Goal: Task Accomplishment & Management: Manage account settings

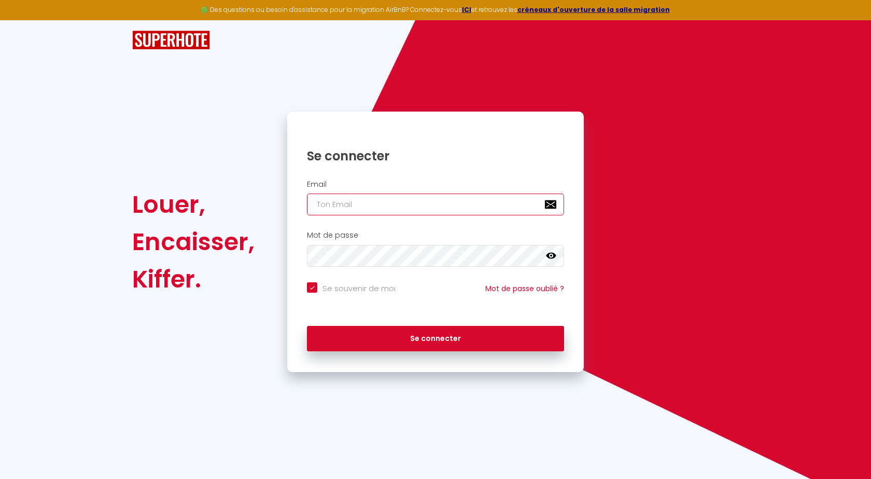
click at [334, 209] on input "email" at bounding box center [435, 204] width 257 height 22
type input "c"
checkbox input "true"
type input "co"
checkbox input "true"
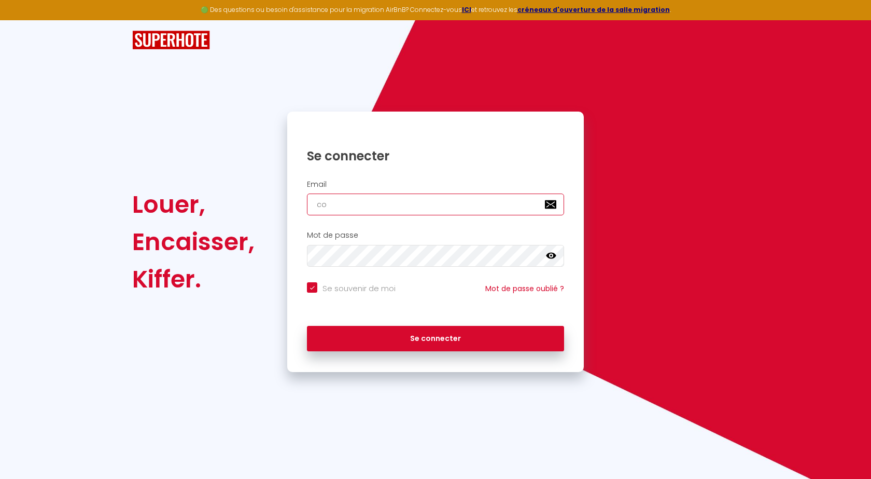
type input "con"
checkbox input "true"
type input "conc"
checkbox input "true"
type input "conci"
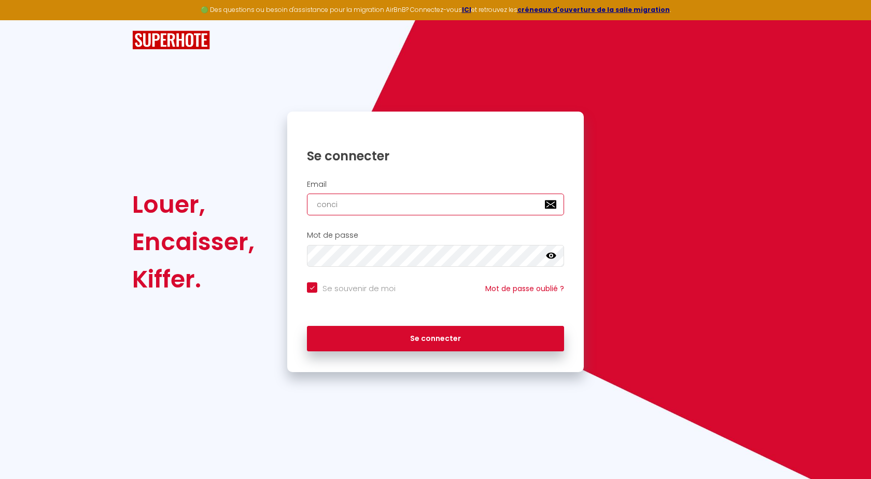
checkbox input "true"
type input "concir"
checkbox input "true"
type input "conci"
checkbox input "true"
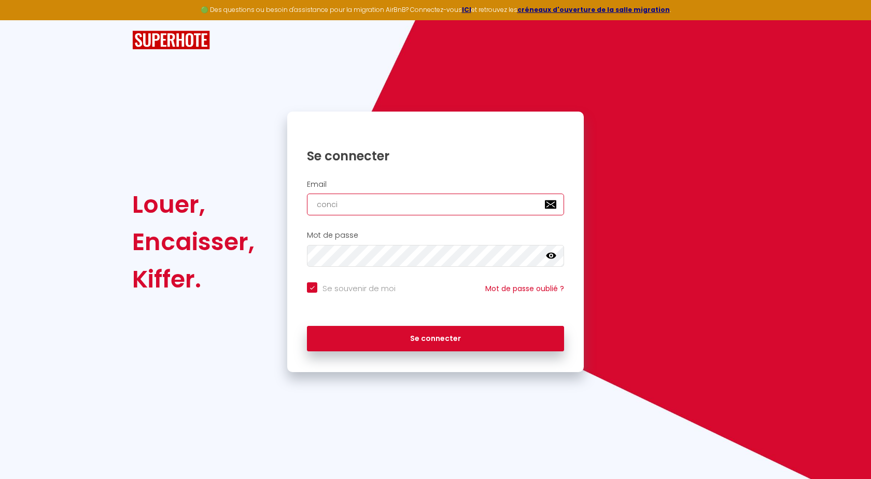
type input "concir"
checkbox input "true"
type input "concirt"
checkbox input "true"
type input "concir"
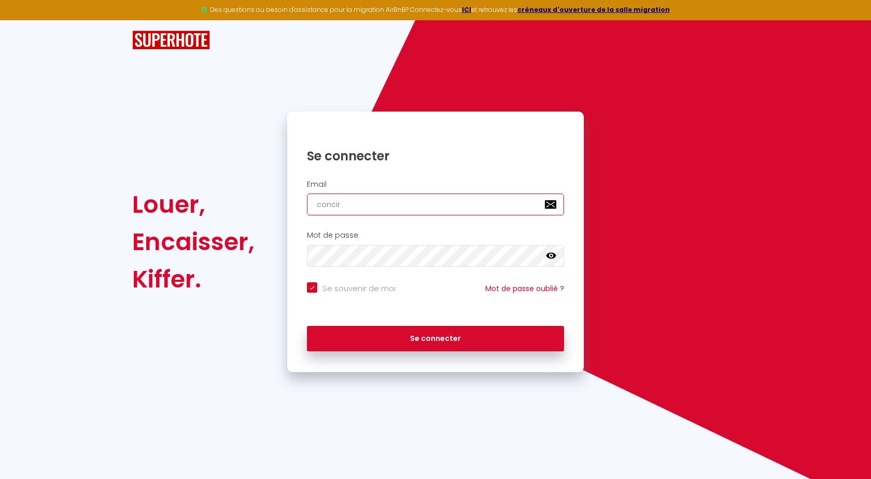
checkbox input "true"
type input "conci"
checkbox input "true"
type input "concie"
checkbox input "true"
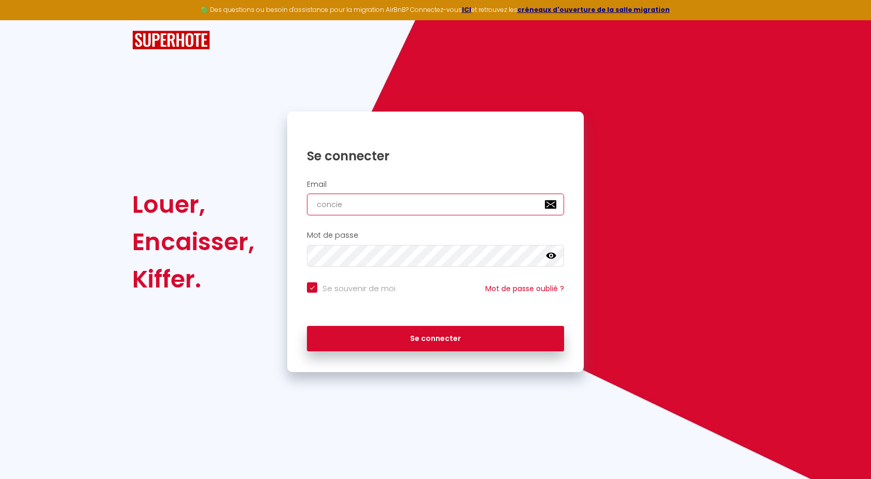
type input "concier"
checkbox input "true"
type input "concierg"
checkbox input "true"
type input "concierge"
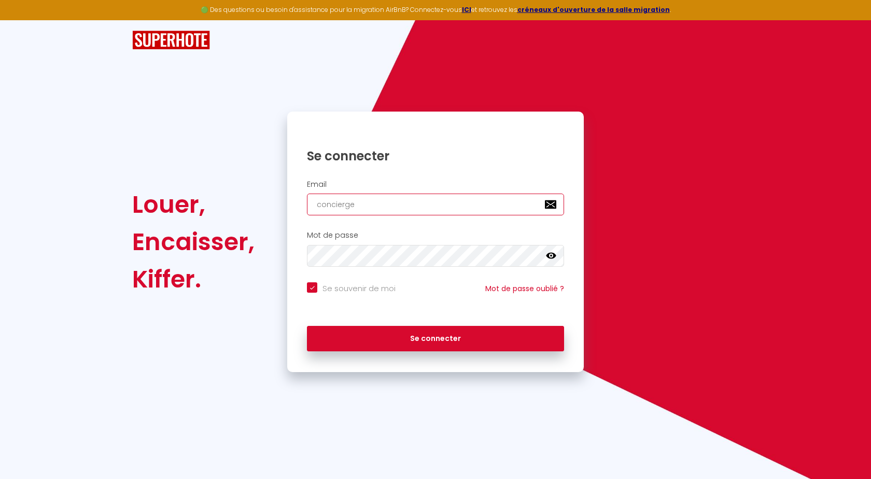
checkbox input "true"
type input "concierger"
checkbox input "true"
type input "conciergeri"
checkbox input "true"
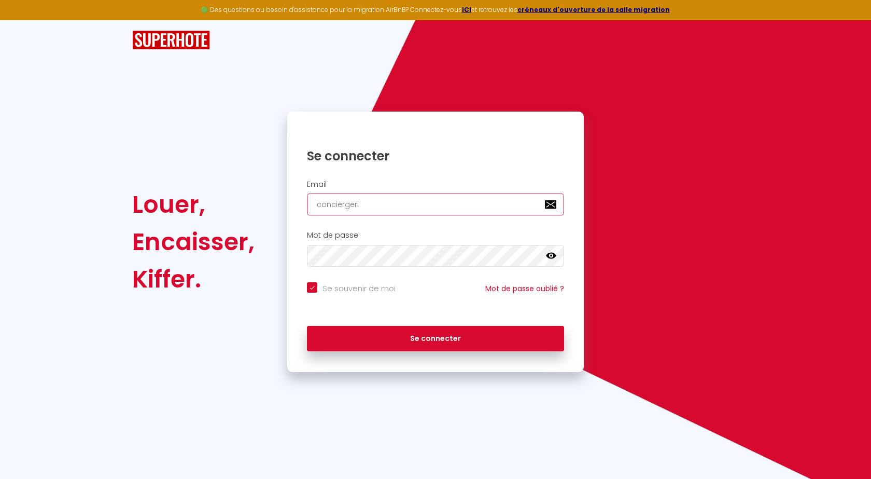
type input "conciergerie"
checkbox input "true"
type input "conciergeries"
checkbox input "true"
type input "conciergeriese"
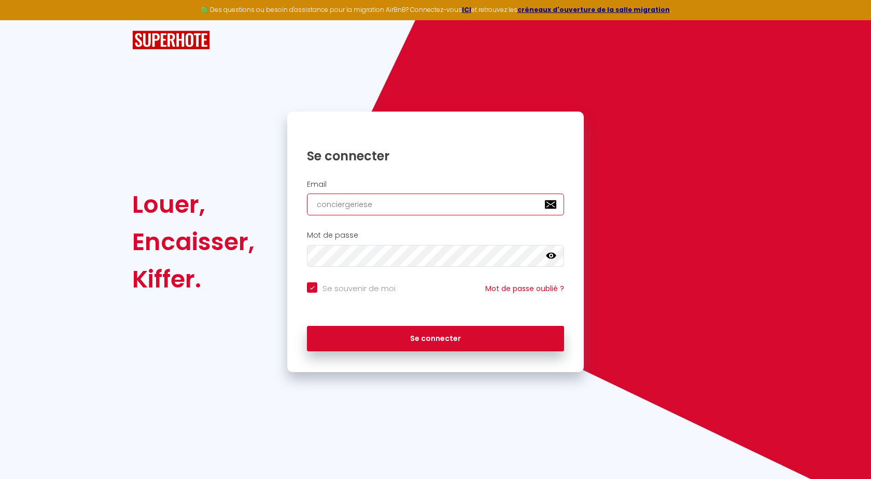
checkbox input "true"
type input "conciergerieset"
checkbox input "true"
type input "conciergeriesete"
checkbox input "true"
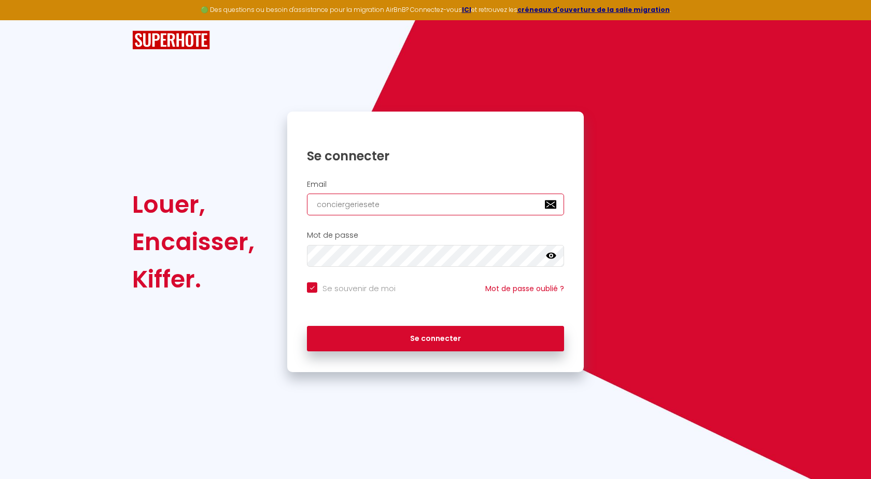
type input "conciergeriesete@"
checkbox input "true"
type input "conciergeriesete@g"
checkbox input "true"
type input "conciergeriesete@gm"
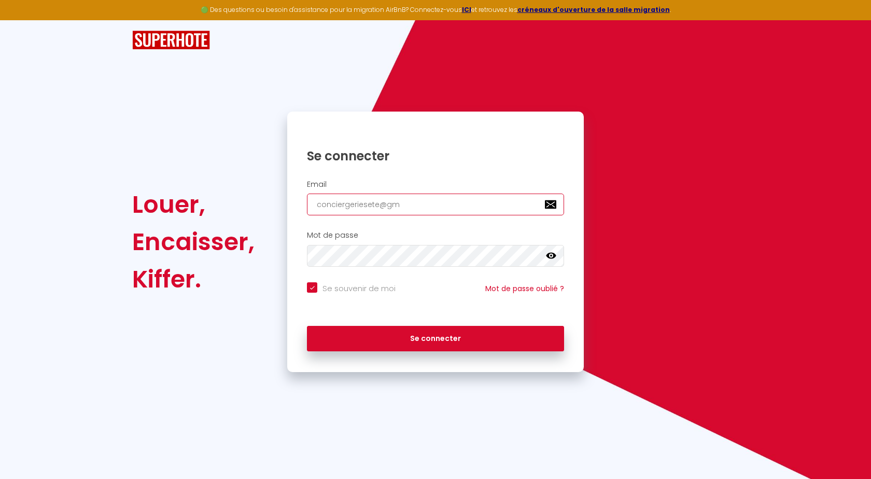
checkbox input "true"
type input "conciergeriesete@gma"
checkbox input "true"
type input "conciergeriesete@gmai"
checkbox input "true"
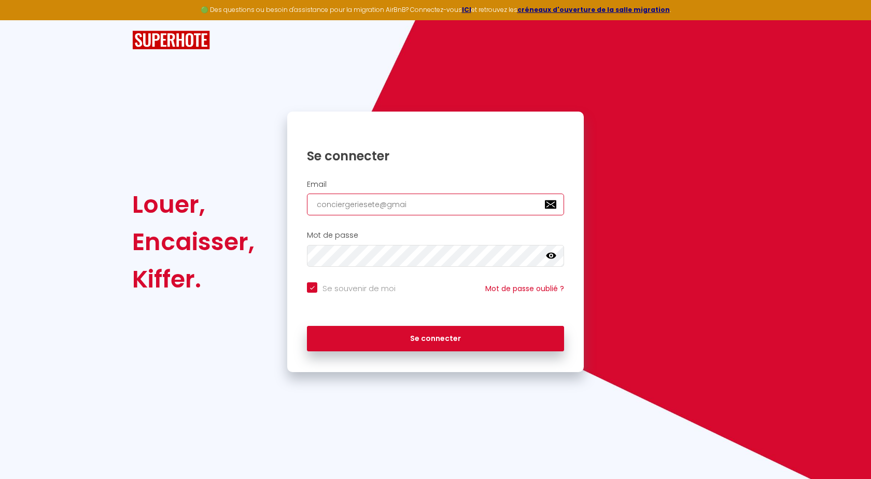
type input "[EMAIL_ADDRESS]"
checkbox input "true"
type input "[EMAIL_ADDRESS]."
checkbox input "true"
type input "conciergeriesete@gmail.c"
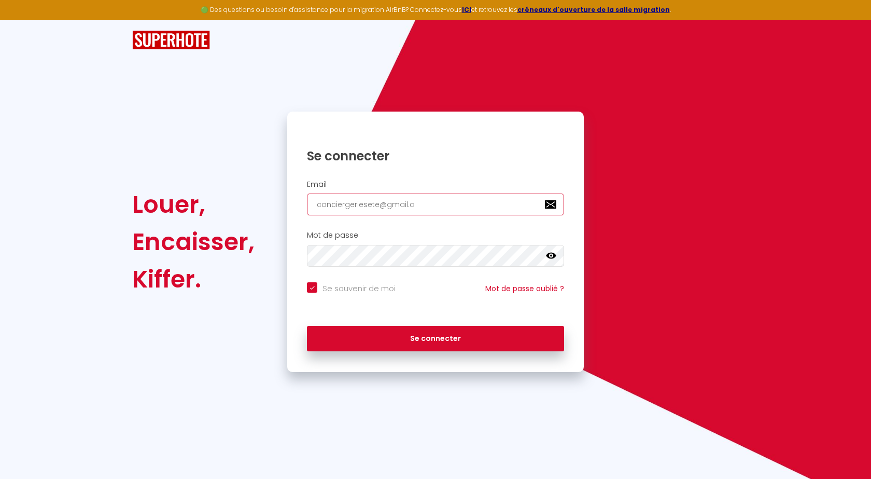
checkbox input "true"
type input "[EMAIL_ADDRESS][DOMAIN_NAME]"
checkbox input "true"
type input "[EMAIL_ADDRESS][DOMAIN_NAME]"
checkbox input "true"
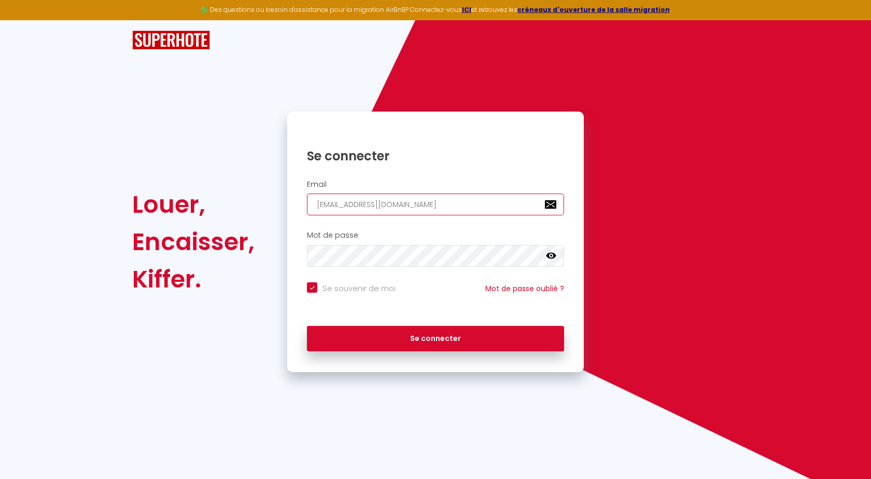
type input "[EMAIL_ADDRESS][DOMAIN_NAME]"
click at [552, 255] on icon at bounding box center [551, 256] width 10 height 10
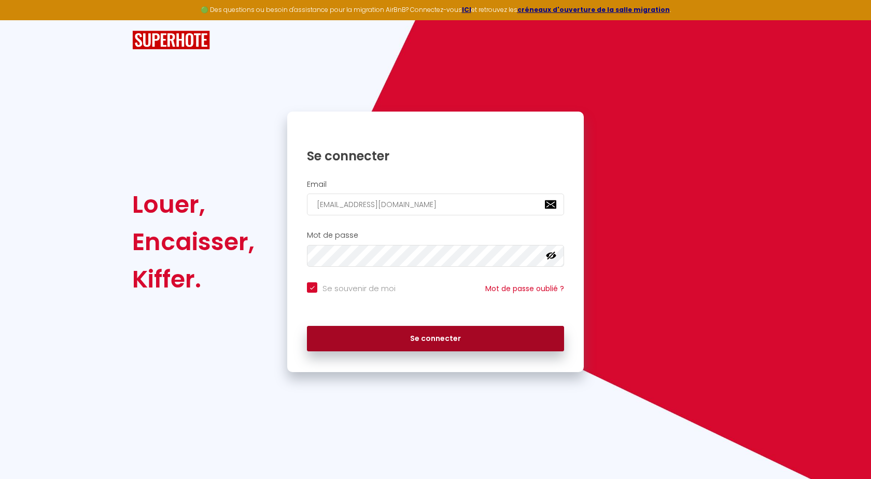
click at [424, 341] on button "Se connecter" at bounding box center [435, 339] width 257 height 26
checkbox input "true"
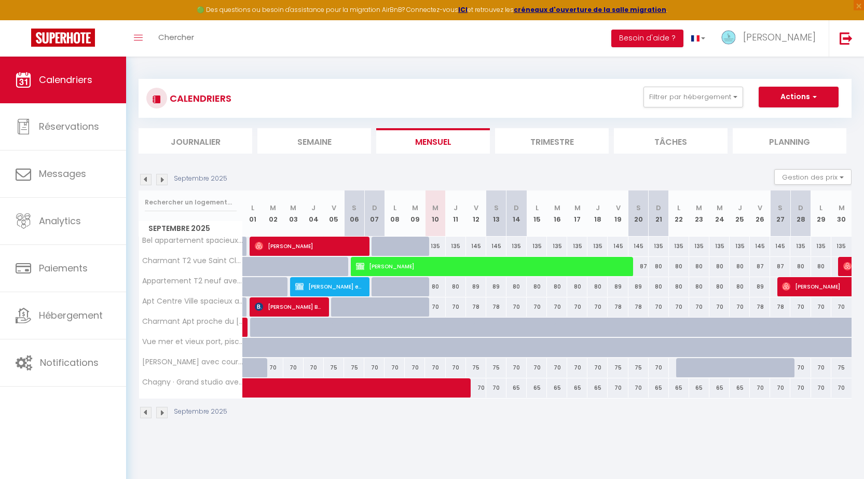
click at [311, 141] on li "Semaine" at bounding box center [314, 140] width 114 height 25
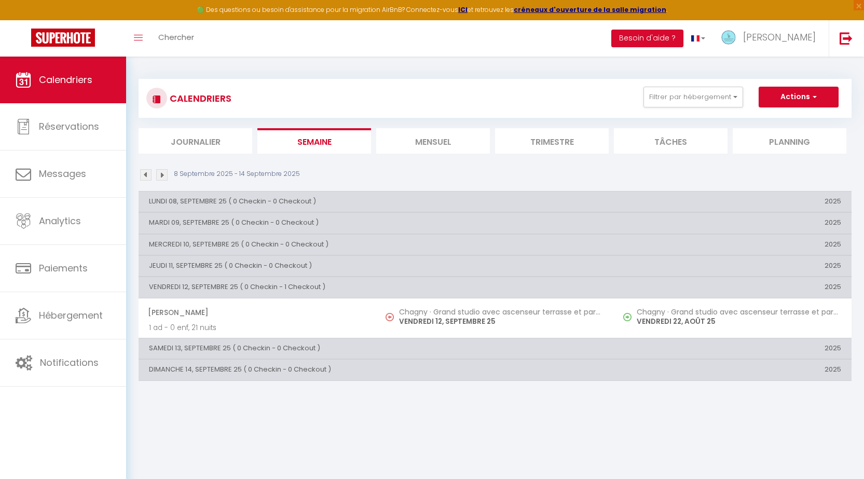
click at [163, 171] on img at bounding box center [161, 174] width 11 height 11
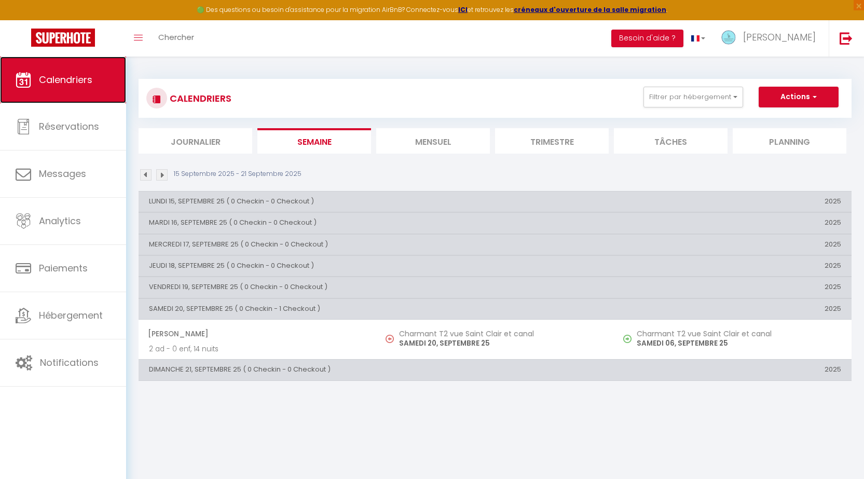
click at [47, 77] on span "Calendriers" at bounding box center [65, 79] width 53 height 13
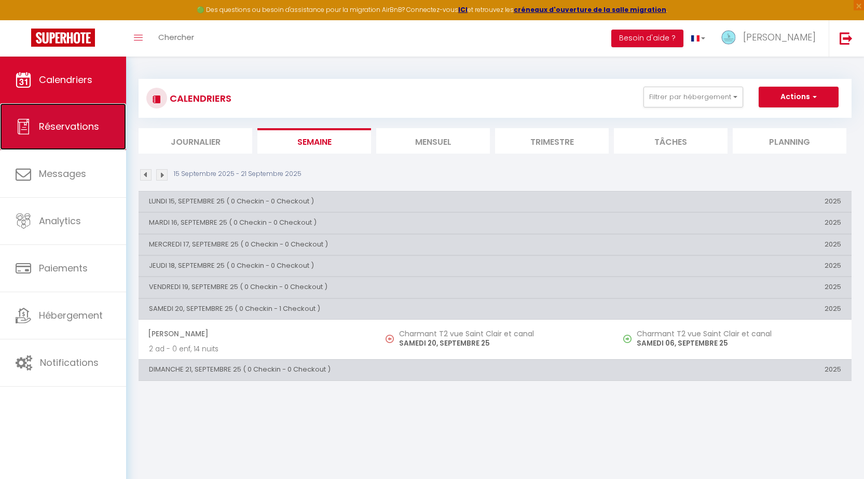
click at [77, 127] on span "Réservations" at bounding box center [69, 126] width 60 height 13
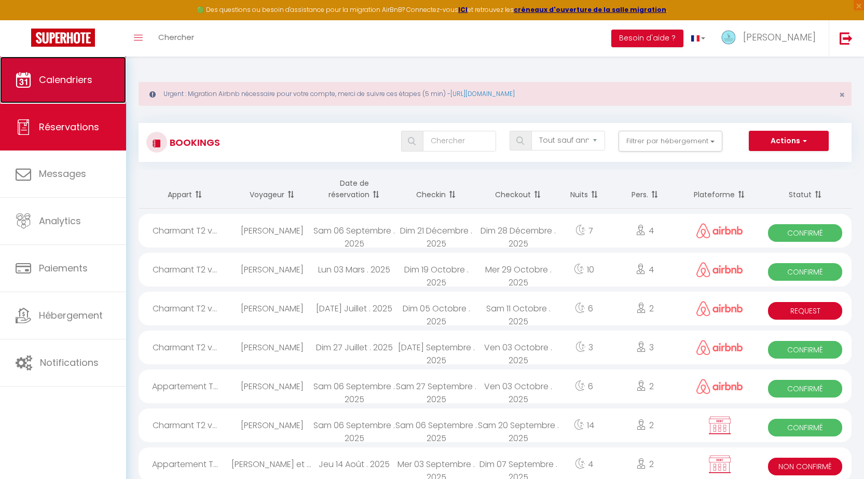
click at [41, 82] on span "Calendriers" at bounding box center [65, 79] width 53 height 13
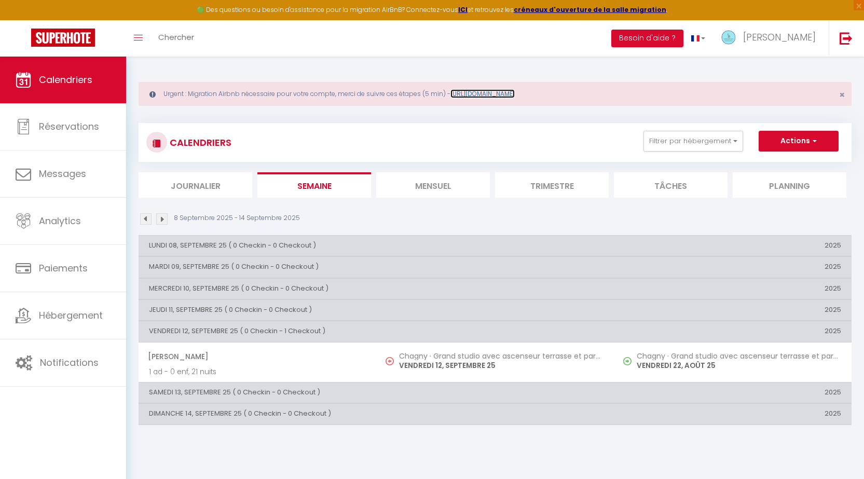
click at [496, 90] on link "[URL][DOMAIN_NAME]" at bounding box center [482, 93] width 64 height 9
click at [419, 187] on li "Mensuel" at bounding box center [433, 184] width 114 height 25
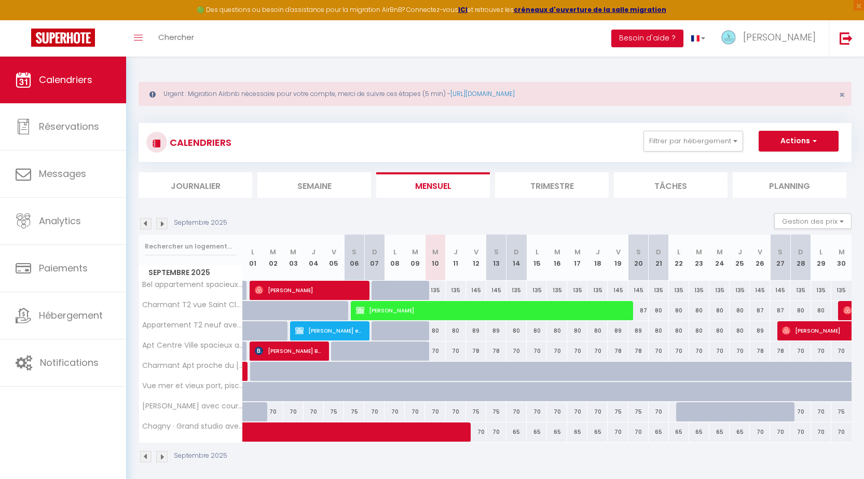
click at [537, 187] on li "Trimestre" at bounding box center [552, 184] width 114 height 25
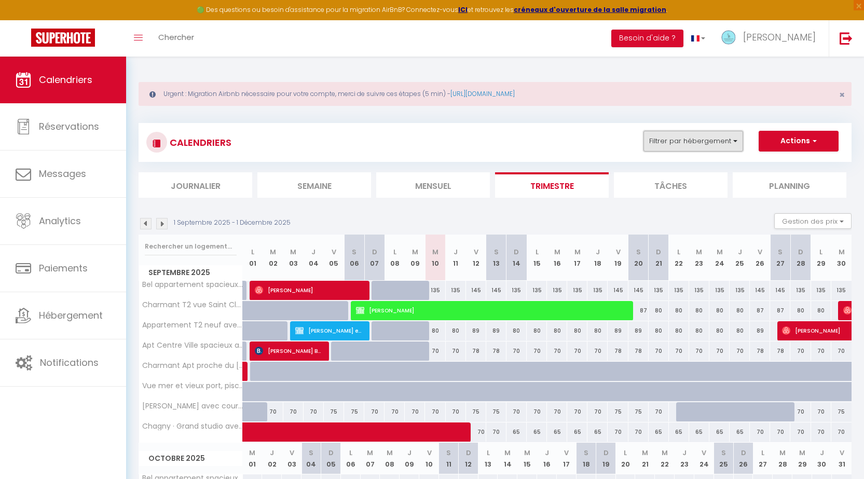
click at [663, 144] on button "Filtrer par hébergement" at bounding box center [693, 141] width 100 height 21
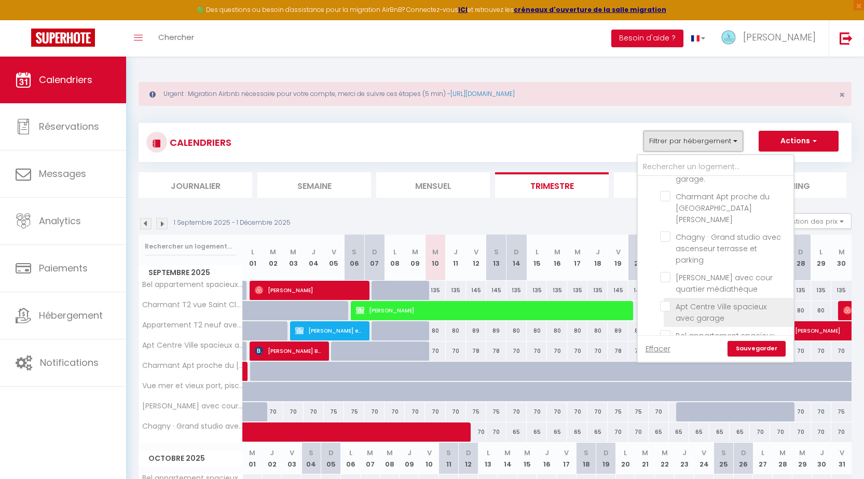
scroll to position [52, 0]
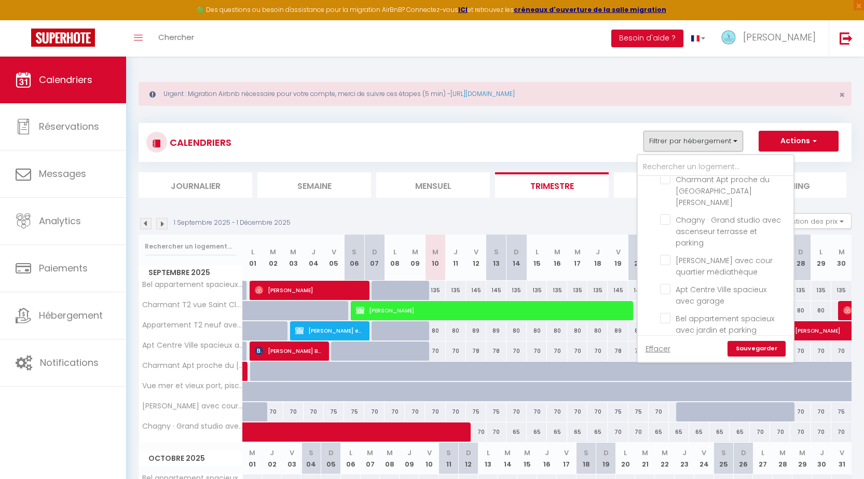
drag, startPoint x: 665, startPoint y: 307, endPoint x: 747, endPoint y: 340, distance: 88.4
click at [665, 313] on input "Bel appartement spacieux avec jardin et parking" at bounding box center [725, 318] width 130 height 10
checkbox input "true"
checkbox input "false"
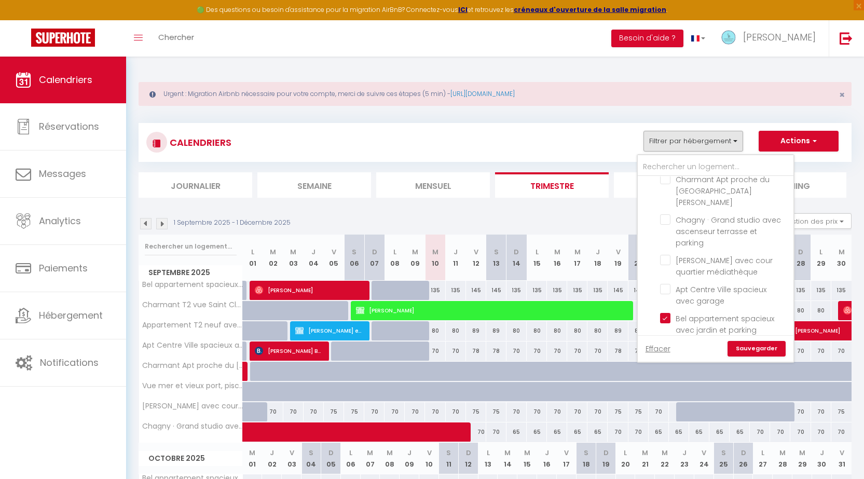
checkbox input "false"
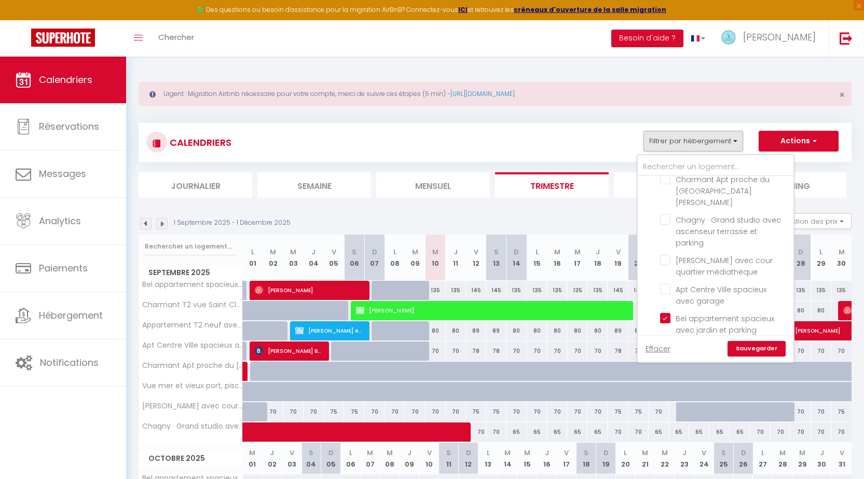
click at [759, 348] on link "Sauvegarder" at bounding box center [756, 349] width 58 height 16
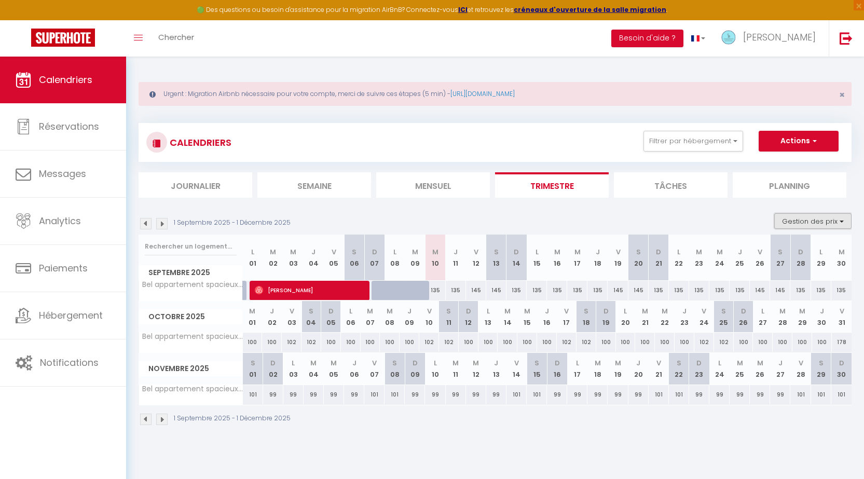
click at [809, 221] on button "Gestion des prix" at bounding box center [812, 221] width 77 height 16
click at [759, 251] on input "Nb Nuits minimum" at bounding box center [803, 253] width 93 height 10
checkbox input "true"
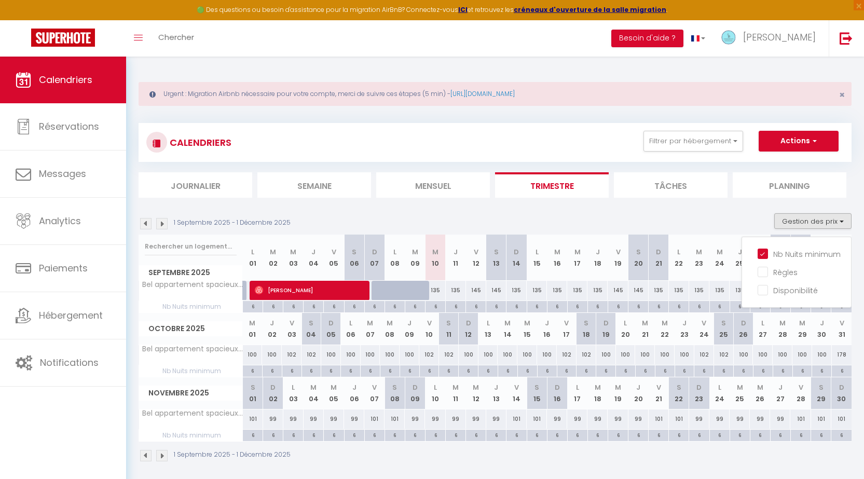
click at [541, 146] on div "CALENDRIERS Filtrer par hébergement Tous Vue mer et vieux port, [GEOGRAPHIC_DAT…" at bounding box center [494, 142] width 697 height 23
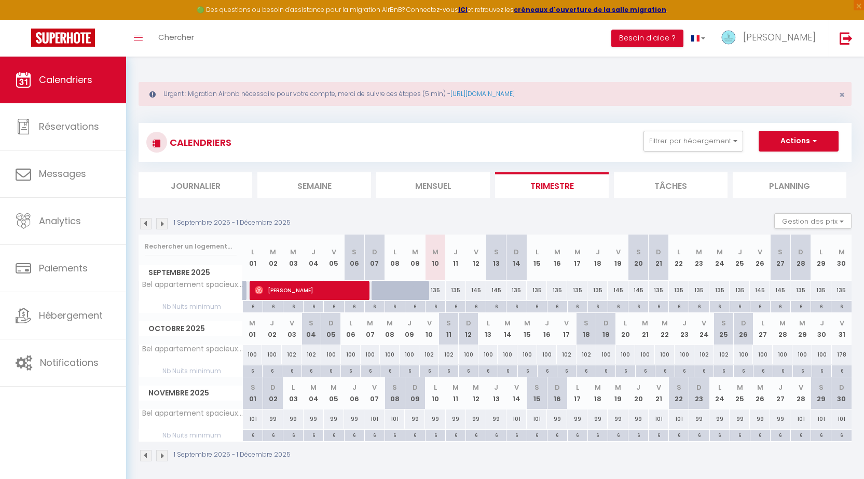
click at [436, 288] on div "135" at bounding box center [435, 290] width 20 height 19
type input "135"
type input "Mer 10 Septembre 2025"
type input "Jeu 11 Septembre 2025"
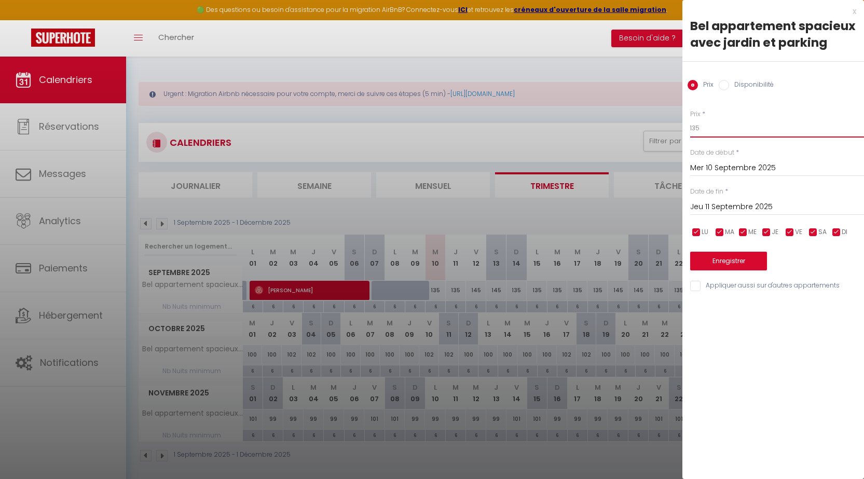
drag, startPoint x: 706, startPoint y: 127, endPoint x: 673, endPoint y: 126, distance: 33.7
click at [673, 126] on body "🟢 Des questions ou besoin d'assistance pour la migration AirBnB? Connectez-vous…" at bounding box center [432, 296] width 864 height 479
type input "110"
click at [716, 208] on input "Jeu 11 Septembre 2025" at bounding box center [777, 206] width 174 height 13
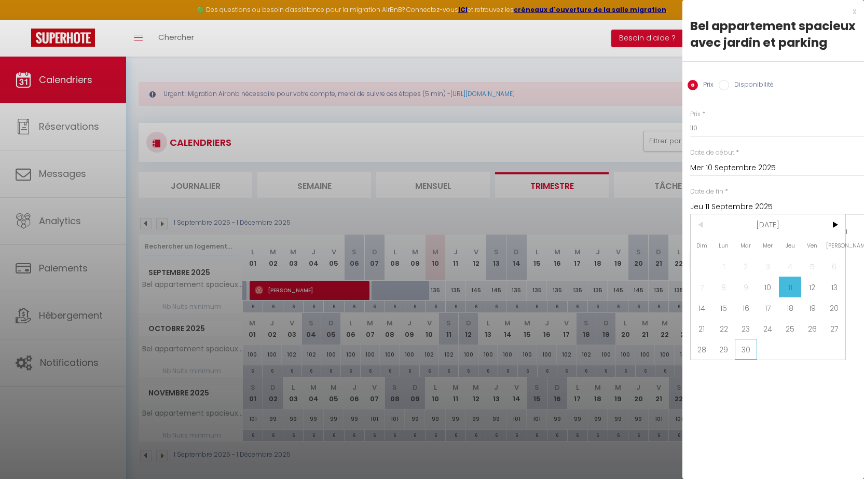
click at [745, 349] on span "30" at bounding box center [745, 349] width 22 height 21
type input "[DATE] Septembre 2025"
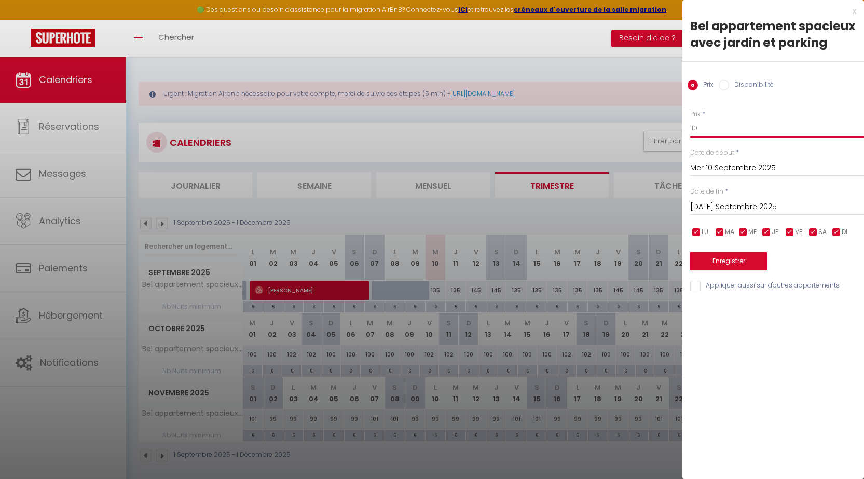
drag, startPoint x: 708, startPoint y: 125, endPoint x: 672, endPoint y: 130, distance: 36.1
click at [672, 130] on body "🟢 Des questions ou besoin d'assistance pour la migration AirBnB? Connectez-vous…" at bounding box center [432, 296] width 864 height 479
type input "105"
click at [788, 233] on input "checkbox" at bounding box center [789, 232] width 10 height 10
checkbox input "false"
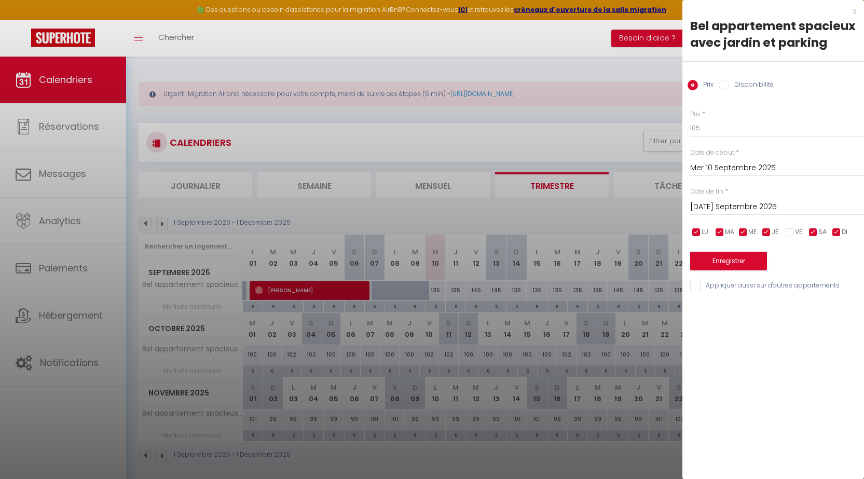
click at [811, 229] on input "checkbox" at bounding box center [813, 232] width 10 height 10
checkbox input "false"
click at [725, 258] on button "Enregistrer" at bounding box center [728, 261] width 77 height 19
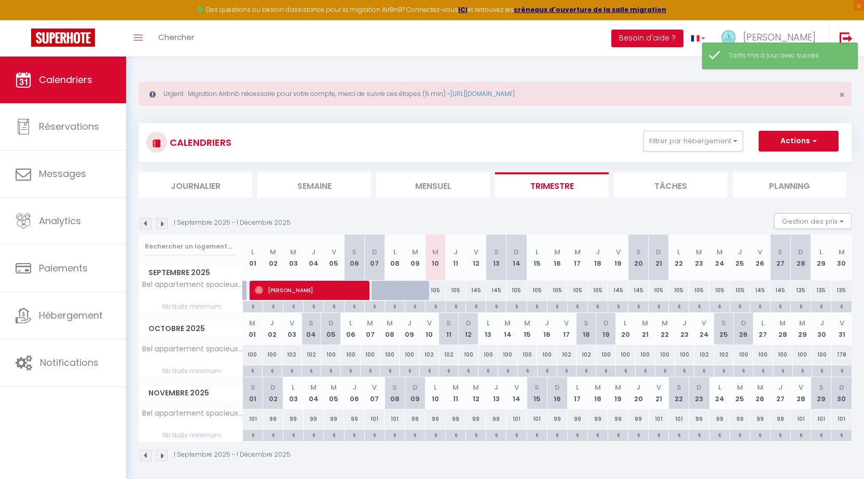
click at [435, 309] on div "6" at bounding box center [435, 306] width 20 height 10
type input "6"
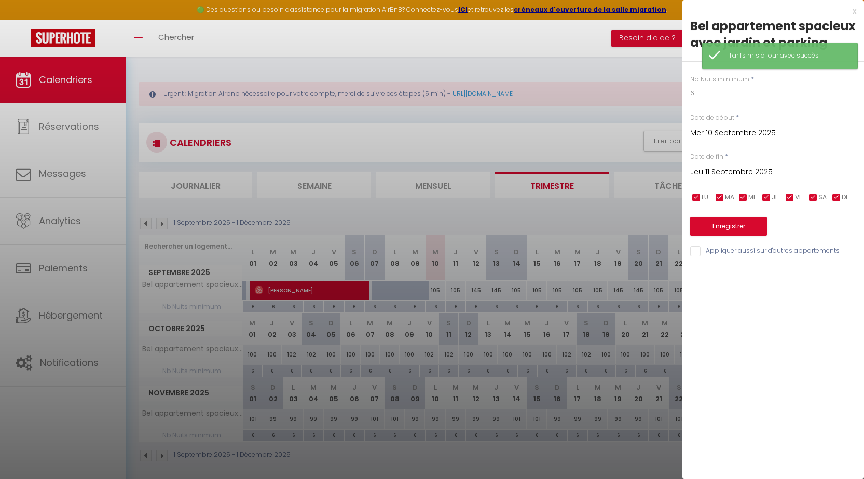
click at [723, 170] on input "Jeu 11 Septembre 2025" at bounding box center [777, 171] width 174 height 13
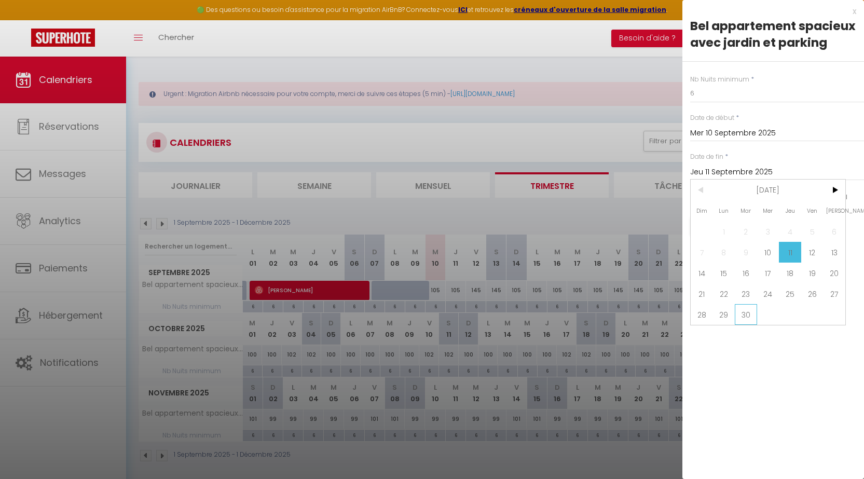
click at [746, 314] on span "30" at bounding box center [745, 314] width 22 height 21
type input "[DATE] Septembre 2025"
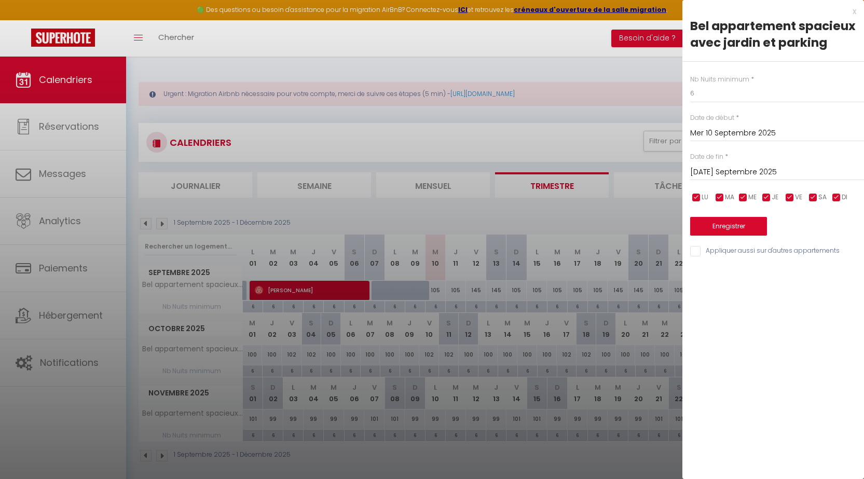
click at [609, 65] on div at bounding box center [432, 239] width 864 height 479
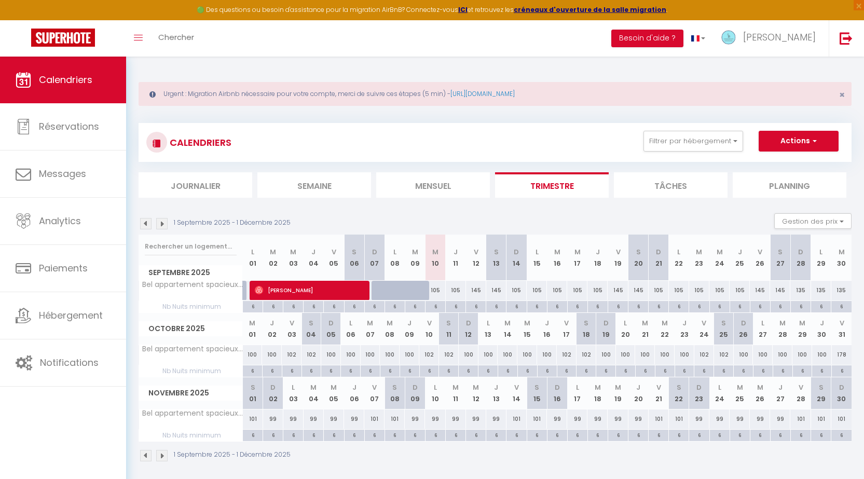
click at [476, 292] on div "145" at bounding box center [476, 290] width 20 height 19
type input "145"
type input "Ven 12 Septembre 2025"
type input "Sam 13 Septembre 2025"
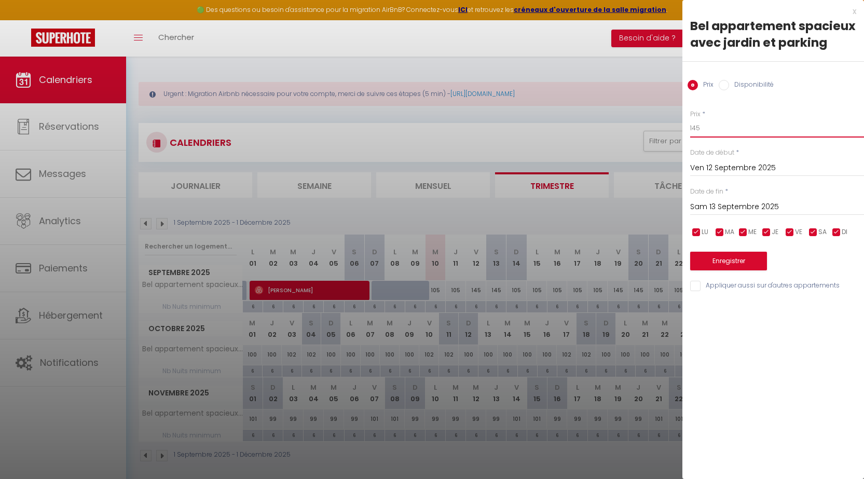
drag, startPoint x: 704, startPoint y: 123, endPoint x: 675, endPoint y: 127, distance: 29.2
click at [675, 127] on body "🟢 Des questions ou besoin d'assistance pour la migration AirBnB? Connectez-vous…" at bounding box center [432, 296] width 864 height 479
type input "110"
click at [702, 167] on input "Ven 12 Septembre 2025" at bounding box center [777, 167] width 174 height 13
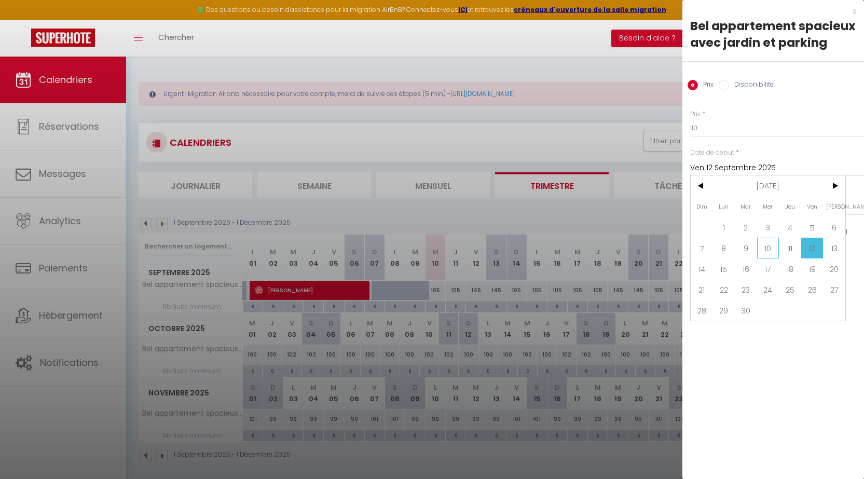
click at [770, 245] on span "10" at bounding box center [768, 248] width 22 height 21
type input "Mer 10 Septembre 2025"
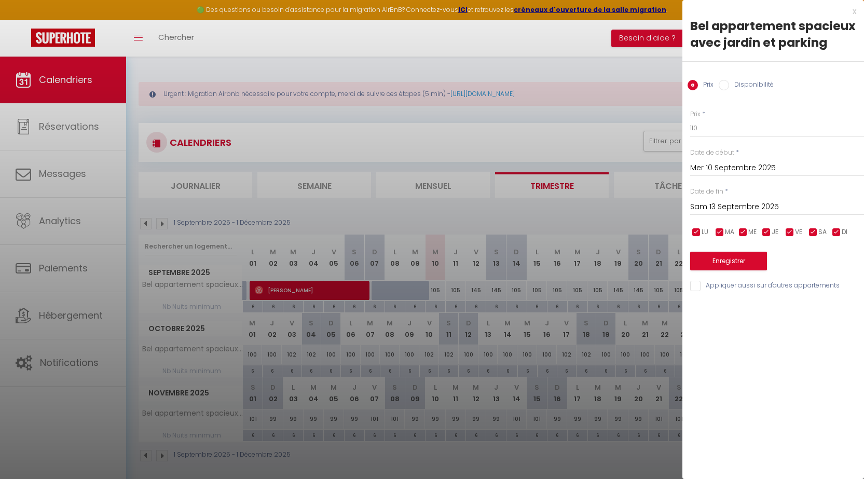
click at [739, 209] on input "Sam 13 Septembre 2025" at bounding box center [777, 206] width 174 height 13
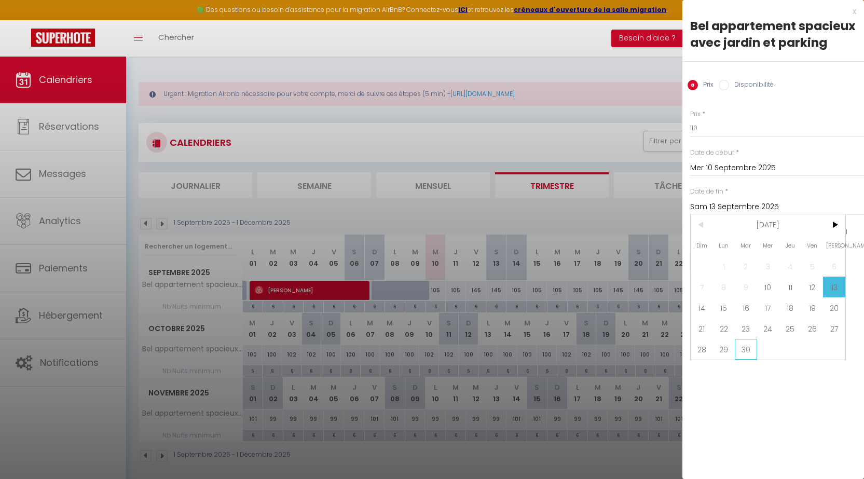
click at [744, 344] on span "30" at bounding box center [745, 349] width 22 height 21
type input "[DATE] Septembre 2025"
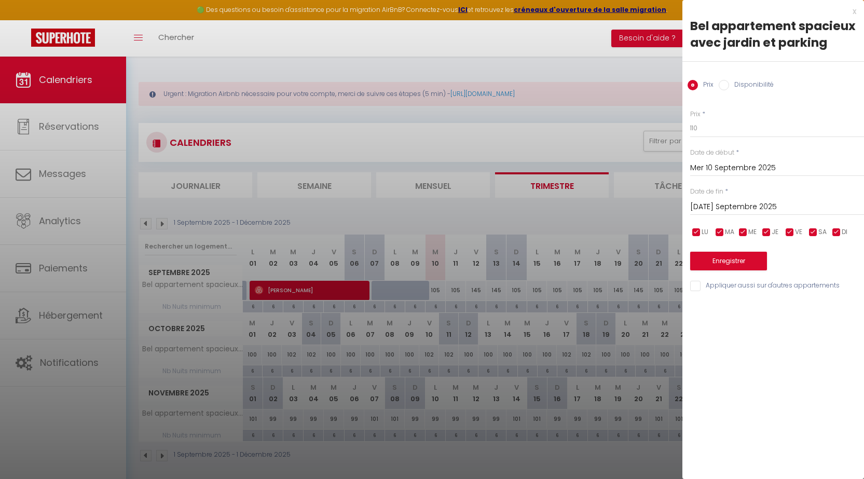
click at [697, 232] on input "checkbox" at bounding box center [696, 232] width 10 height 10
checkbox input "false"
click at [717, 229] on input "checkbox" at bounding box center [719, 232] width 10 height 10
checkbox input "false"
click at [744, 229] on input "checkbox" at bounding box center [743, 232] width 10 height 10
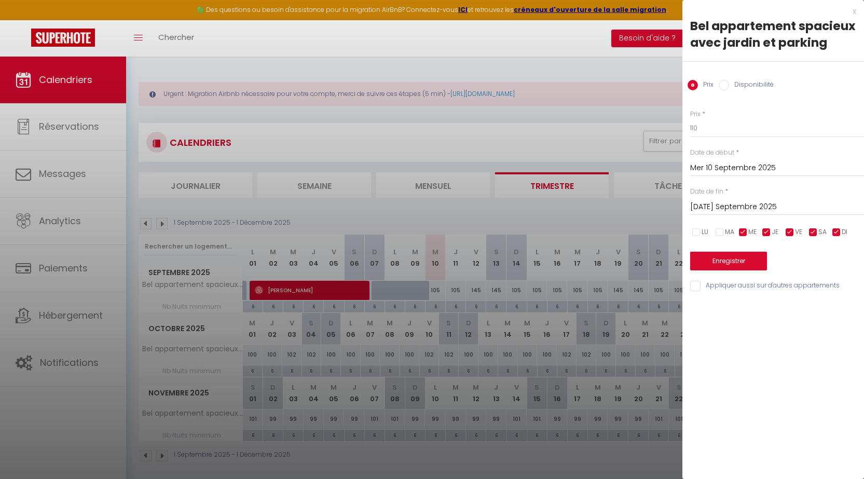
checkbox input "false"
click at [762, 229] on input "checkbox" at bounding box center [766, 232] width 10 height 10
checkbox input "false"
click at [837, 230] on input "checkbox" at bounding box center [836, 232] width 10 height 10
checkbox input "false"
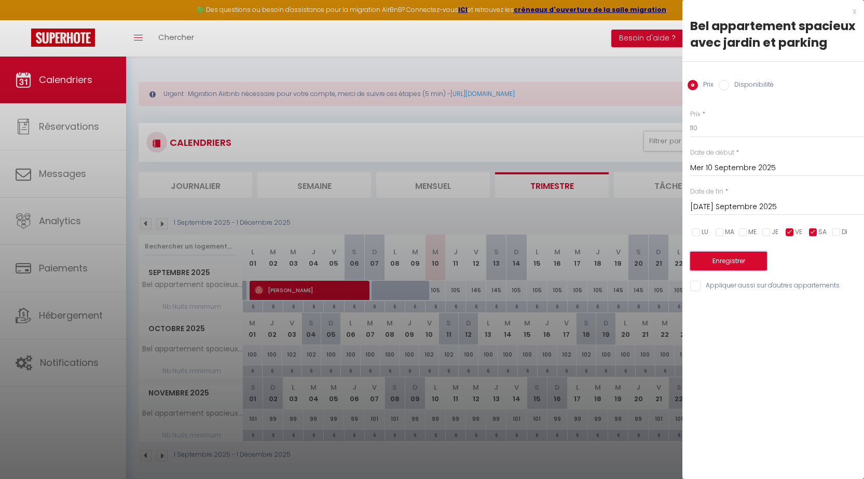
click at [724, 261] on button "Enregistrer" at bounding box center [728, 261] width 77 height 19
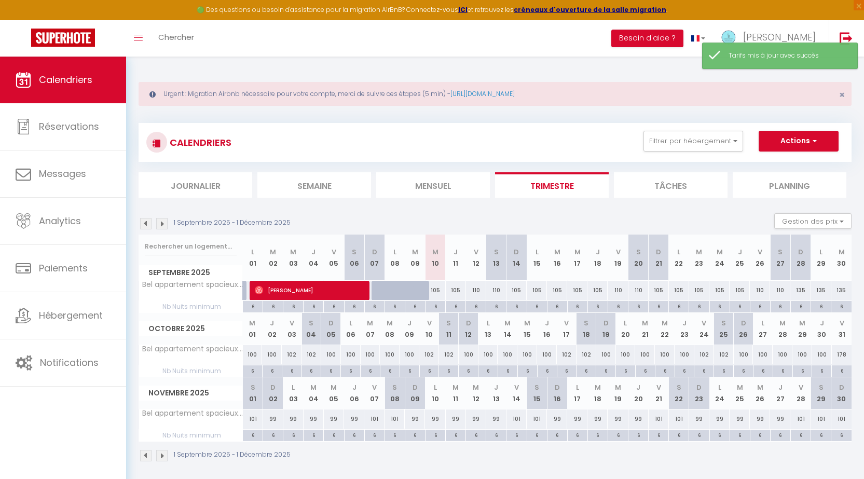
click at [801, 290] on div "135" at bounding box center [800, 290] width 20 height 19
type input "135"
type input "Dim 28 Septembre 2025"
type input "Lun 29 Septembre 2025"
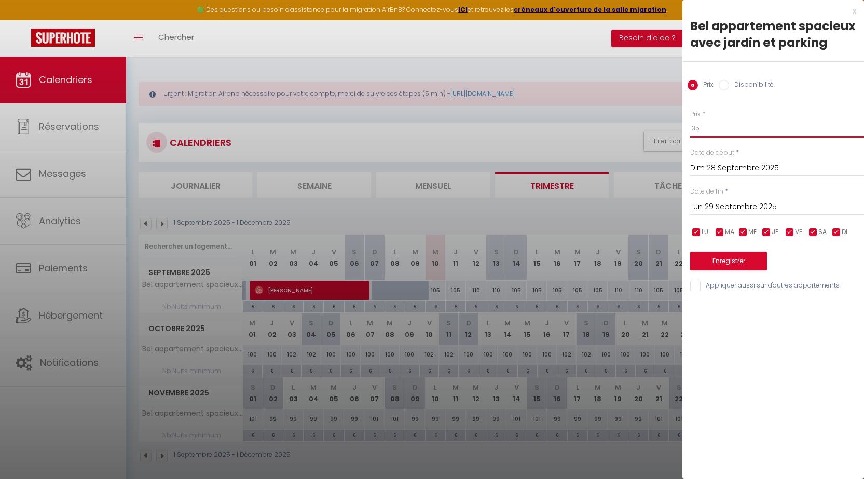
drag, startPoint x: 715, startPoint y: 127, endPoint x: 663, endPoint y: 127, distance: 51.9
click at [667, 127] on body "🟢 Des questions ou besoin d'assistance pour la migration AirBnB? Connectez-vous…" at bounding box center [432, 296] width 864 height 479
type input "105"
click at [733, 210] on input "Lun 29 Septembre 2025" at bounding box center [777, 206] width 174 height 13
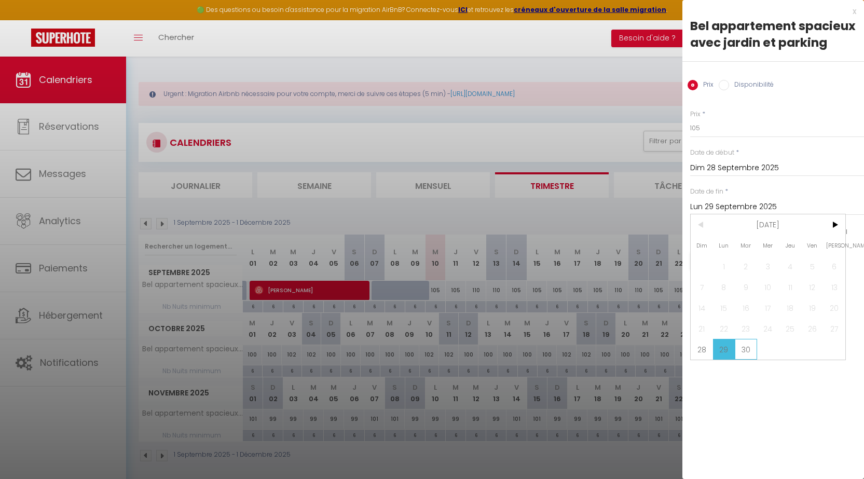
click at [744, 346] on span "30" at bounding box center [745, 349] width 22 height 21
type input "[DATE] Septembre 2025"
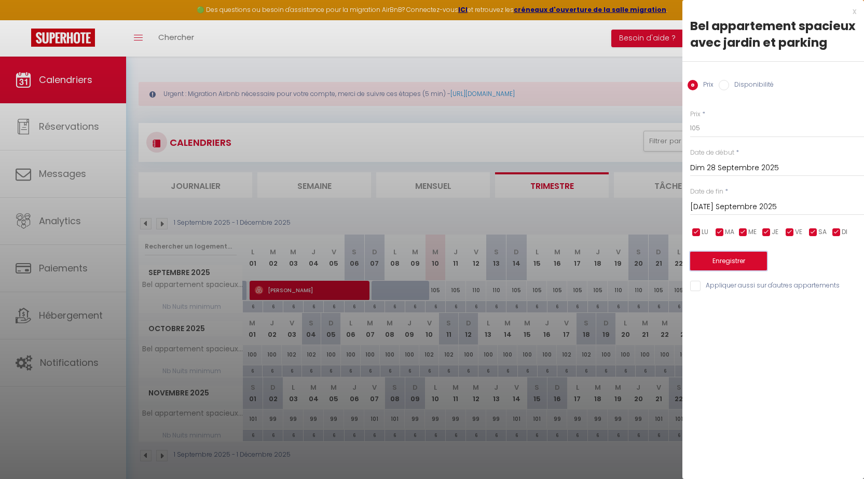
click at [731, 259] on button "Enregistrer" at bounding box center [728, 261] width 77 height 19
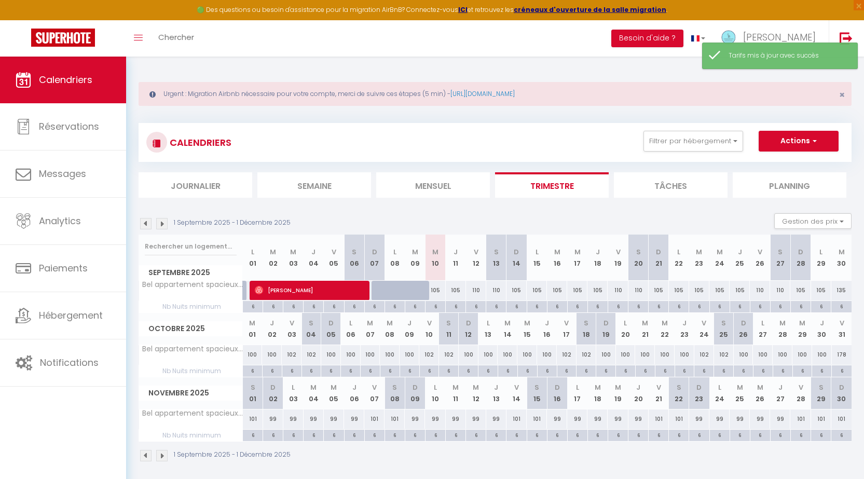
click at [840, 289] on div "135" at bounding box center [841, 290] width 20 height 19
type input "135"
type input "[DATE] Septembre 2025"
type input "Mer 01 Octobre 2025"
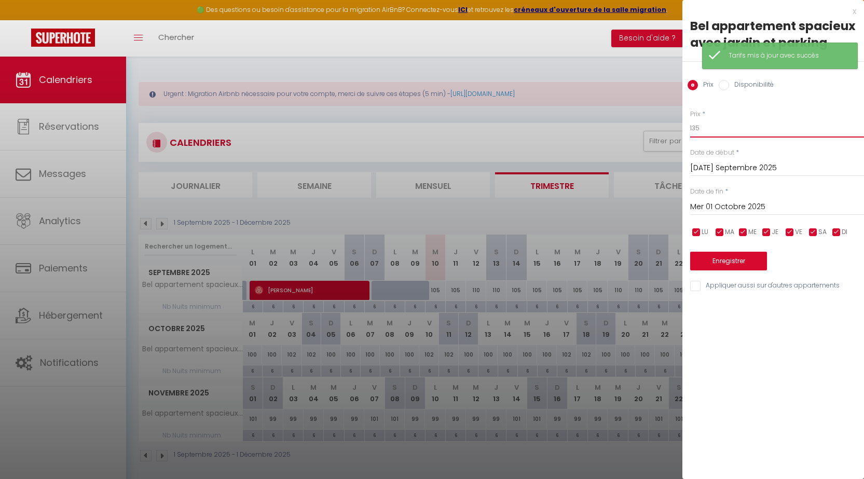
drag, startPoint x: 699, startPoint y: 128, endPoint x: 646, endPoint y: 129, distance: 52.9
click at [654, 128] on body "🟢 Des questions ou besoin d'assistance pour la migration AirBnB? Connectez-vous…" at bounding box center [432, 296] width 864 height 479
type input "105"
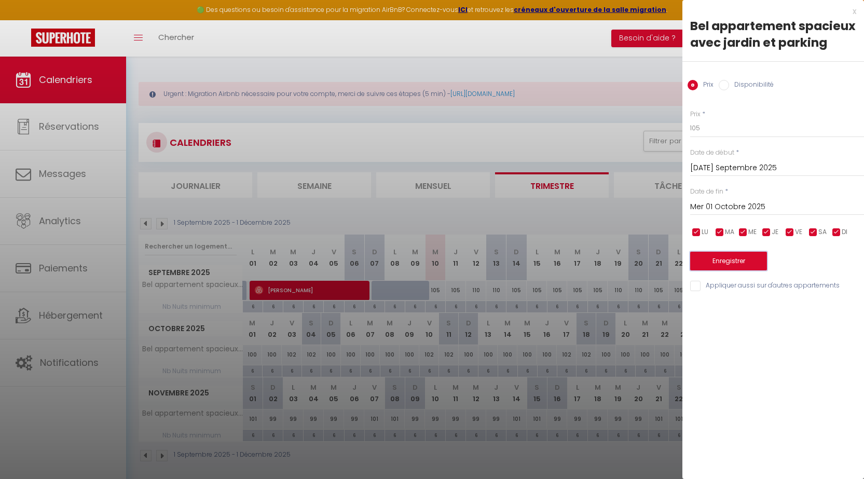
click at [721, 260] on button "Enregistrer" at bounding box center [728, 261] width 77 height 19
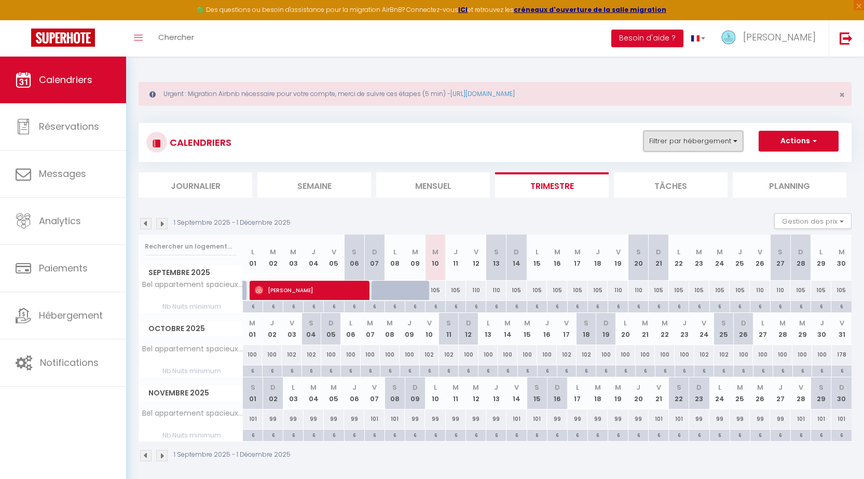
click at [682, 141] on button "Filtrer par hébergement" at bounding box center [693, 141] width 100 height 21
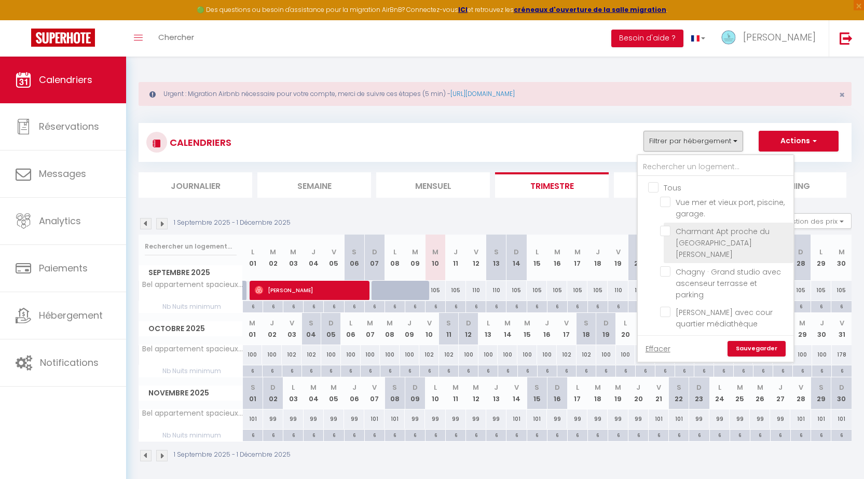
click at [665, 231] on input "Charmant Apt proche du [GEOGRAPHIC_DATA][PERSON_NAME]" at bounding box center [725, 231] width 130 height 10
checkbox input "true"
checkbox input "false"
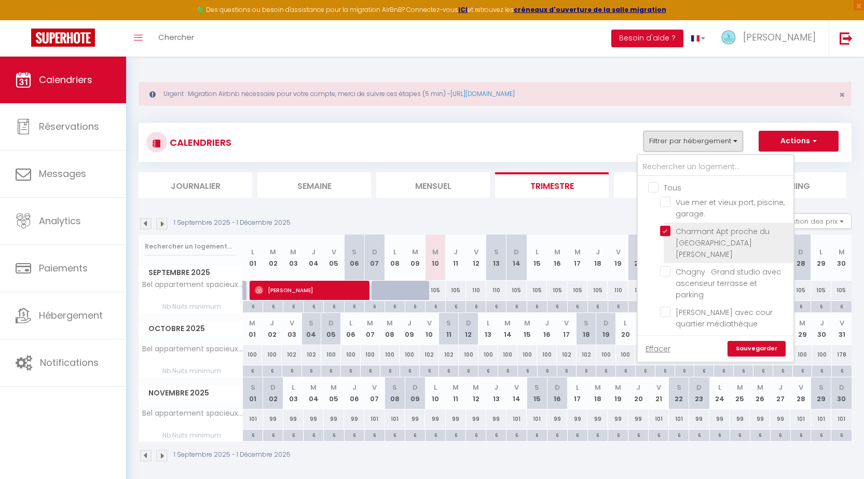
checkbox input "false"
click at [664, 233] on input "Charmant Apt proche du [GEOGRAPHIC_DATA][PERSON_NAME]" at bounding box center [725, 231] width 130 height 10
checkbox input "false"
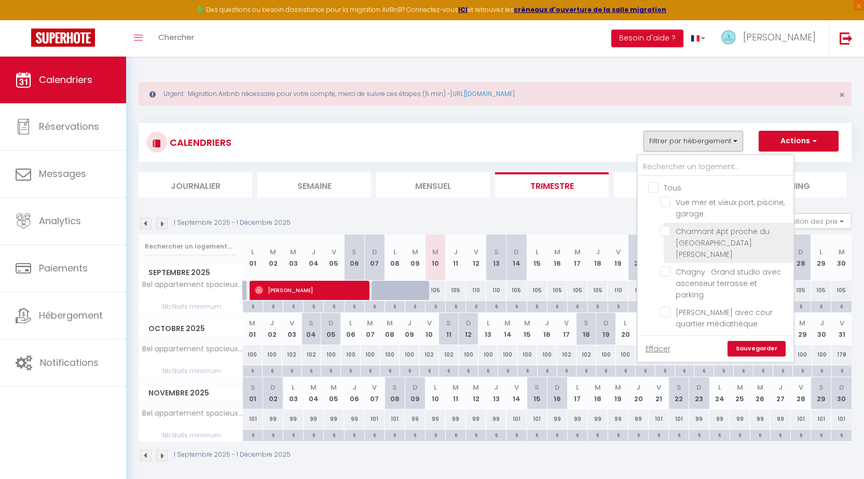
checkbox input "false"
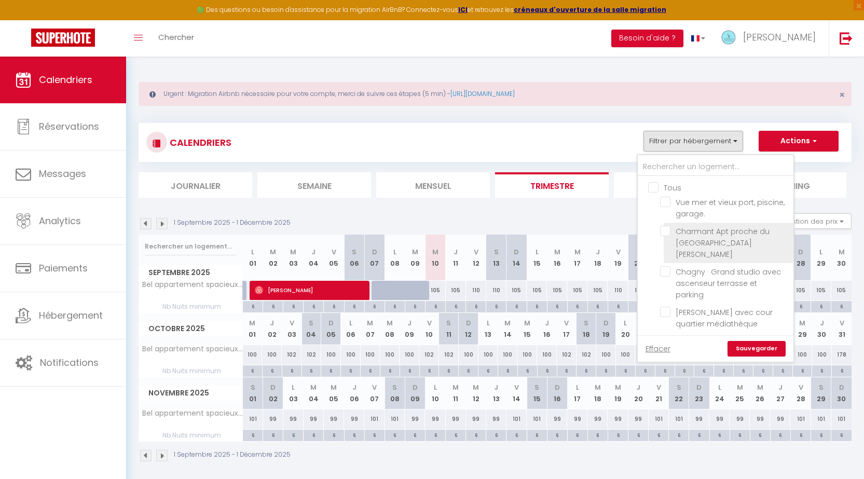
checkbox input "false"
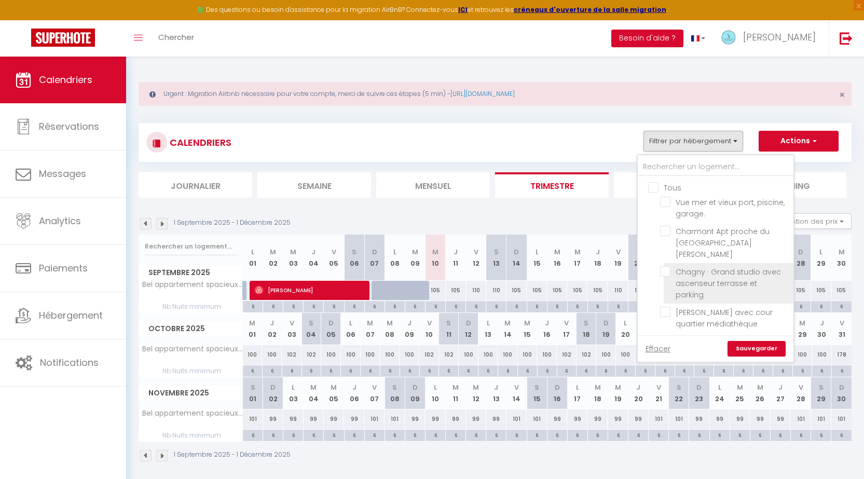
click at [667, 266] on input "Chagny · Grand studio avec ascenseur terrasse et parking" at bounding box center [725, 271] width 130 height 10
checkbox input "true"
checkbox input "false"
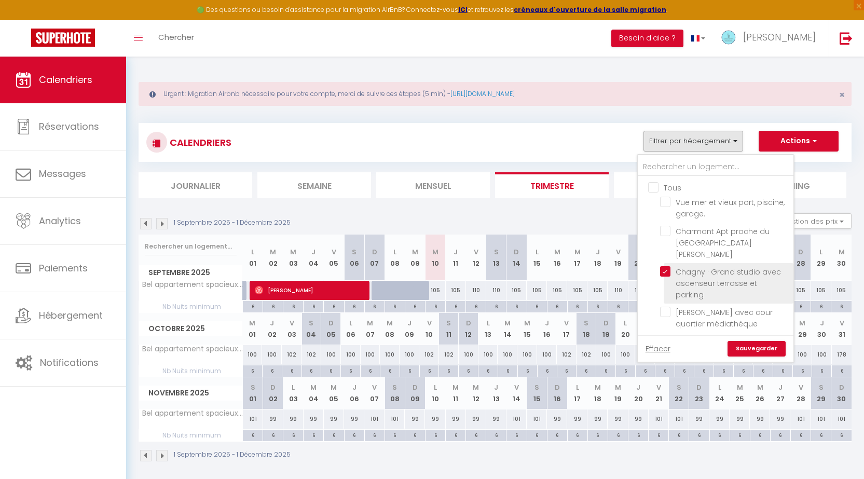
checkbox input "false"
click at [754, 347] on link "Sauvegarder" at bounding box center [756, 349] width 58 height 16
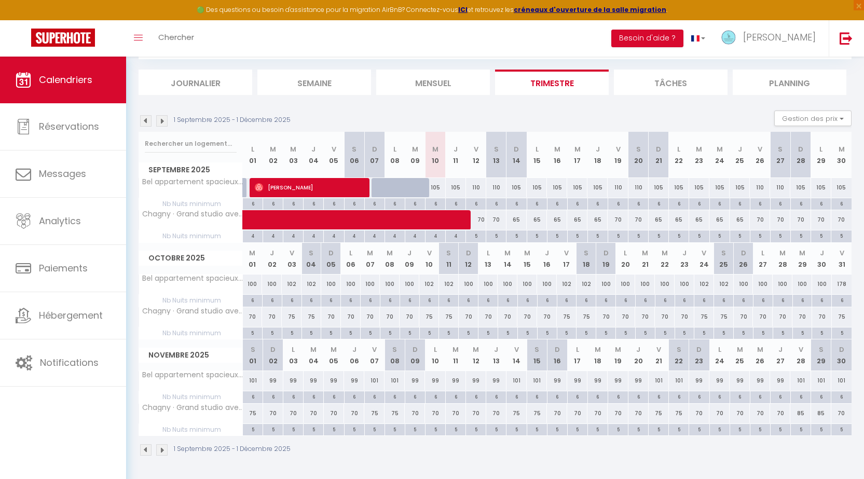
scroll to position [0, 0]
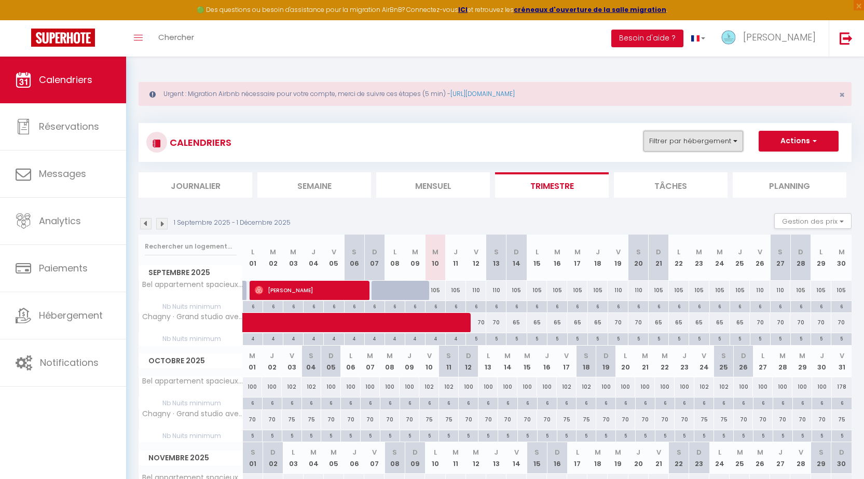
click at [693, 140] on button "Filtrer par hébergement" at bounding box center [693, 141] width 100 height 21
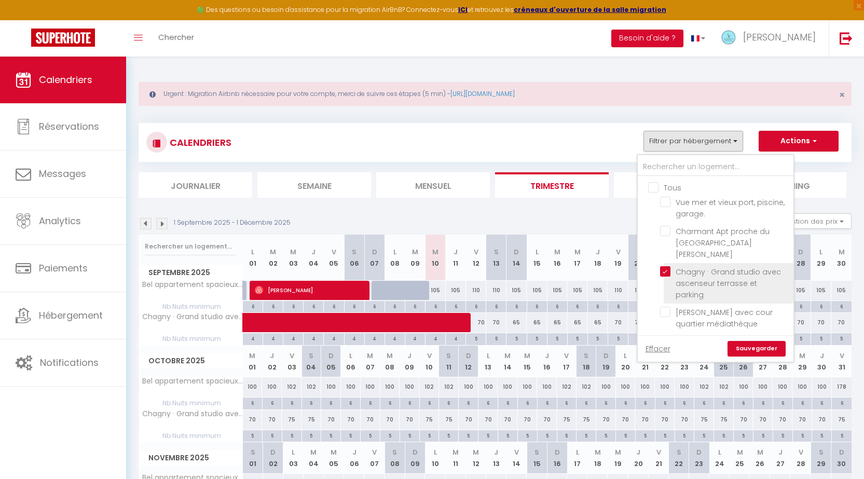
click at [668, 266] on input "Chagny · Grand studio avec ascenseur terrasse et parking" at bounding box center [725, 271] width 130 height 10
checkbox input "false"
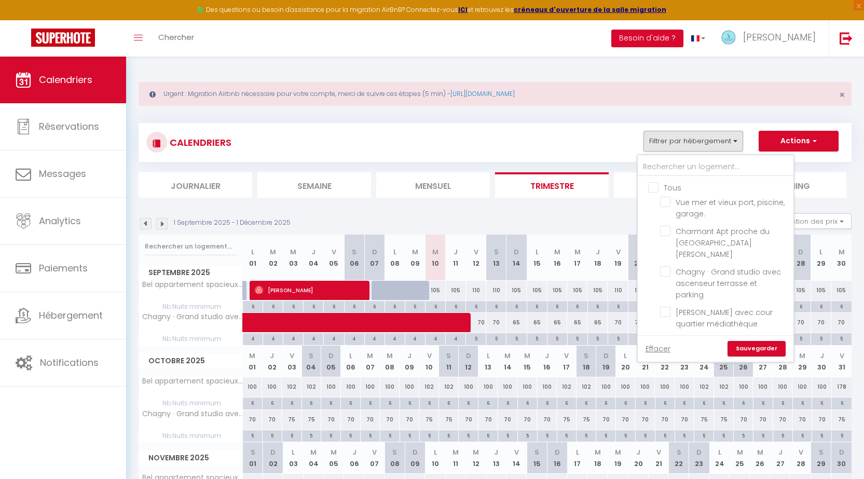
checkbox input "false"
click at [750, 343] on link "Sauvegarder" at bounding box center [756, 349] width 58 height 16
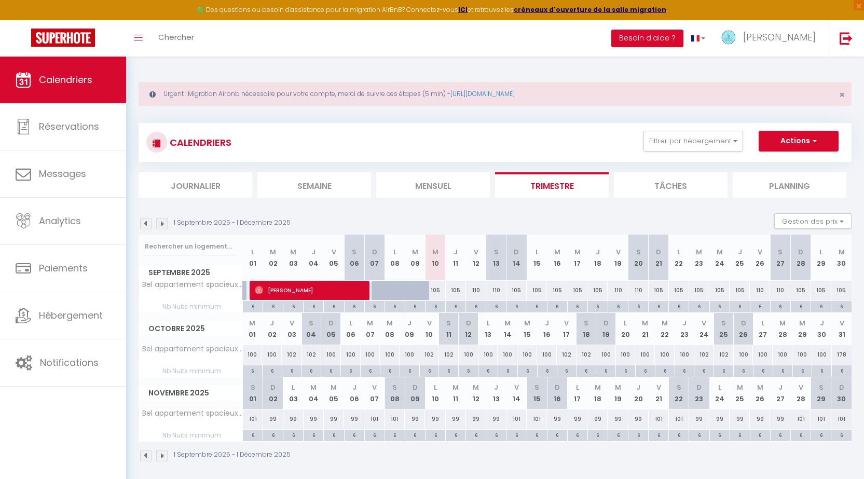
click at [249, 355] on div "100" at bounding box center [253, 354] width 20 height 19
type input "100"
type input "Mer 01 Octobre 2025"
type input "Jeu 02 Octobre 2025"
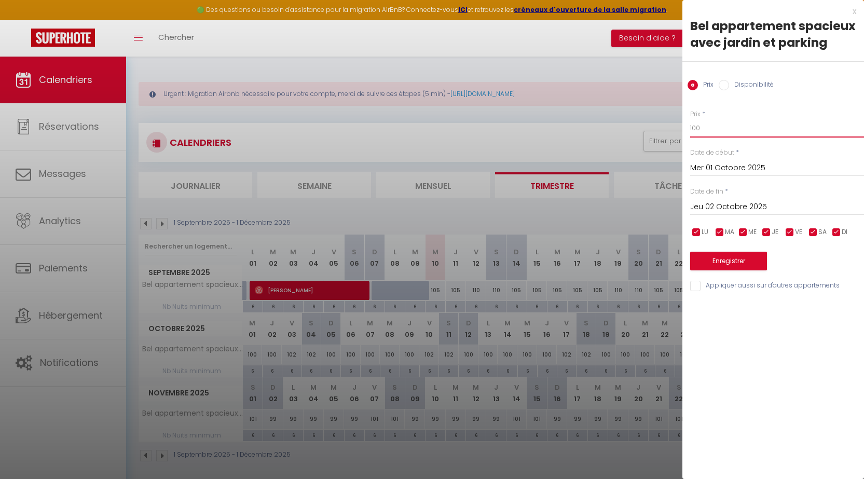
drag, startPoint x: 704, startPoint y: 127, endPoint x: 658, endPoint y: 126, distance: 46.7
click at [660, 126] on body "🟢 Des questions ou besoin d'assistance pour la migration AirBnB? Connectez-vous…" at bounding box center [432, 296] width 864 height 479
type input "105"
click at [711, 165] on input "Mer 01 Octobre 2025" at bounding box center [777, 167] width 174 height 13
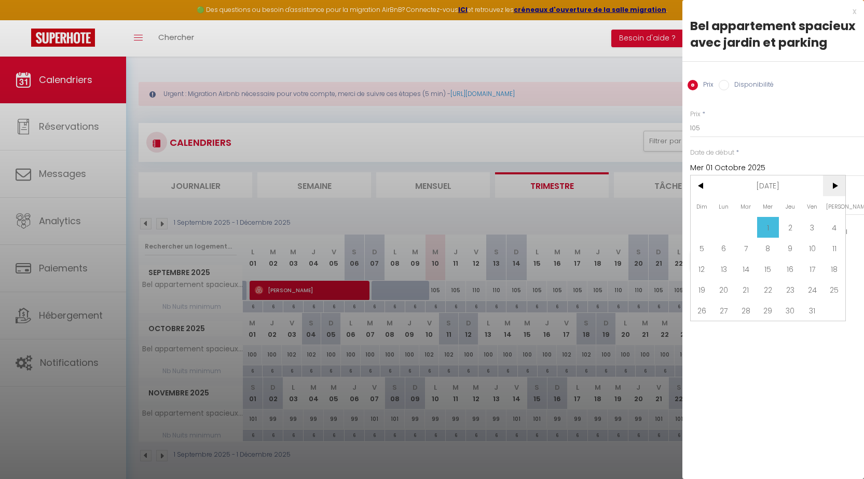
click at [833, 186] on span ">" at bounding box center [834, 185] width 22 height 21
click at [833, 185] on span ">" at bounding box center [834, 185] width 22 height 21
click at [723, 270] on span "15" at bounding box center [724, 268] width 22 height 21
type input "Lun 15 Décembre 2025"
type input "[DATE] Décembre 2025"
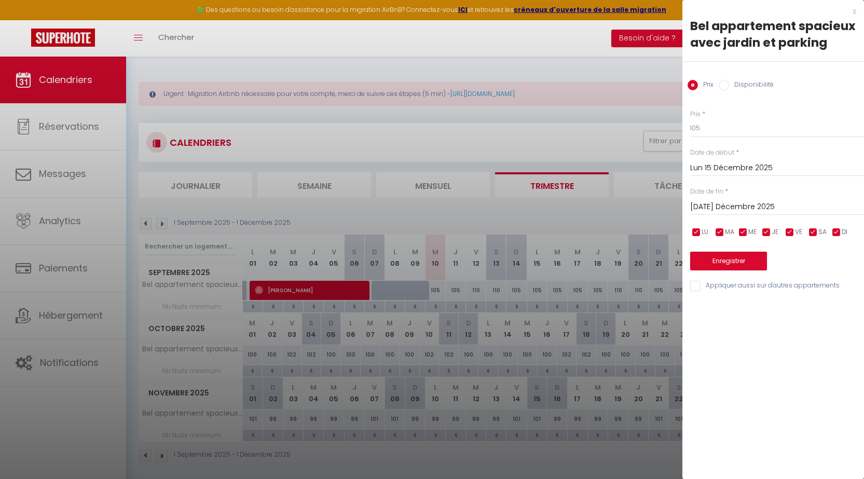
click at [788, 231] on input "checkbox" at bounding box center [789, 232] width 10 height 10
checkbox input "false"
click at [811, 232] on input "checkbox" at bounding box center [813, 232] width 10 height 10
checkbox input "false"
click at [738, 257] on button "Enregistrer" at bounding box center [728, 261] width 77 height 19
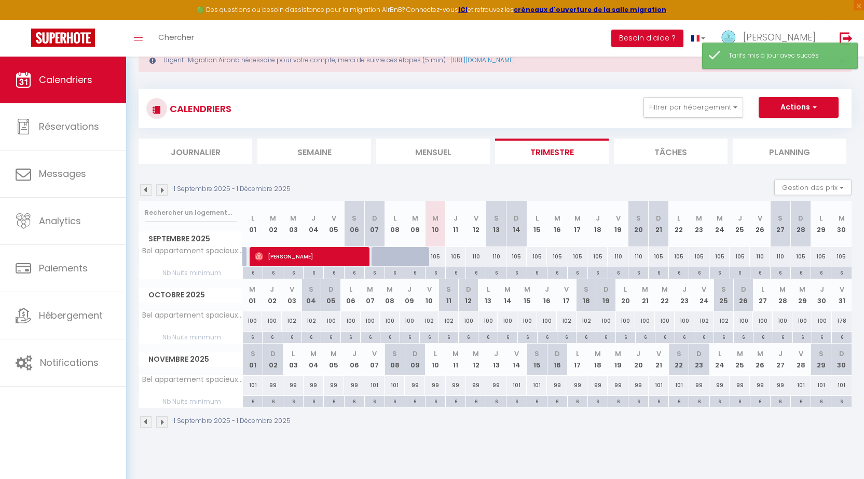
scroll to position [52, 0]
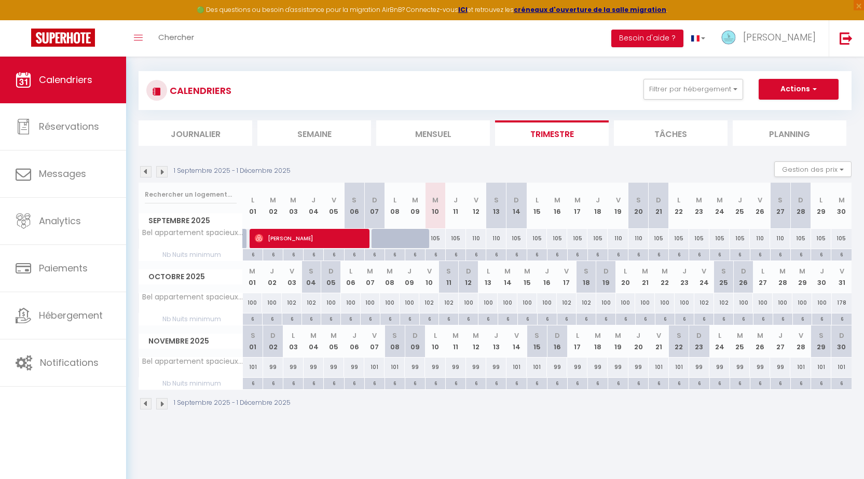
click at [252, 305] on div "100" at bounding box center [253, 302] width 20 height 19
type input "100"
type input "Mer 01 Octobre 2025"
type input "Jeu 02 Octobre 2025"
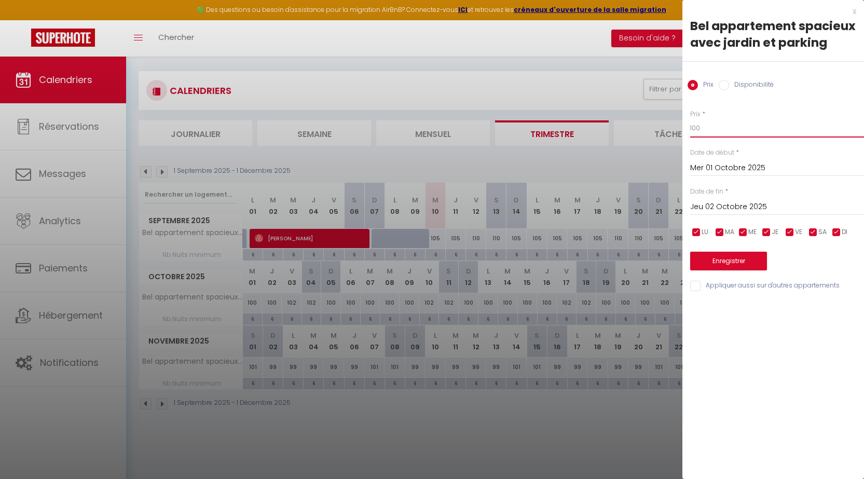
drag, startPoint x: 712, startPoint y: 129, endPoint x: 657, endPoint y: 128, distance: 54.5
click at [660, 128] on body "🟢 Des questions ou besoin d'assistance pour la migration AirBnB? Connectez-vous…" at bounding box center [432, 244] width 864 height 479
type input "105"
click at [723, 206] on input "Jeu 02 Octobre 2025" at bounding box center [777, 206] width 174 height 13
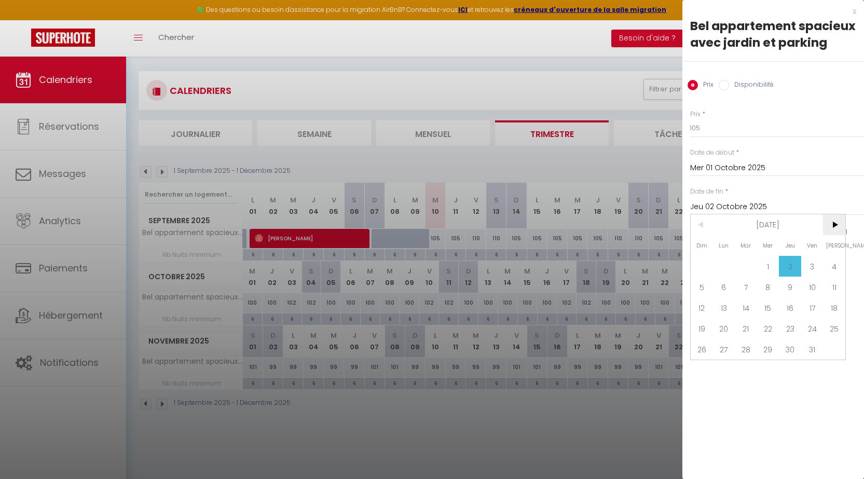
click at [834, 223] on span ">" at bounding box center [834, 224] width 22 height 21
click at [727, 307] on span "15" at bounding box center [724, 307] width 22 height 21
type input "Lun 15 Décembre 2025"
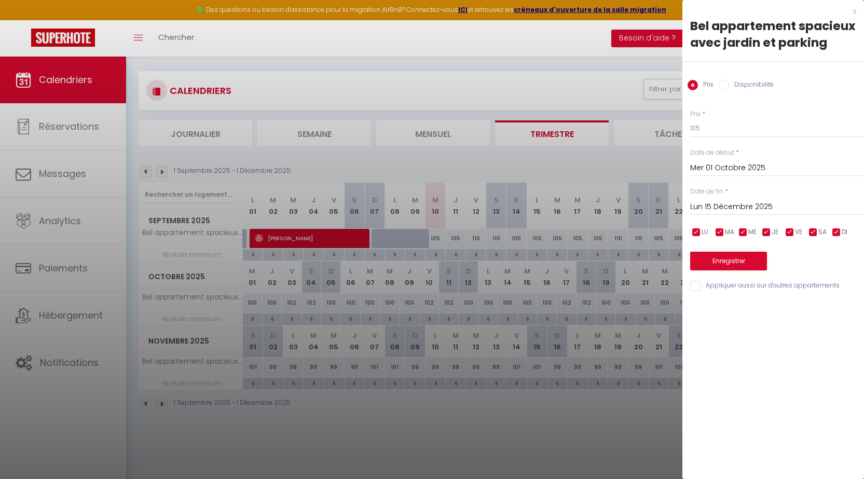
click at [790, 230] on input "checkbox" at bounding box center [789, 232] width 10 height 10
checkbox input "false"
click at [807, 230] on div "LU MA ME JE VE SA DI" at bounding box center [776, 232] width 187 height 13
click at [811, 231] on input "checkbox" at bounding box center [813, 232] width 10 height 10
checkbox input "false"
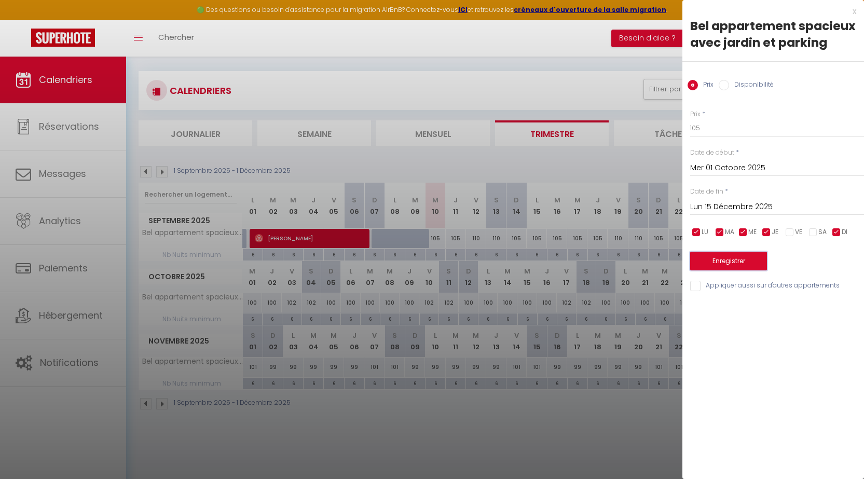
click at [732, 258] on button "Enregistrer" at bounding box center [728, 261] width 77 height 19
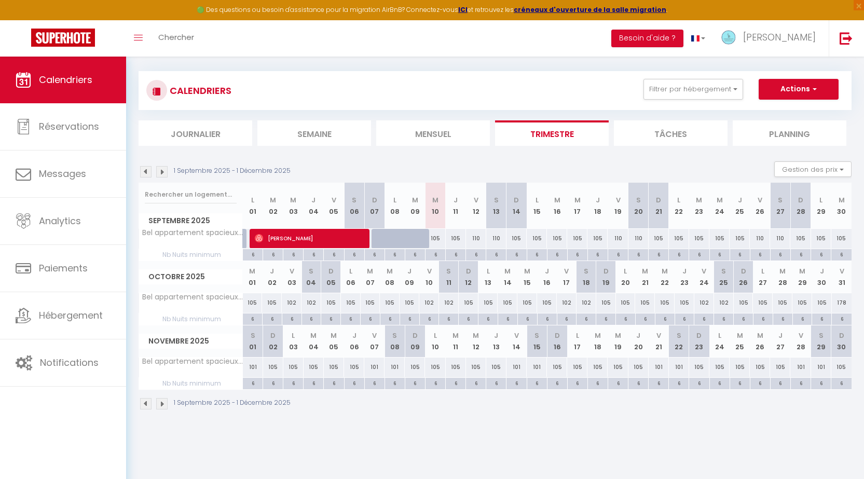
click at [271, 301] on div "105" at bounding box center [272, 302] width 20 height 19
type input "105"
type input "Jeu 02 Octobre 2025"
type input "Ven 03 Octobre 2025"
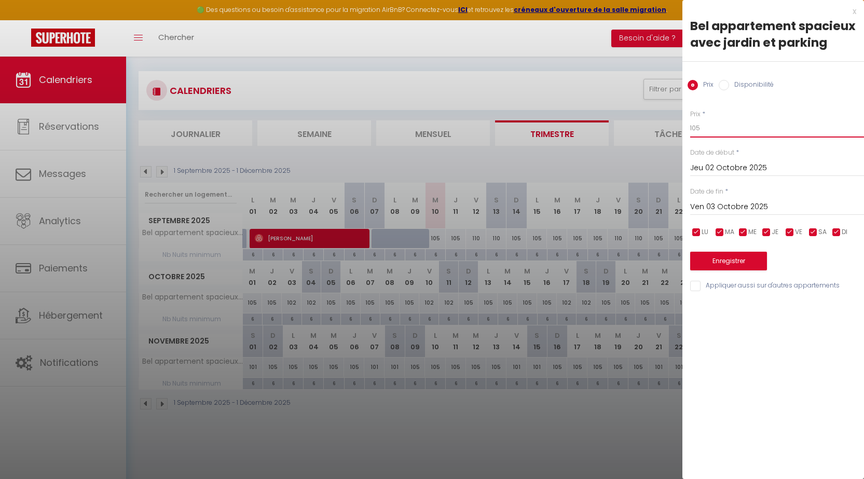
drag, startPoint x: 705, startPoint y: 130, endPoint x: 667, endPoint y: 129, distance: 38.9
click at [669, 129] on body "🟢 Des questions ou besoin d'assistance pour la migration AirBnB? Connectez-vous…" at bounding box center [432, 244] width 864 height 479
type input "110"
click at [703, 165] on input "Jeu 02 Octobre 2025" at bounding box center [777, 167] width 174 height 13
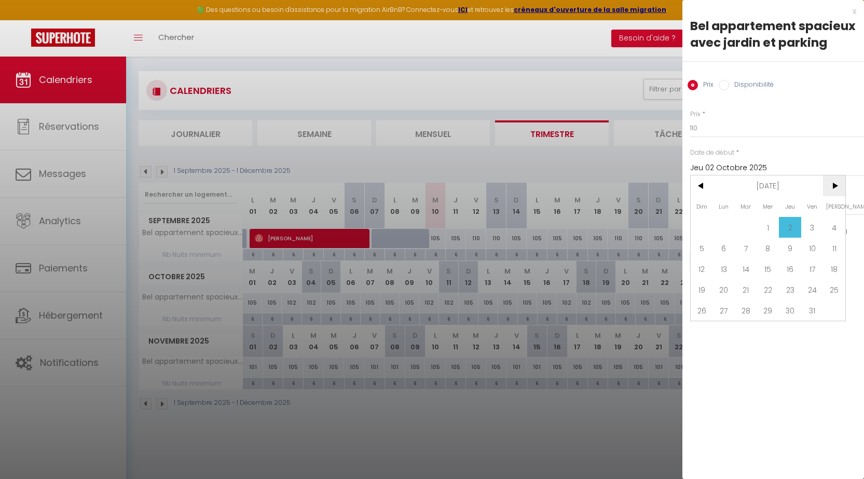
click at [836, 184] on span ">" at bounding box center [834, 185] width 22 height 21
click at [720, 266] on span "15" at bounding box center [724, 268] width 22 height 21
type input "Lun 15 Décembre 2025"
type input "[DATE] Décembre 2025"
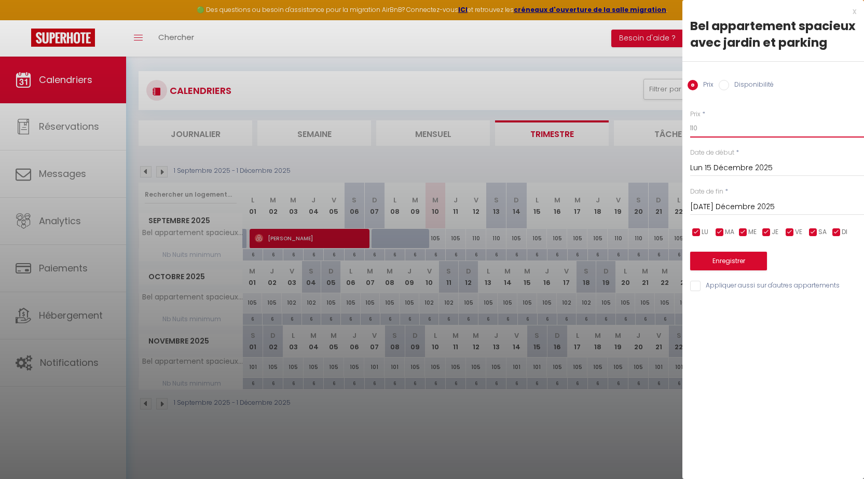
drag, startPoint x: 703, startPoint y: 124, endPoint x: 686, endPoint y: 124, distance: 17.6
click at [686, 124] on div "Prix * 110 Statut * Disponible Indisponible Date de début * Lun 15 Décembre 202…" at bounding box center [773, 194] width 182 height 196
type input "110"
click at [765, 233] on input "checkbox" at bounding box center [766, 232] width 10 height 10
checkbox input "false"
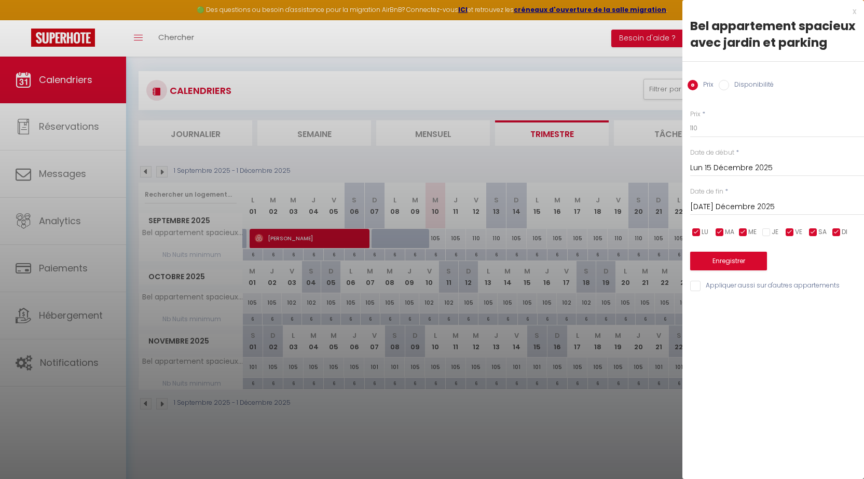
click at [745, 233] on input "checkbox" at bounding box center [743, 232] width 10 height 10
checkbox input "false"
click at [722, 233] on input "checkbox" at bounding box center [719, 232] width 10 height 10
checkbox input "false"
click at [695, 232] on input "checkbox" at bounding box center [696, 232] width 10 height 10
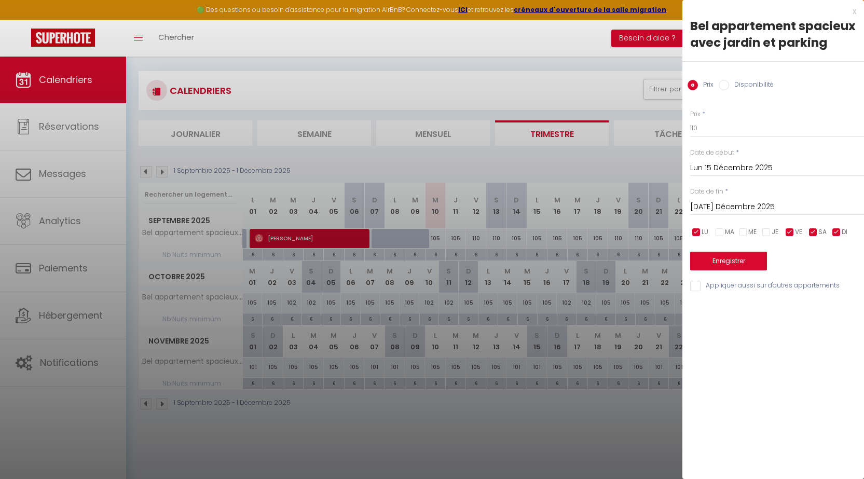
checkbox input "false"
click at [837, 231] on input "checkbox" at bounding box center [836, 232] width 10 height 10
checkbox input "false"
click at [736, 257] on button "Enregistrer" at bounding box center [728, 261] width 77 height 19
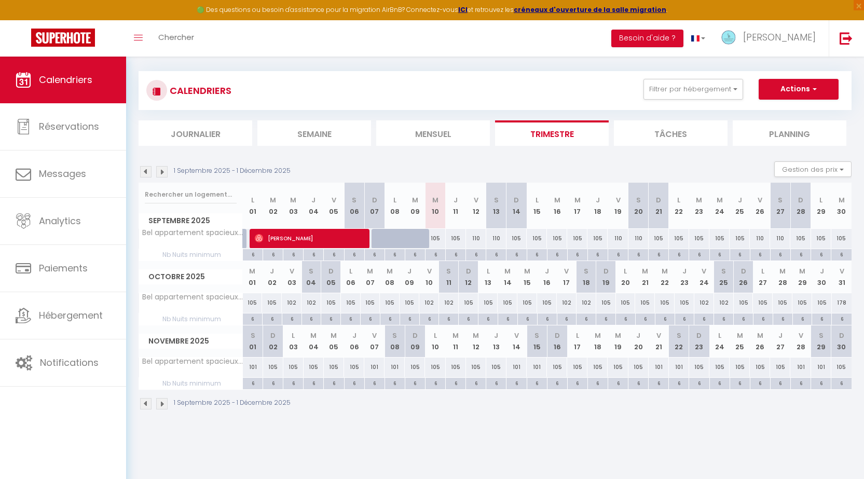
click at [271, 301] on div "105" at bounding box center [272, 302] width 20 height 19
type input "105"
type input "Jeu 02 Octobre 2025"
type input "Ven 03 Octobre 2025"
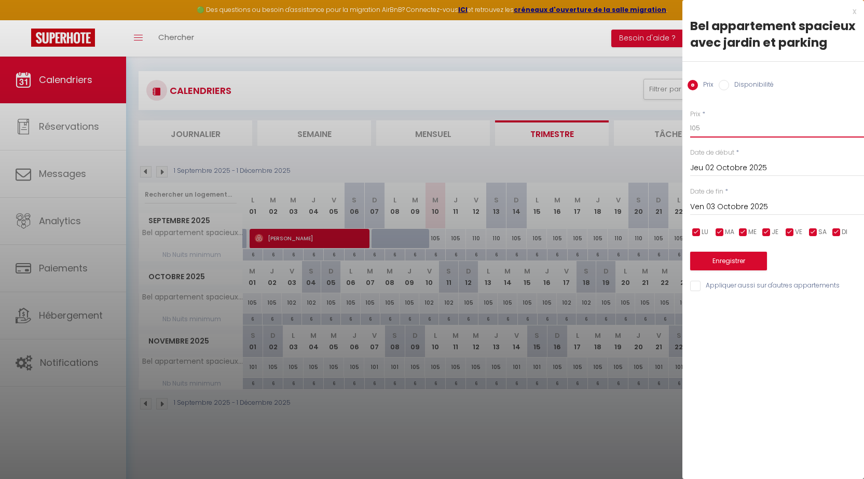
drag, startPoint x: 705, startPoint y: 128, endPoint x: 653, endPoint y: 129, distance: 52.9
click at [659, 127] on body "🟢 Des questions ou besoin d'assistance pour la migration AirBnB? Connectez-vous…" at bounding box center [432, 244] width 864 height 479
type input "110"
click at [709, 203] on input "Ven 03 Octobre 2025" at bounding box center [777, 206] width 174 height 13
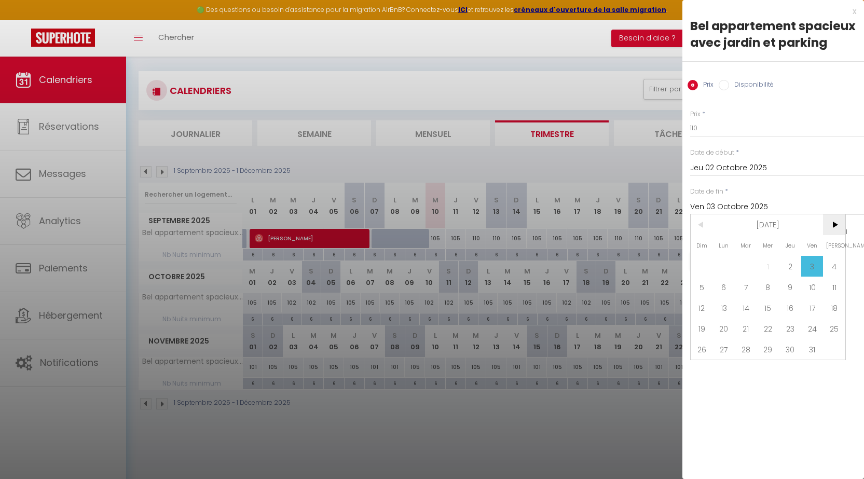
click at [834, 224] on span ">" at bounding box center [834, 224] width 22 height 21
click at [726, 309] on span "15" at bounding box center [724, 307] width 22 height 21
type input "Lun 15 Décembre 2025"
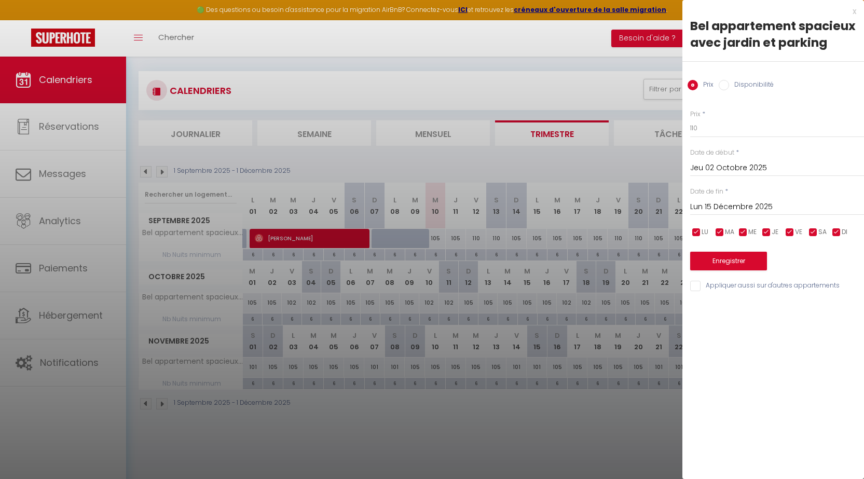
click at [835, 232] on input "checkbox" at bounding box center [836, 232] width 10 height 10
checkbox input "false"
click at [768, 232] on input "checkbox" at bounding box center [766, 232] width 10 height 10
checkbox input "false"
drag, startPoint x: 744, startPoint y: 232, endPoint x: 726, endPoint y: 232, distance: 18.2
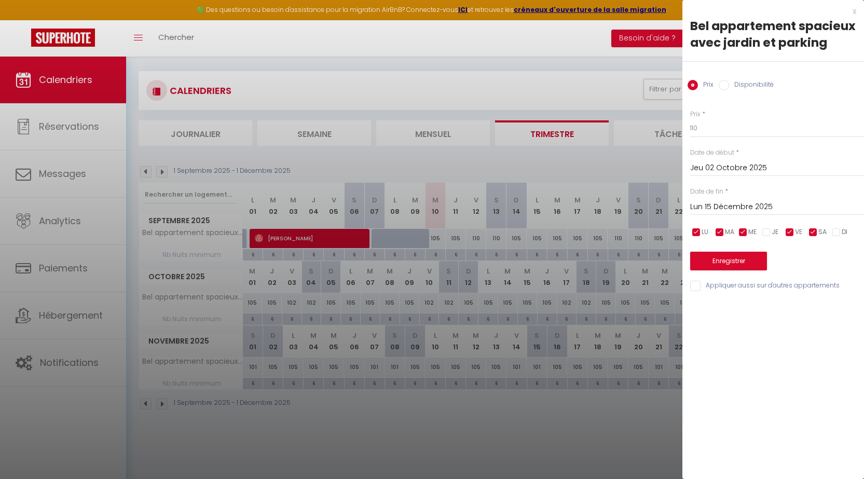
click at [743, 232] on input "checkbox" at bounding box center [743, 232] width 10 height 10
checkbox input "false"
click at [719, 232] on input "checkbox" at bounding box center [719, 232] width 10 height 10
checkbox input "false"
click at [696, 230] on input "checkbox" at bounding box center [696, 232] width 10 height 10
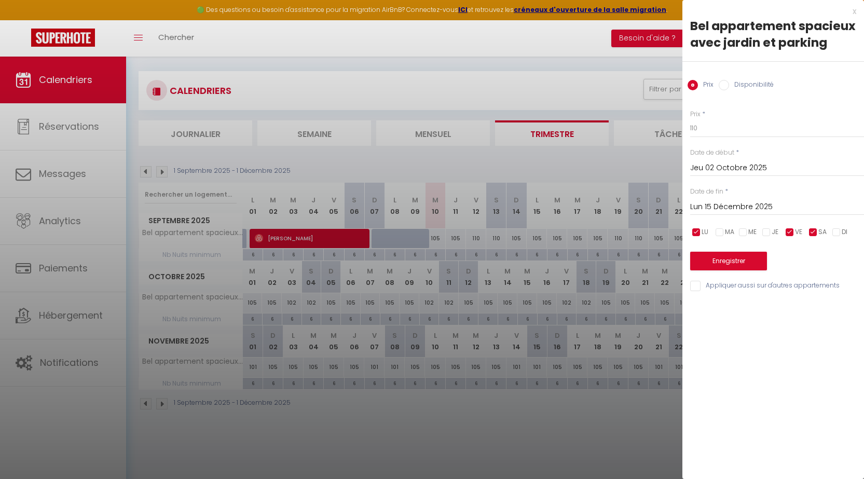
checkbox input "false"
click at [725, 259] on button "Enregistrer" at bounding box center [728, 261] width 77 height 19
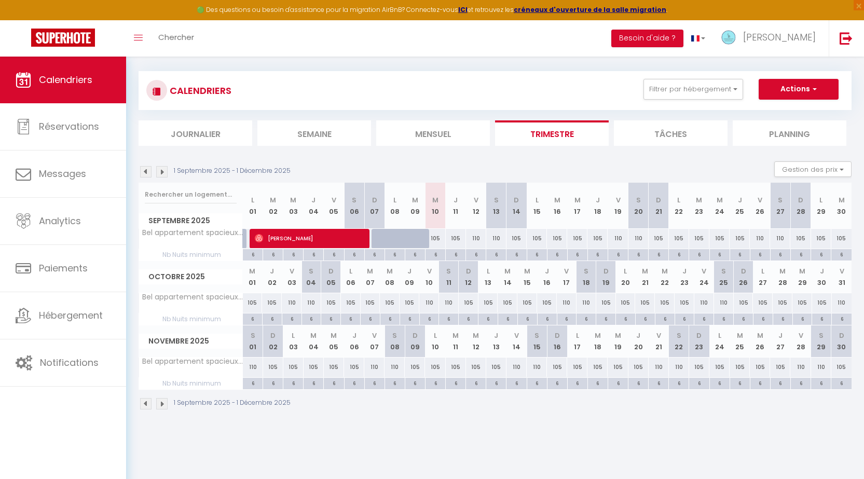
click at [162, 170] on img at bounding box center [161, 171] width 11 height 11
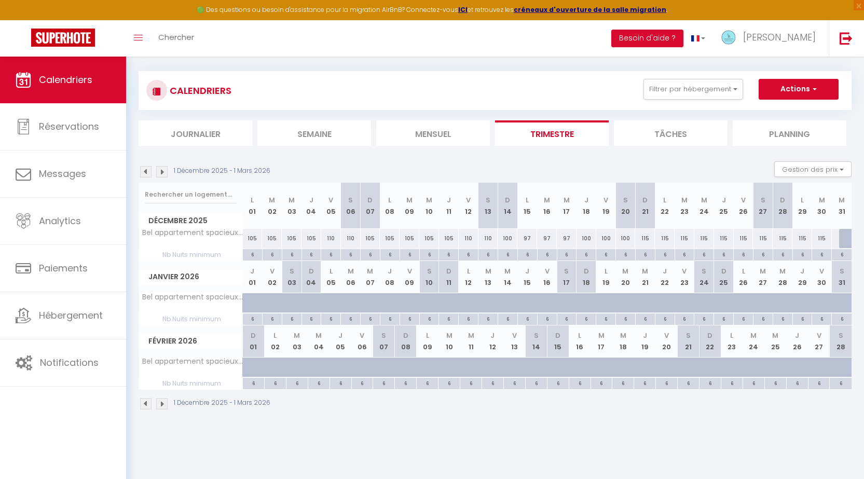
click at [508, 238] on div "100" at bounding box center [507, 238] width 20 height 19
type input "100"
type input "Dim 14 Décembre 2025"
type input "Lun 15 Décembre 2025"
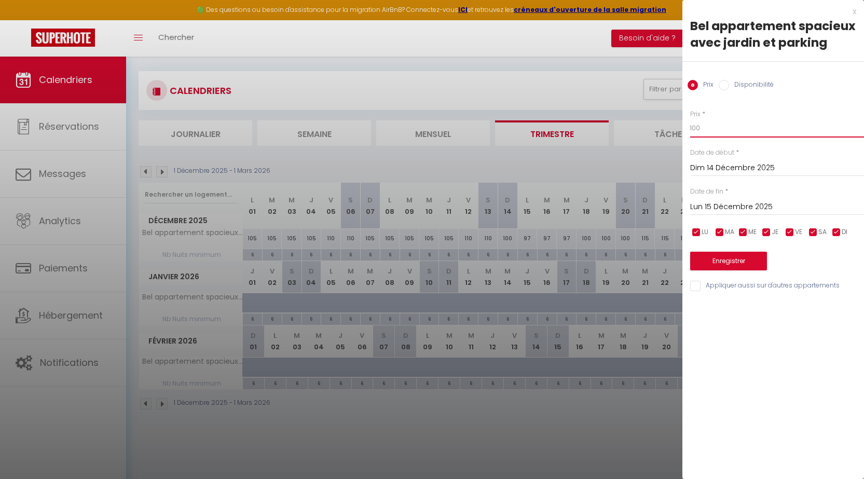
drag, startPoint x: 710, startPoint y: 122, endPoint x: 664, endPoint y: 127, distance: 45.9
click at [665, 127] on body "🟢 Des questions ou besoin d'assistance pour la migration AirBnB? Connectez-vous…" at bounding box center [432, 244] width 864 height 479
type input "105"
click at [737, 258] on button "Enregistrer" at bounding box center [728, 261] width 77 height 19
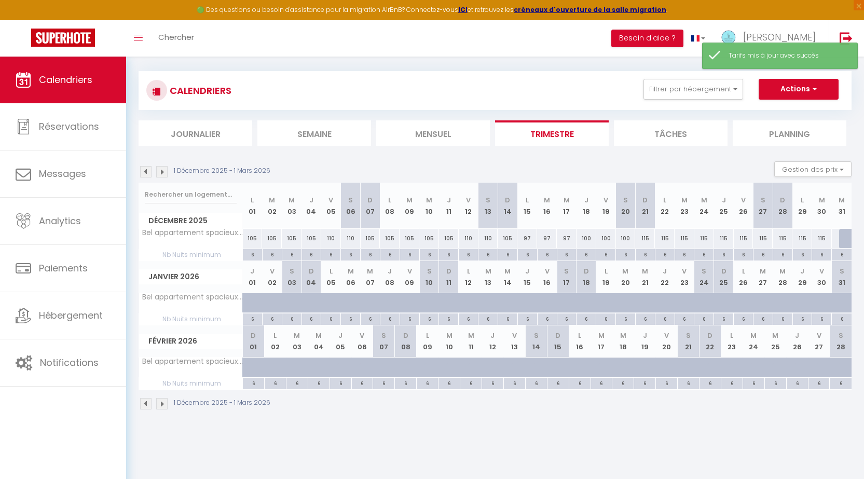
click at [528, 238] on div "97" at bounding box center [527, 238] width 20 height 19
type input "97"
type input "Lun 15 Décembre 2025"
type input "[DATE] Décembre 2025"
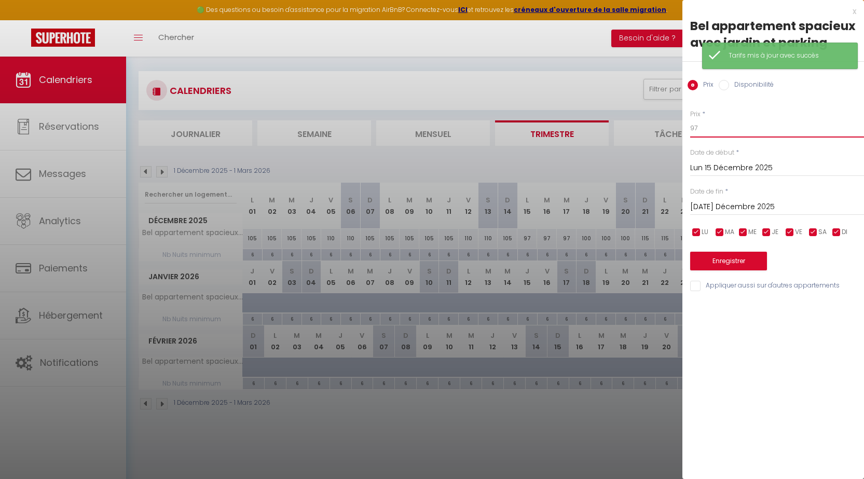
drag, startPoint x: 687, startPoint y: 127, endPoint x: 646, endPoint y: 125, distance: 41.5
click at [647, 125] on body "🟢 Des questions ou besoin d'assistance pour la migration AirBnB? Connectez-vous…" at bounding box center [432, 244] width 864 height 479
type input "105"
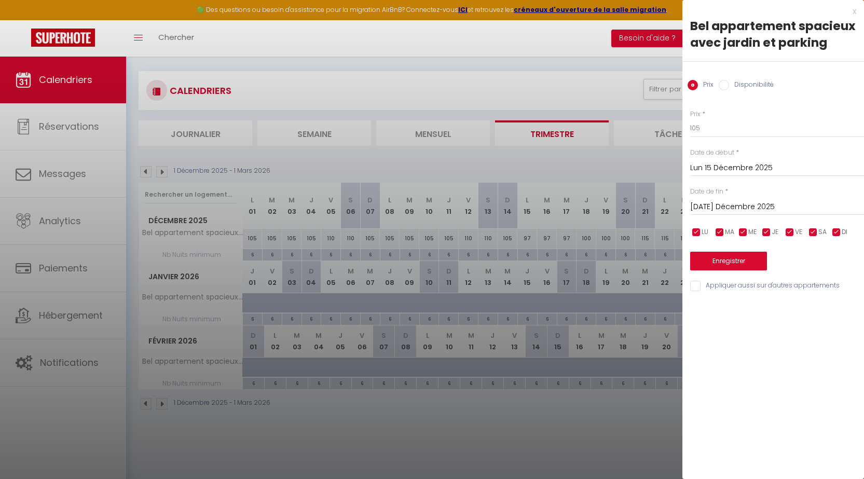
click at [724, 203] on input "[DATE] Décembre 2025" at bounding box center [777, 206] width 174 height 13
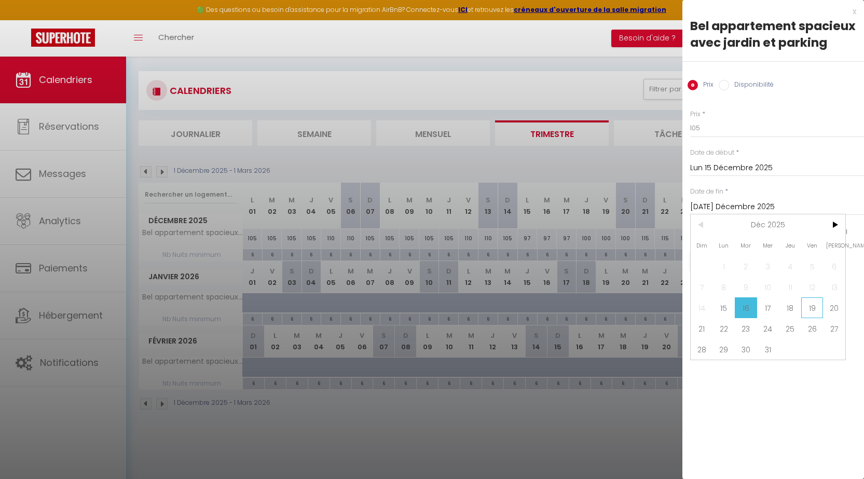
click at [810, 311] on span "19" at bounding box center [812, 307] width 22 height 21
type input "Ven 19 Décembre 2025"
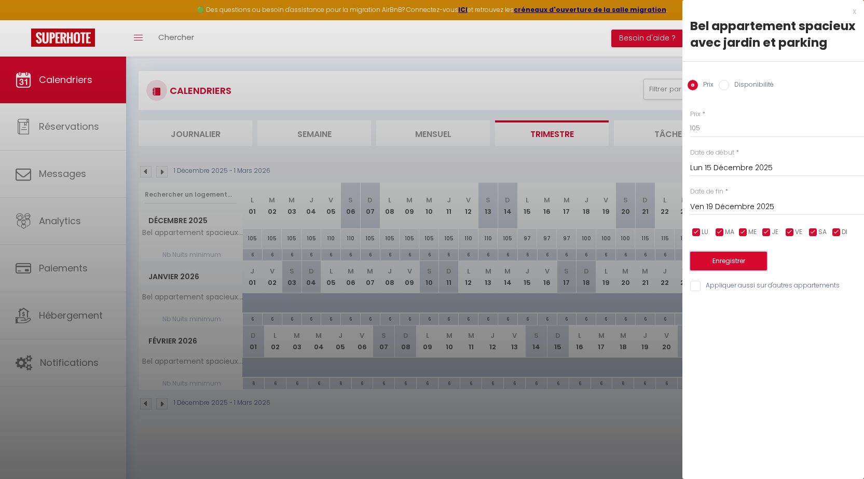
click at [722, 263] on button "Enregistrer" at bounding box center [728, 261] width 77 height 19
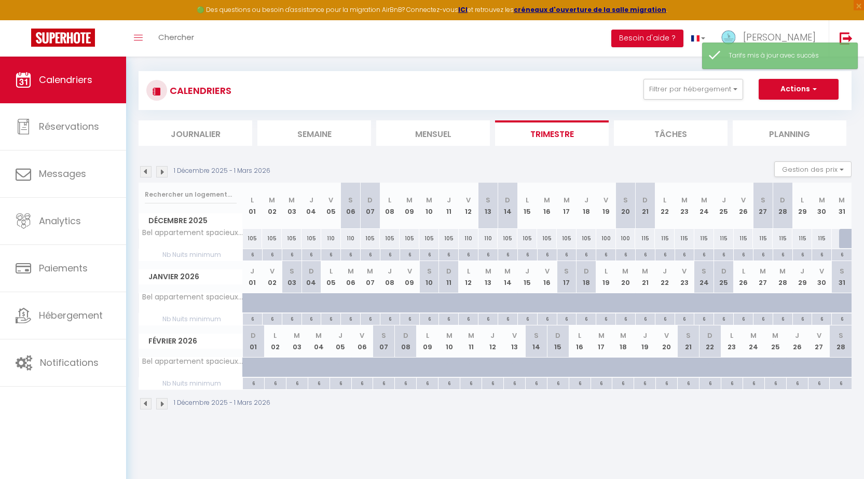
click at [719, 237] on div "115" at bounding box center [724, 238] width 20 height 19
type input "115"
type input "Jeu 25 Décembre 2025"
type input "Ven 26 Décembre 2025"
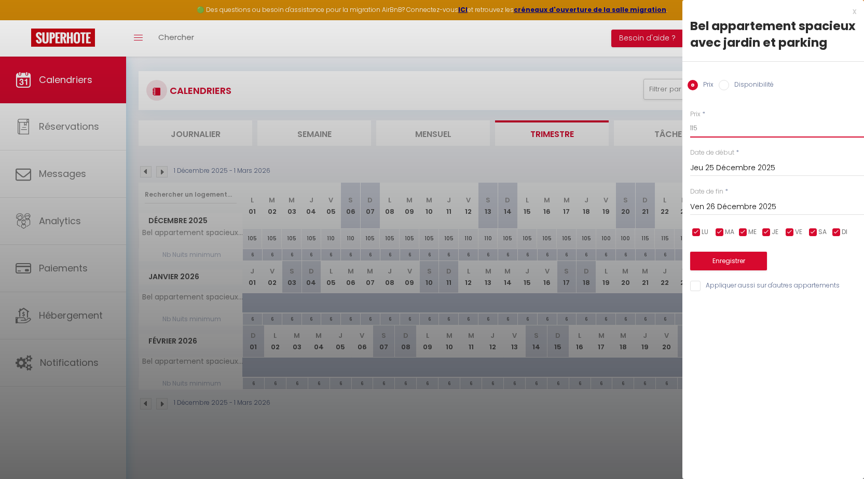
drag, startPoint x: 708, startPoint y: 127, endPoint x: 663, endPoint y: 128, distance: 44.6
click at [668, 127] on body "🟢 Des questions ou besoin d'assistance pour la migration AirBnB? Connectez-vous…" at bounding box center [432, 244] width 864 height 479
type input "150"
click at [707, 167] on input "Jeu 25 Décembre 2025" at bounding box center [777, 167] width 174 height 13
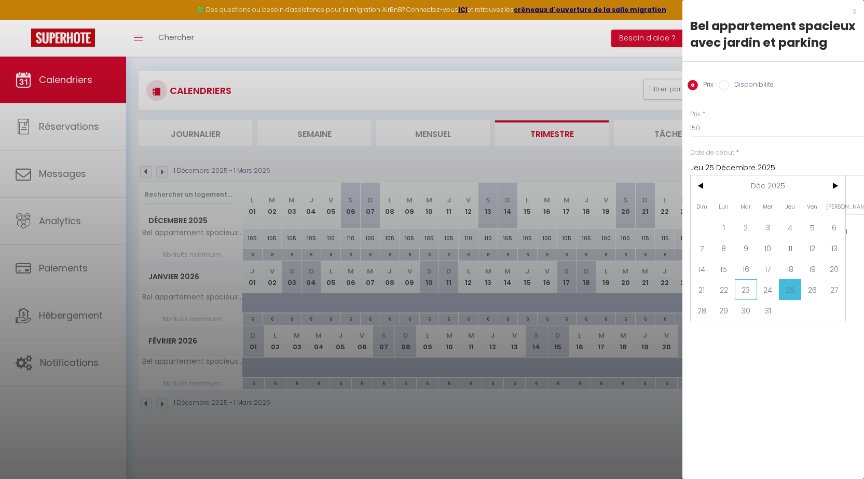
click at [746, 287] on span "23" at bounding box center [745, 289] width 22 height 21
type input "[DATE] Décembre 2025"
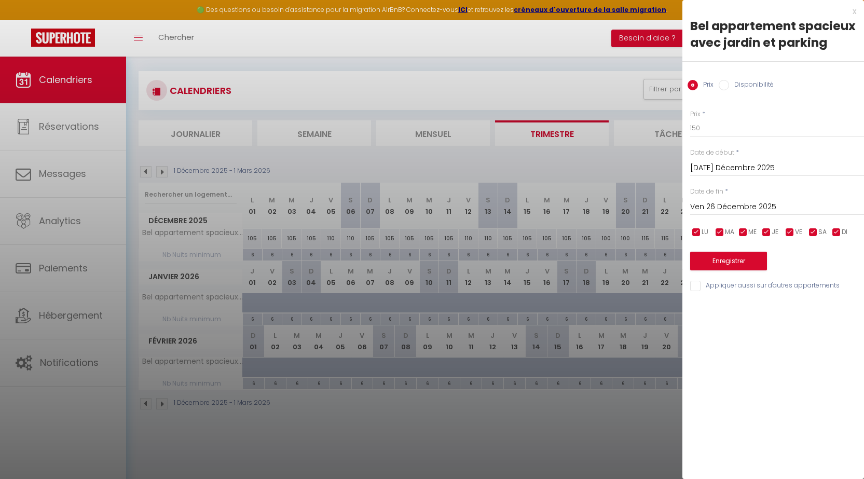
click at [736, 211] on input "Ven 26 Décembre 2025" at bounding box center [777, 206] width 174 height 13
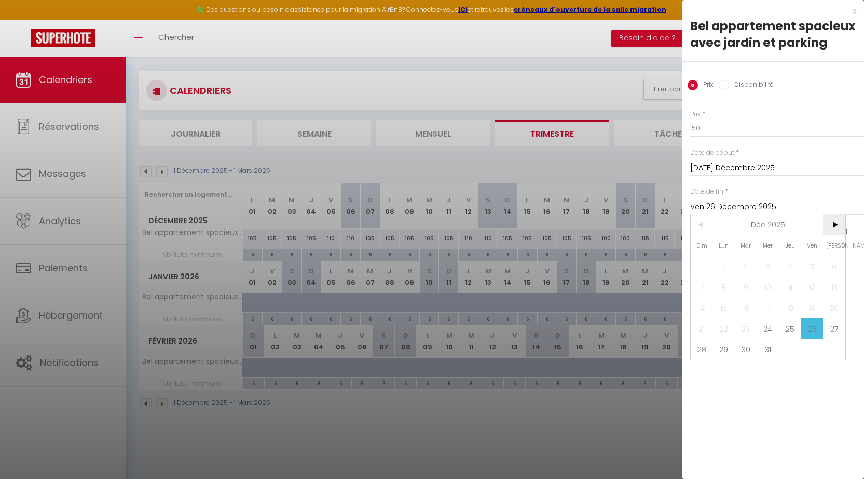
click at [834, 226] on span ">" at bounding box center [834, 224] width 22 height 21
click at [807, 265] on span "2" at bounding box center [812, 266] width 22 height 21
type input "Ven 02 Janvier 2026"
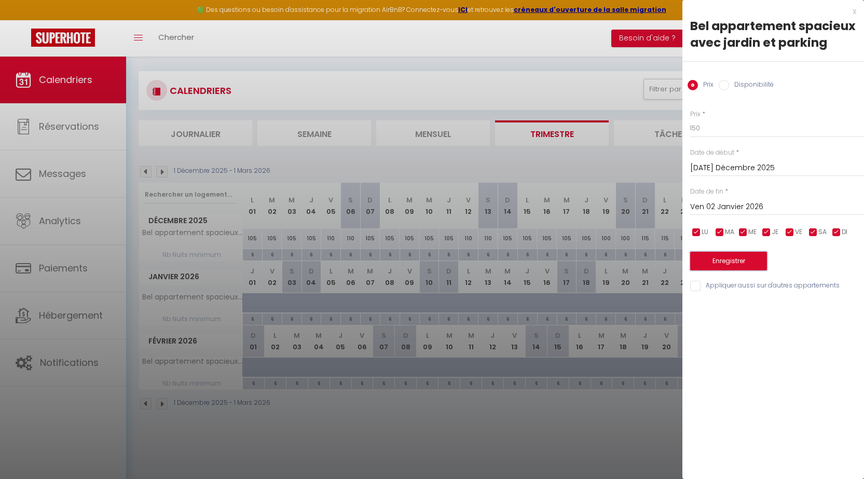
click at [723, 260] on button "Enregistrer" at bounding box center [728, 261] width 77 height 19
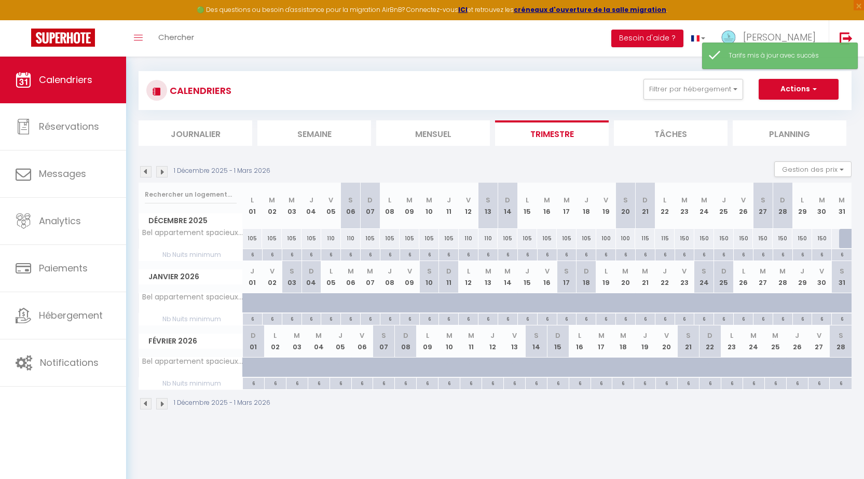
click at [846, 235] on div at bounding box center [849, 239] width 20 height 20
type input "150"
type input "Mer 31 Décembre 2025"
type input "Jeu 01 Janvier 2026"
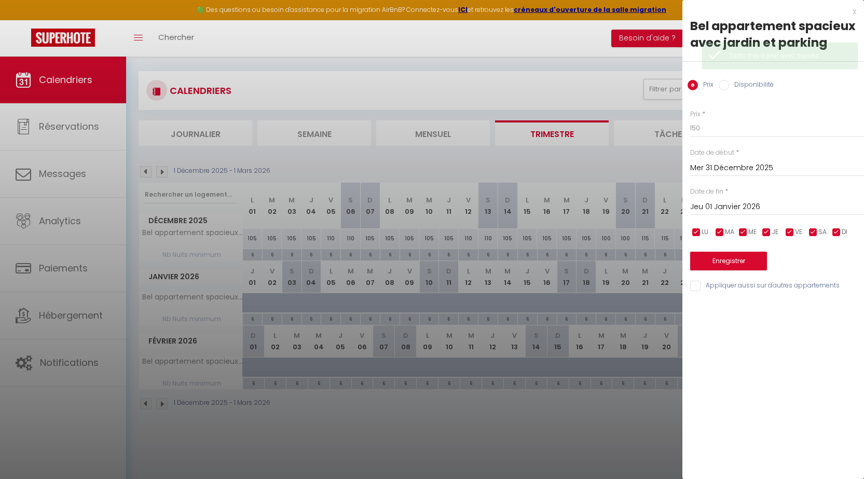
click at [725, 83] on input "Disponibilité" at bounding box center [723, 85] width 10 height 10
radio input "true"
radio input "false"
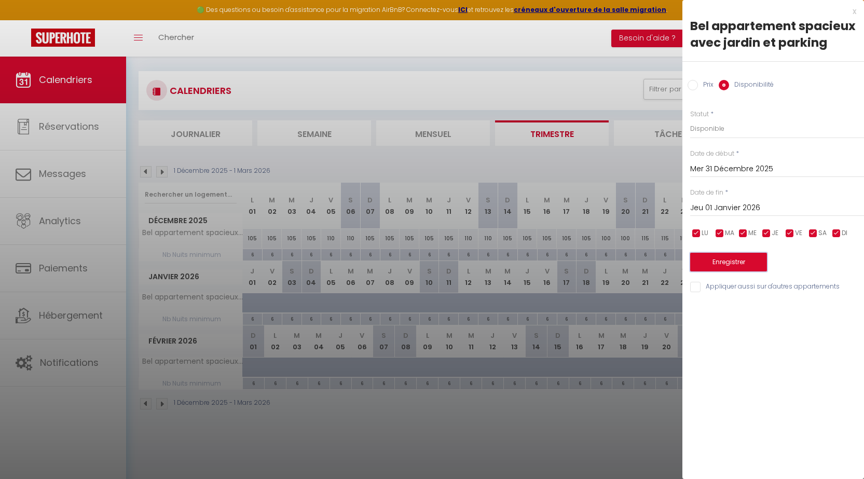
click at [732, 261] on button "Enregistrer" at bounding box center [728, 262] width 77 height 19
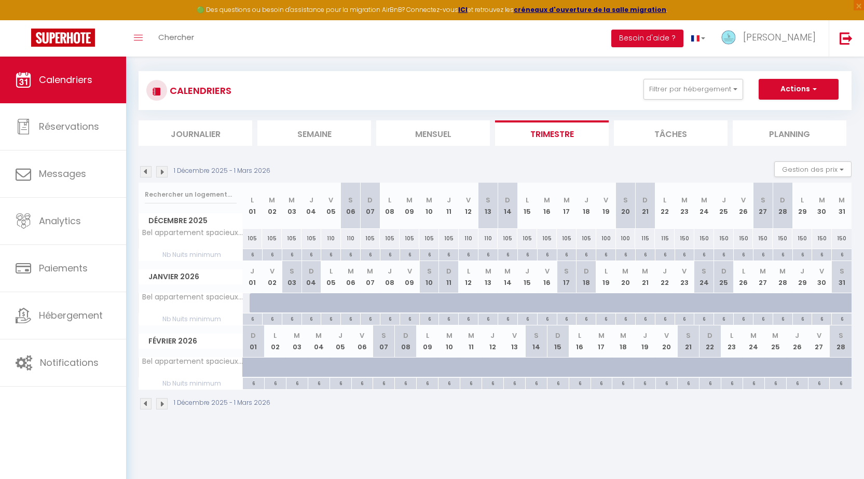
click at [823, 236] on div "150" at bounding box center [822, 238] width 20 height 19
select select "1"
type input "[DATE] Décembre 2025"
type input "Mer 31 Décembre 2025"
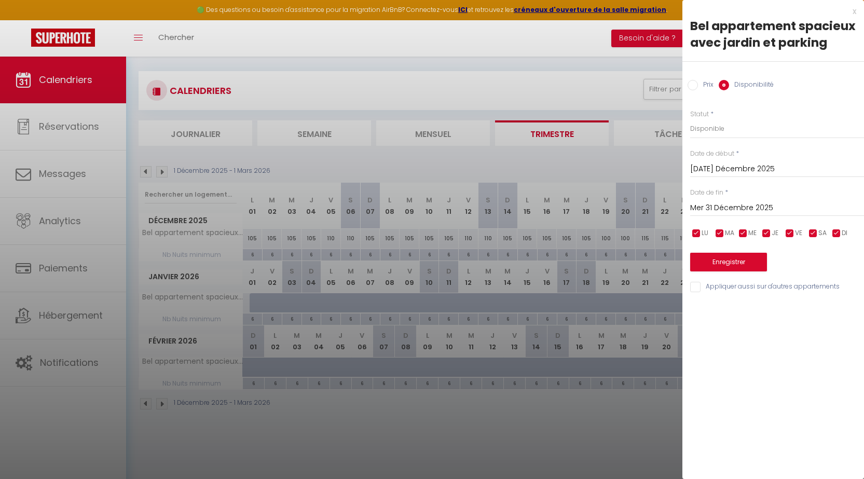
click at [691, 87] on input "Prix" at bounding box center [692, 85] width 10 height 10
radio input "true"
radio input "false"
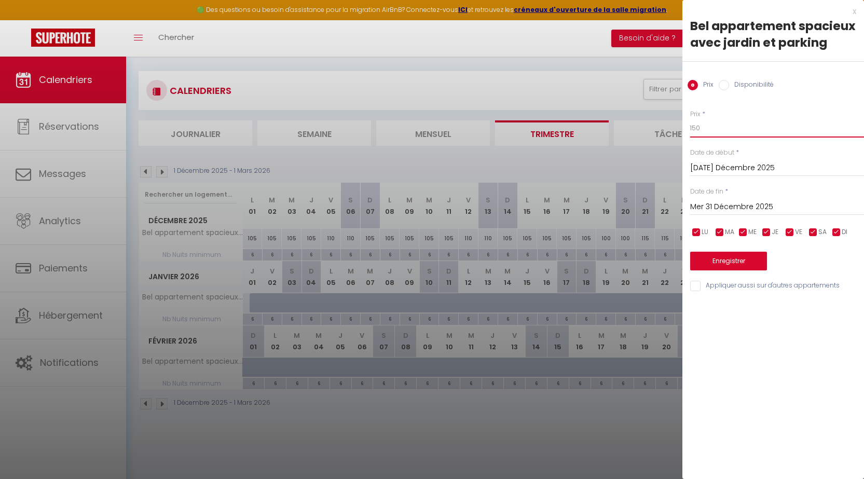
drag, startPoint x: 719, startPoint y: 127, endPoint x: 660, endPoint y: 119, distance: 59.6
click at [666, 120] on body "🟢 Des questions ou besoin d'assistance pour la migration AirBnB? Connectez-vous…" at bounding box center [432, 244] width 864 height 479
type input "160"
click at [722, 261] on button "Enregistrer" at bounding box center [728, 261] width 77 height 19
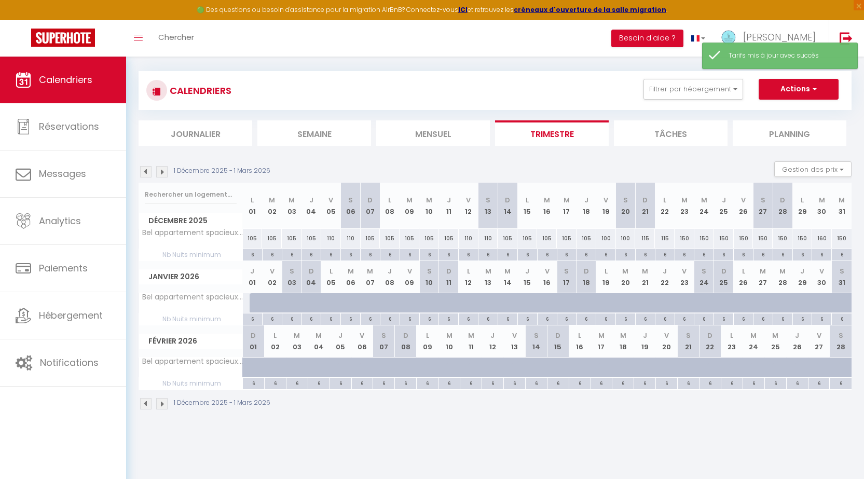
click at [841, 235] on div "150" at bounding box center [841, 238] width 20 height 19
type input "150"
type input "Mer 31 Décembre 2025"
type input "Jeu 01 Janvier 2026"
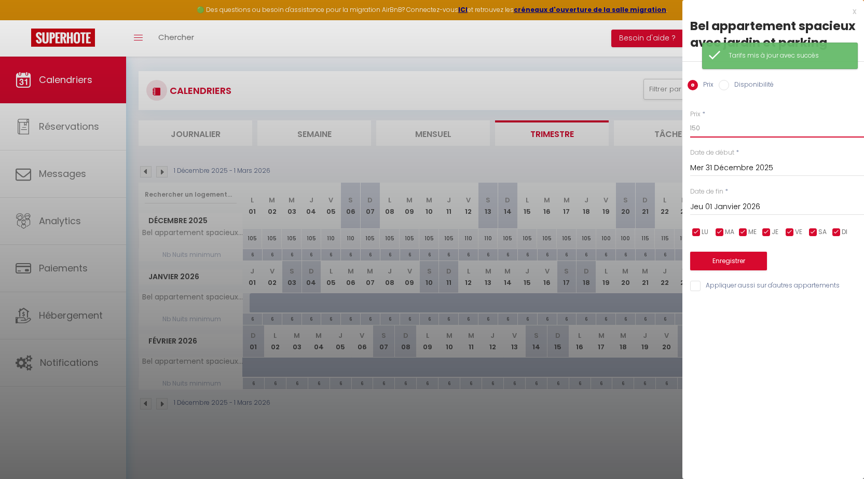
drag, startPoint x: 711, startPoint y: 127, endPoint x: 661, endPoint y: 123, distance: 50.5
click at [662, 123] on body "🟢 Des questions ou besoin d'assistance pour la migration AirBnB? Connectez-vous…" at bounding box center [432, 244] width 864 height 479
type input "160"
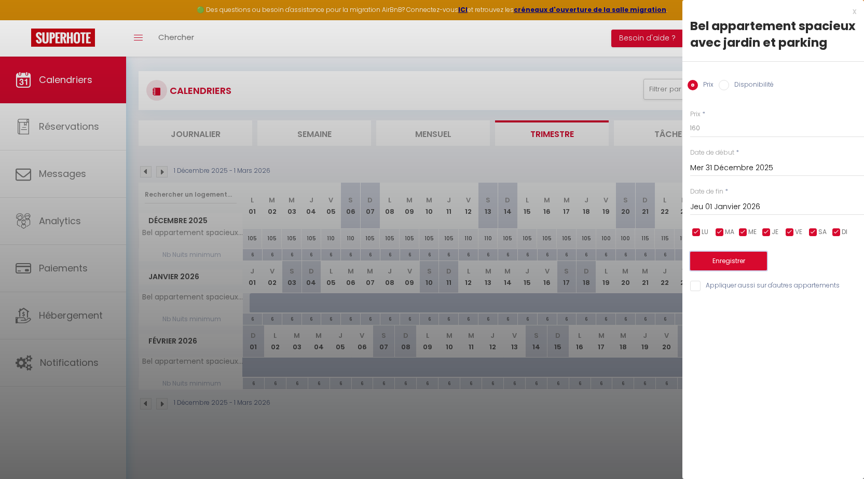
click at [738, 259] on button "Enregistrer" at bounding box center [728, 261] width 77 height 19
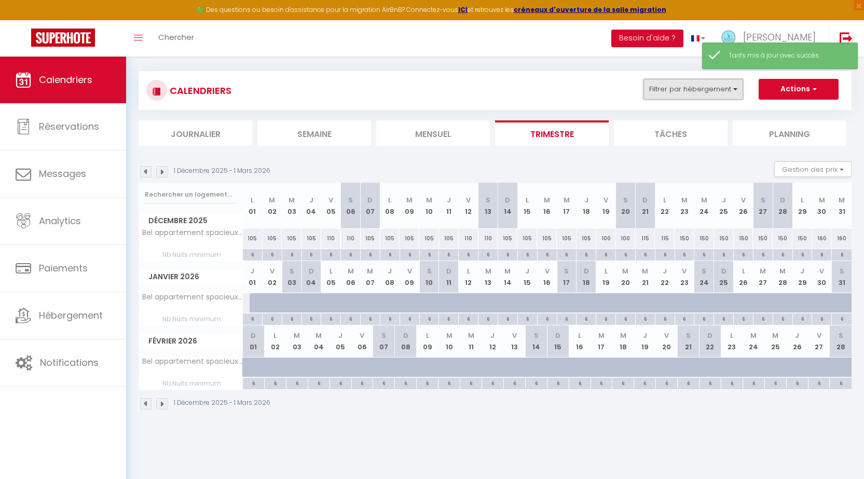
click at [681, 91] on button "Filtrer par hébergement" at bounding box center [693, 89] width 100 height 21
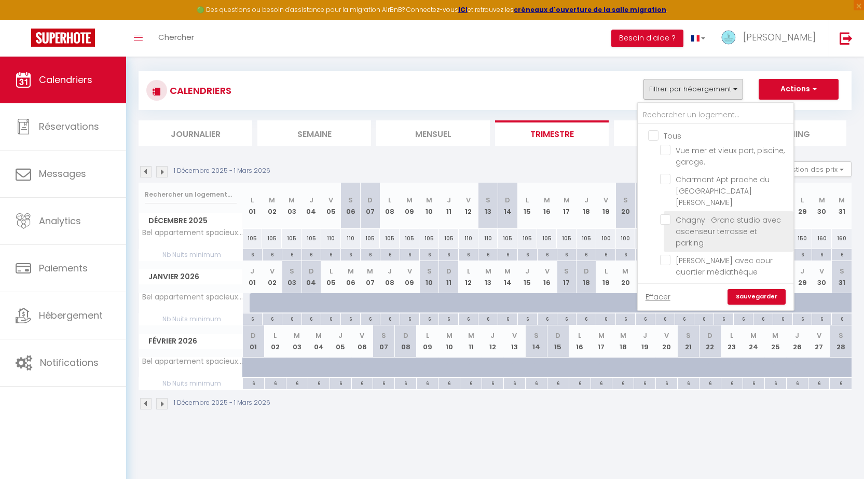
click at [664, 214] on input "Chagny · Grand studio avec ascenseur terrasse et parking" at bounding box center [725, 219] width 130 height 10
checkbox input "true"
checkbox input "false"
click at [759, 293] on link "Sauvegarder" at bounding box center [756, 297] width 58 height 16
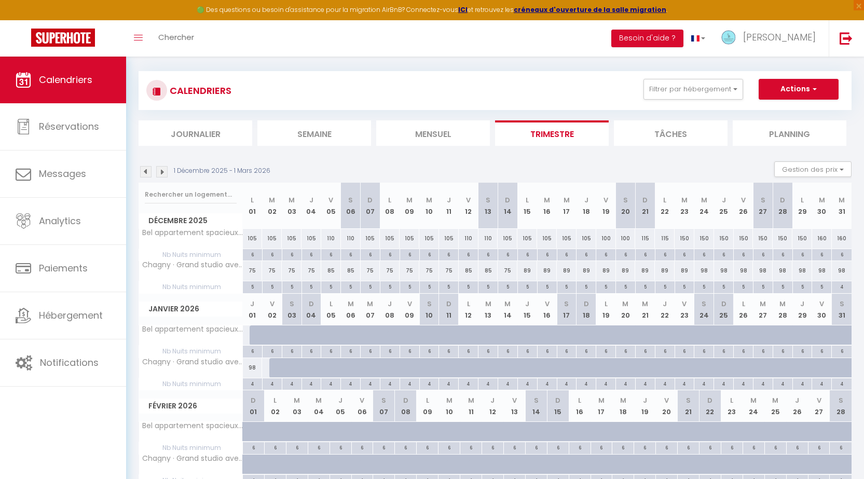
click at [144, 169] on img at bounding box center [145, 171] width 11 height 11
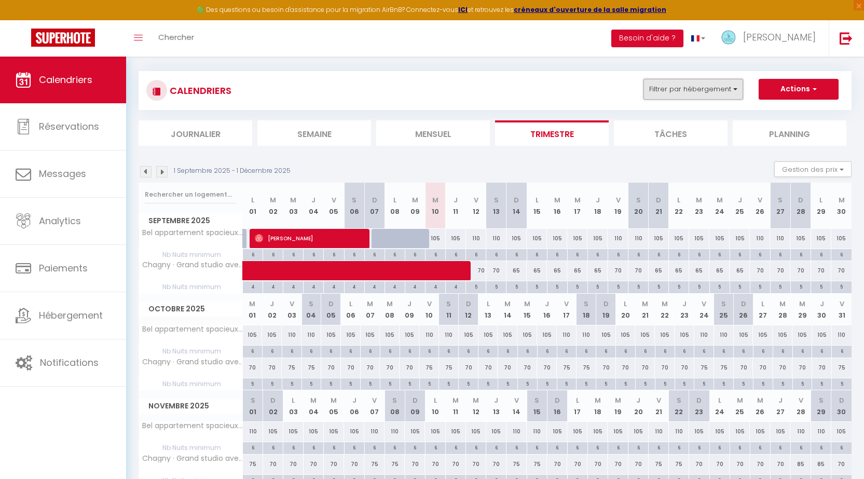
click at [692, 88] on button "Filtrer par hébergement" at bounding box center [693, 89] width 100 height 21
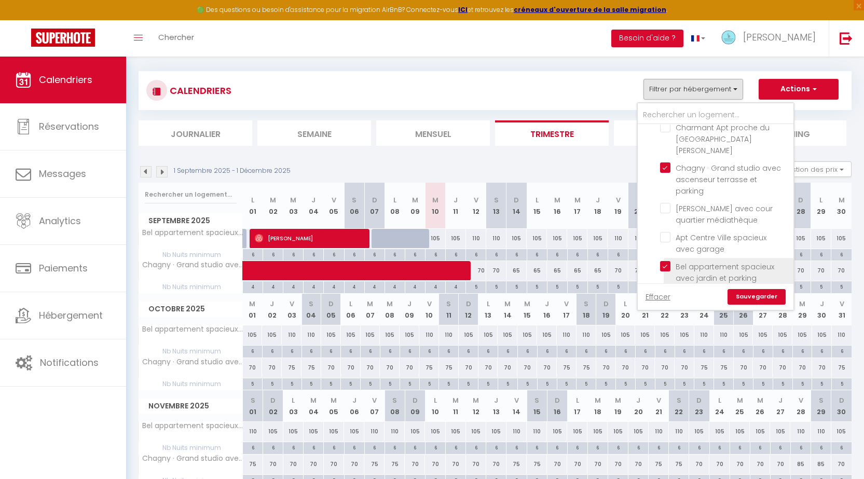
click at [664, 261] on input "Bel appartement spacieux avec jardin et parking" at bounding box center [725, 266] width 130 height 10
click at [759, 294] on link "Sauvegarder" at bounding box center [756, 297] width 58 height 16
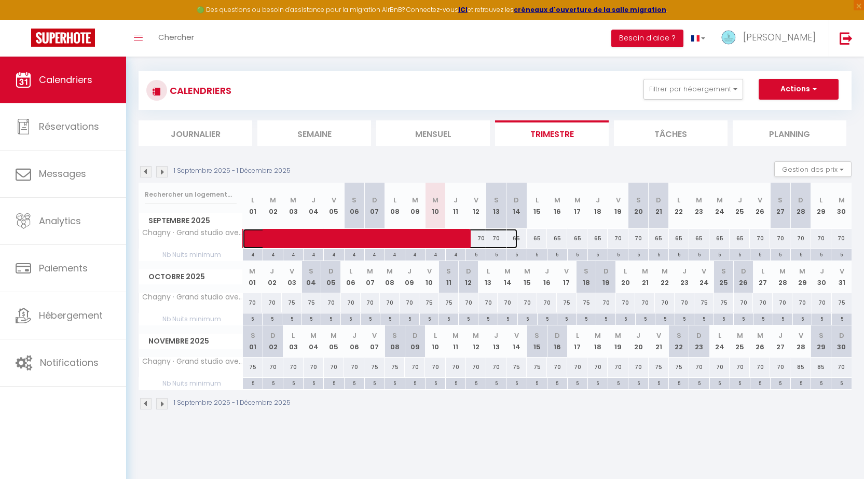
click at [492, 238] on span at bounding box center [386, 239] width 262 height 20
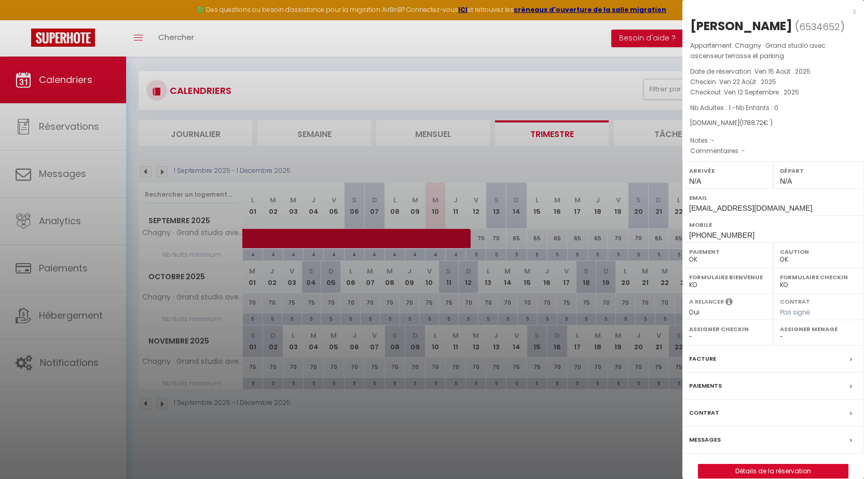
click at [504, 154] on div at bounding box center [432, 239] width 864 height 479
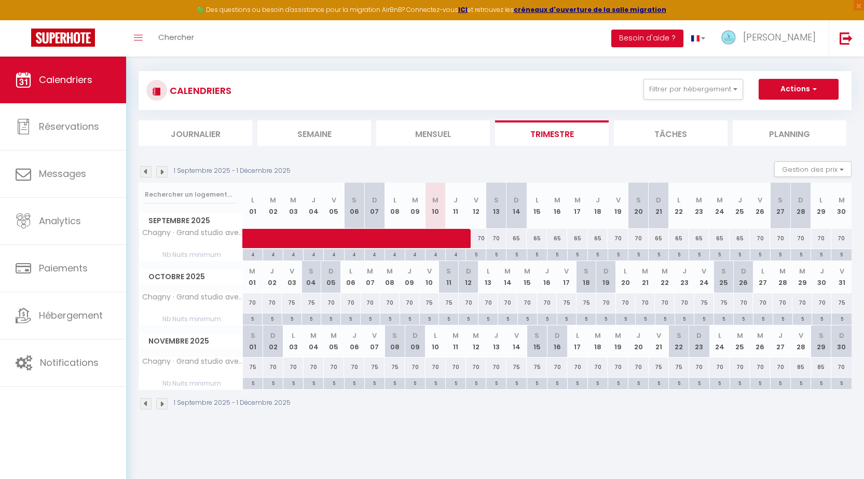
click at [518, 236] on div "65" at bounding box center [516, 238] width 20 height 19
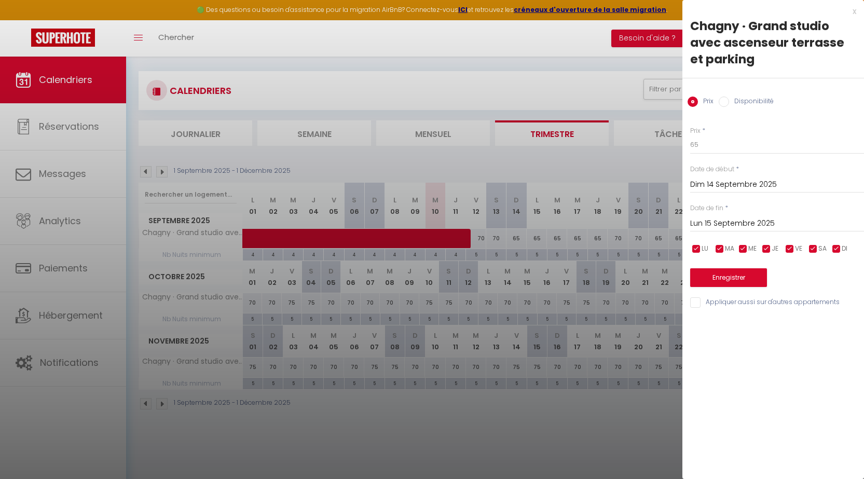
click at [698, 182] on input "Dim 14 Septembre 2025" at bounding box center [777, 184] width 174 height 13
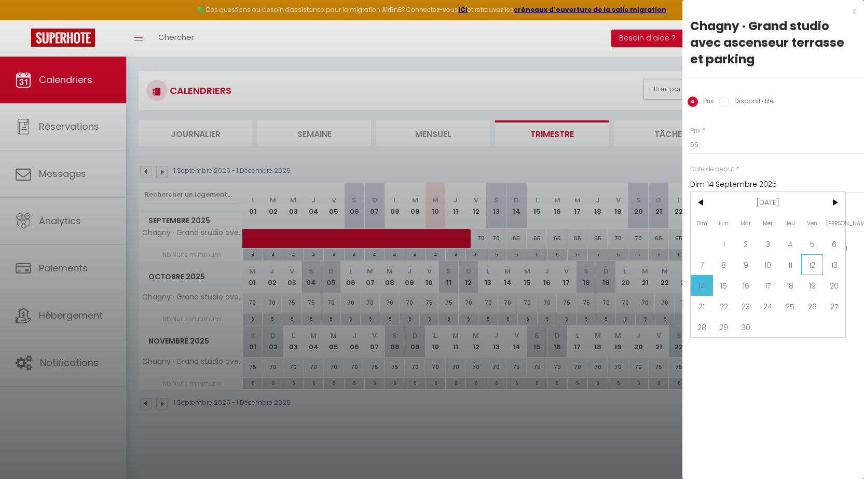
click at [813, 265] on span "12" at bounding box center [812, 264] width 22 height 21
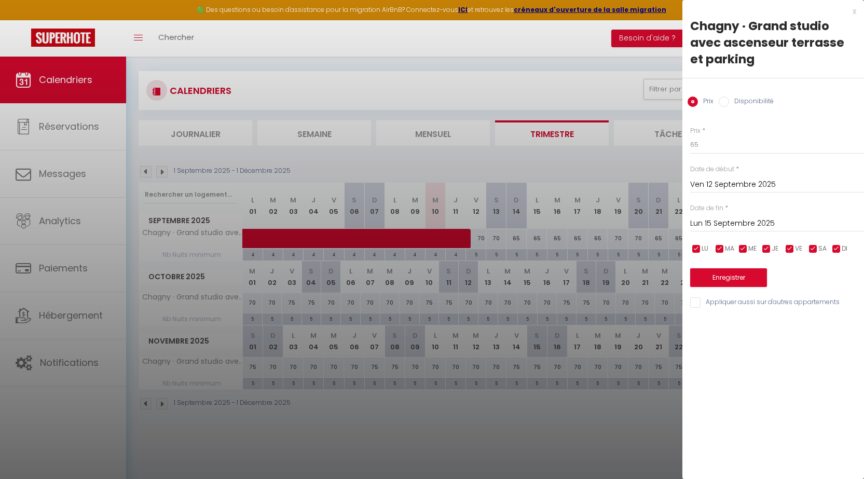
click at [739, 223] on input "Lun 15 Septembre 2025" at bounding box center [777, 223] width 174 height 13
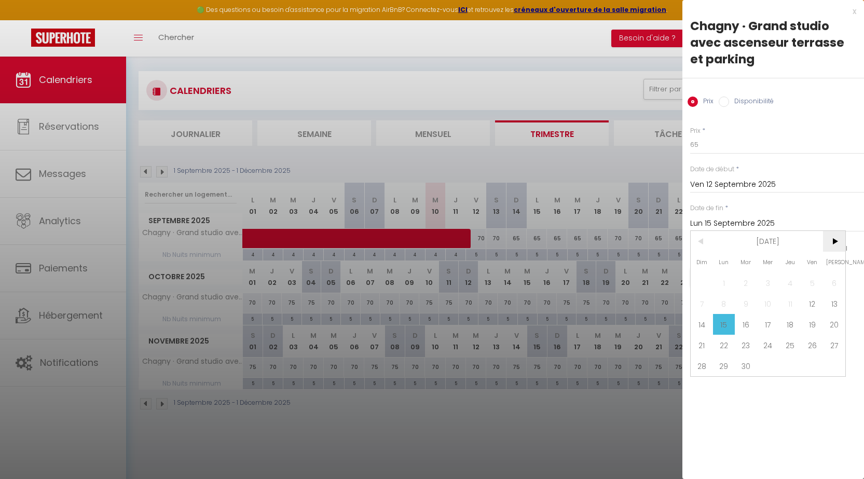
click at [832, 240] on span ">" at bounding box center [834, 241] width 22 height 21
click at [829, 324] on span "15" at bounding box center [834, 324] width 22 height 21
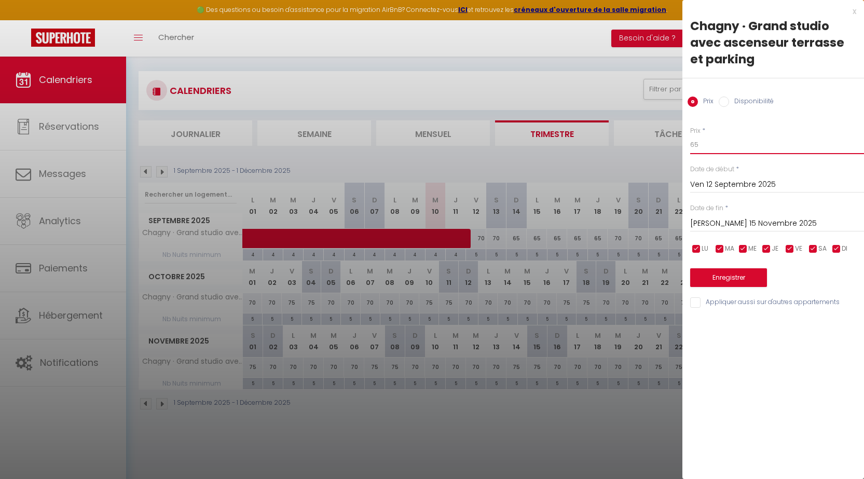
drag, startPoint x: 701, startPoint y: 142, endPoint x: 663, endPoint y: 138, distance: 38.6
click at [665, 142] on body "🟢 Des questions ou besoin d'assistance pour la migration AirBnB? Connectez-vous…" at bounding box center [432, 244] width 864 height 479
click at [786, 249] on input "checkbox" at bounding box center [789, 249] width 10 height 10
click at [810, 248] on input "checkbox" at bounding box center [813, 249] width 10 height 10
click at [734, 274] on button "Enregistrer" at bounding box center [728, 277] width 77 height 19
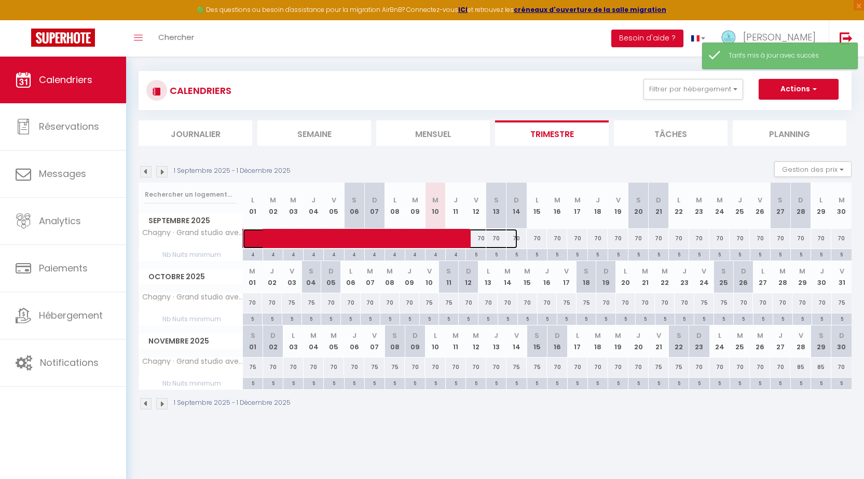
click at [496, 233] on span at bounding box center [386, 239] width 262 height 20
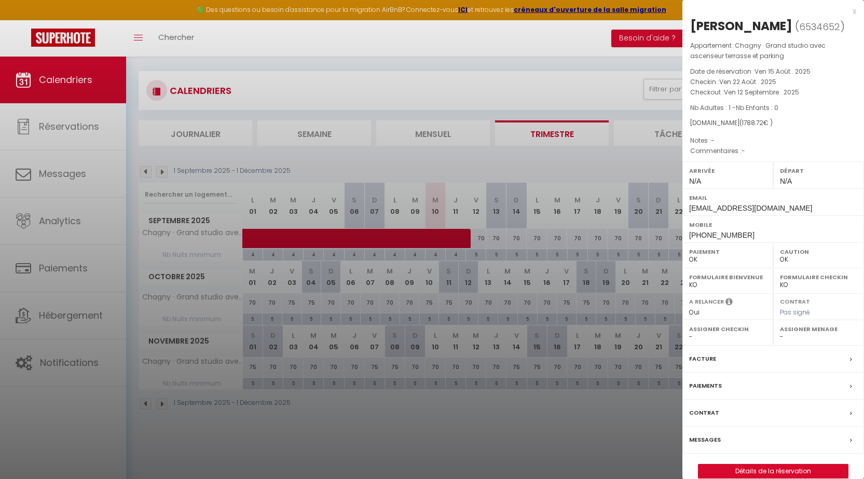
drag, startPoint x: 522, startPoint y: 239, endPoint x: 533, endPoint y: 239, distance: 10.9
click at [522, 239] on div at bounding box center [432, 239] width 864 height 479
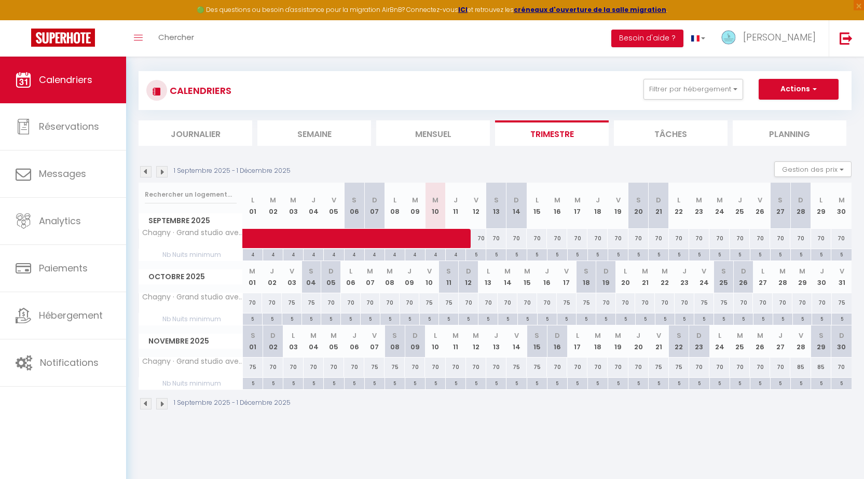
click at [534, 239] on div "70" at bounding box center [536, 238] width 20 height 19
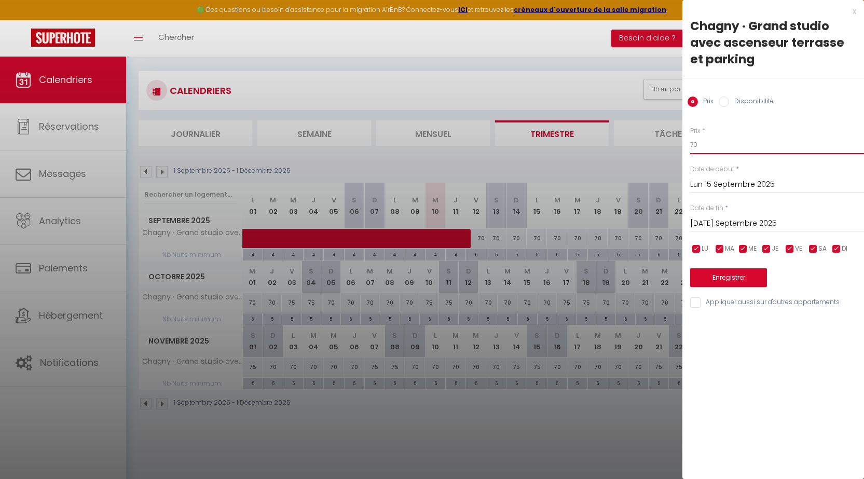
drag, startPoint x: 701, startPoint y: 143, endPoint x: 662, endPoint y: 142, distance: 39.4
click at [663, 142] on body "🟢 Des questions ou besoin d'assistance pour la migration AirBnB? Connectez-vous…" at bounding box center [432, 244] width 864 height 479
click at [716, 221] on input "[DATE] Septembre 2025" at bounding box center [777, 223] width 174 height 13
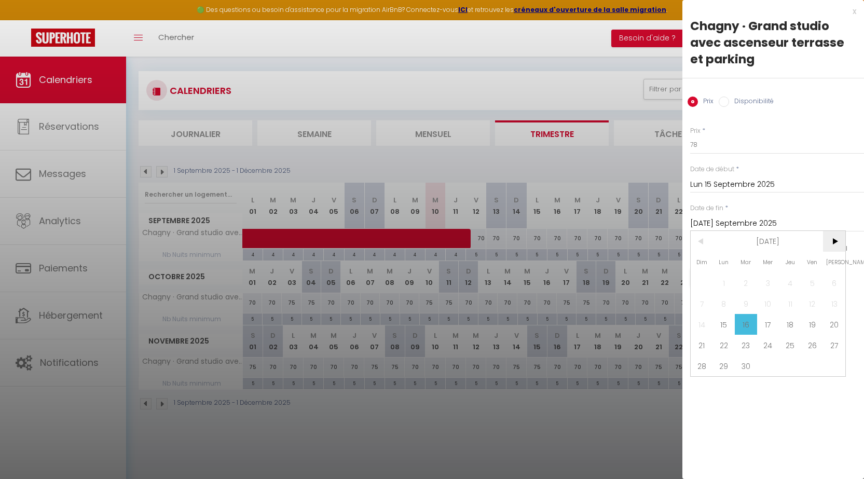
click at [834, 239] on span ">" at bounding box center [834, 241] width 22 height 21
drag, startPoint x: 724, startPoint y: 324, endPoint x: 717, endPoint y: 318, distance: 8.5
click at [724, 323] on span "15" at bounding box center [724, 324] width 22 height 21
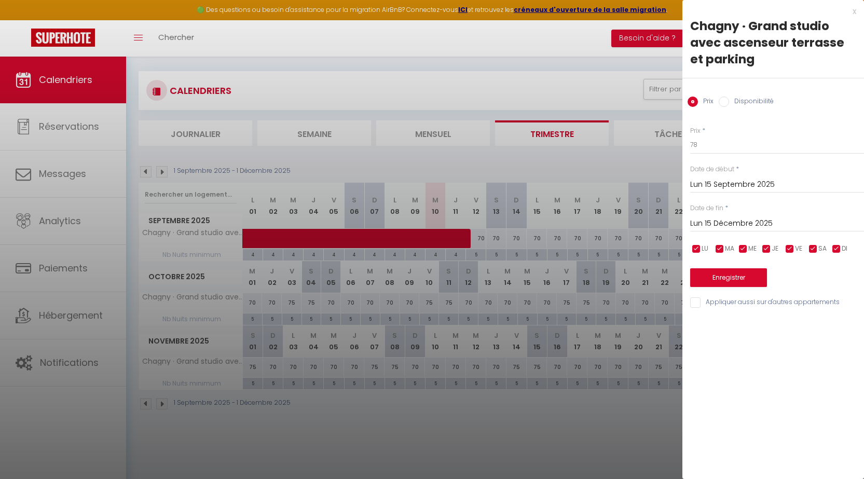
click at [694, 246] on input "checkbox" at bounding box center [696, 249] width 10 height 10
click at [718, 246] on input "checkbox" at bounding box center [719, 249] width 10 height 10
click at [739, 247] on input "checkbox" at bounding box center [743, 249] width 10 height 10
click at [762, 247] on input "checkbox" at bounding box center [766, 249] width 10 height 10
click at [836, 245] on input "checkbox" at bounding box center [836, 249] width 10 height 10
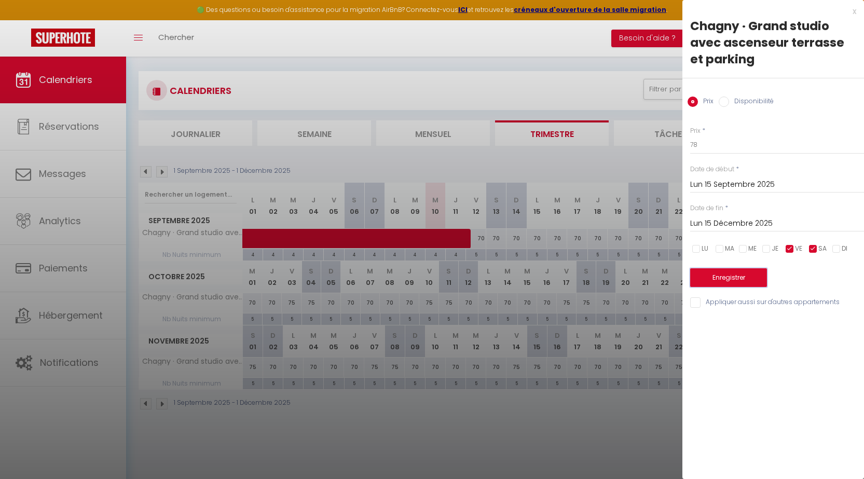
click at [729, 276] on button "Enregistrer" at bounding box center [728, 277] width 77 height 19
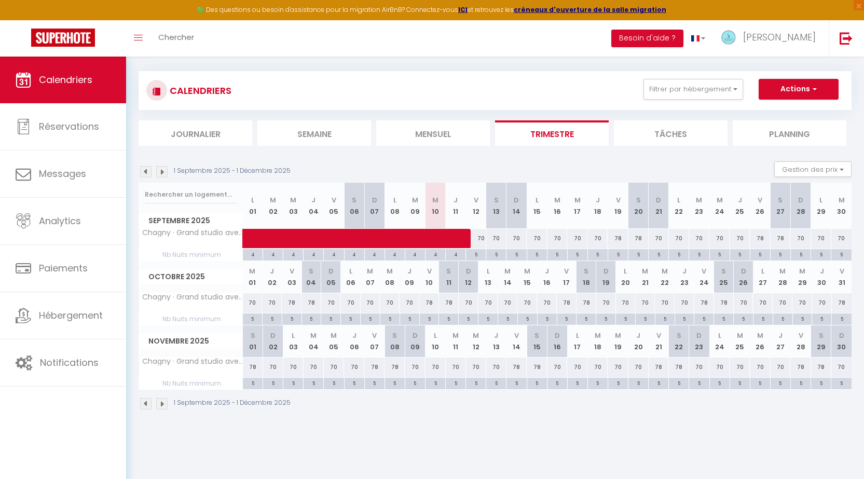
click at [163, 168] on img at bounding box center [161, 171] width 11 height 11
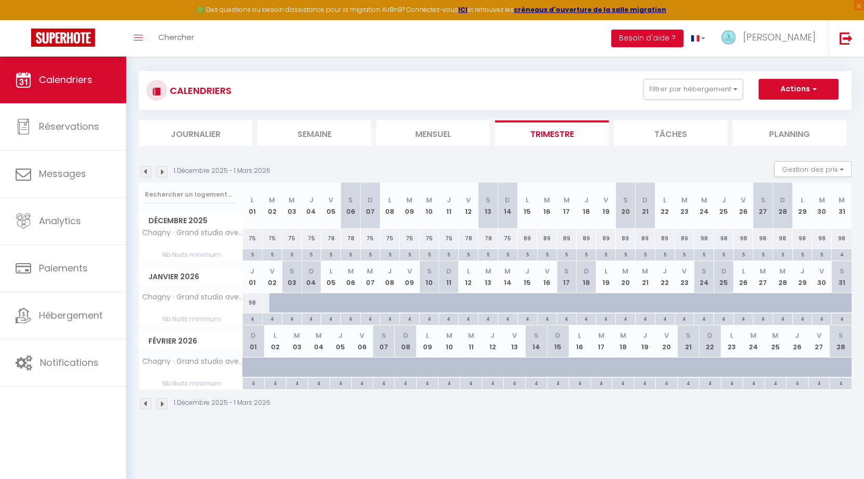
click at [143, 170] on img at bounding box center [145, 171] width 11 height 11
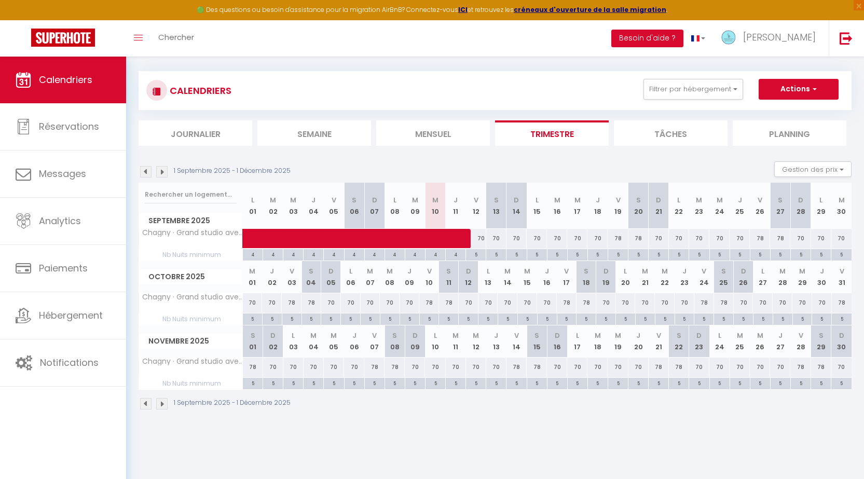
click at [585, 302] on div "78" at bounding box center [586, 302] width 20 height 19
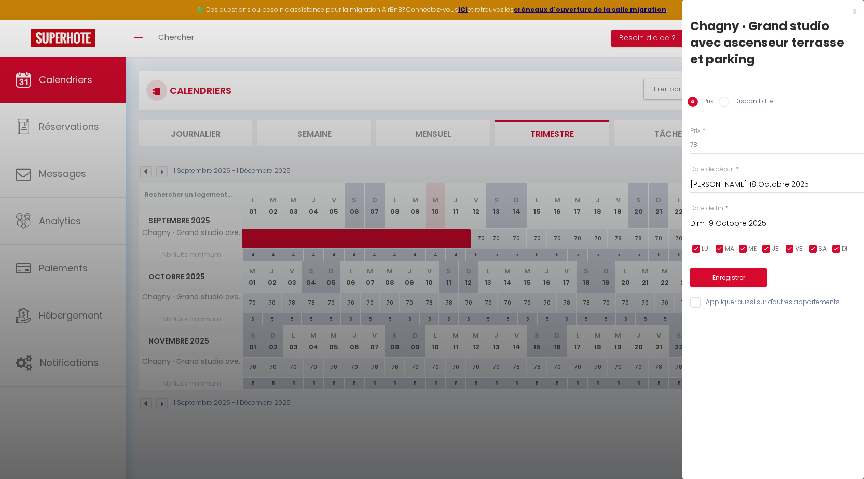
click at [715, 219] on input "Dim 19 Octobre 2025" at bounding box center [777, 223] width 174 height 13
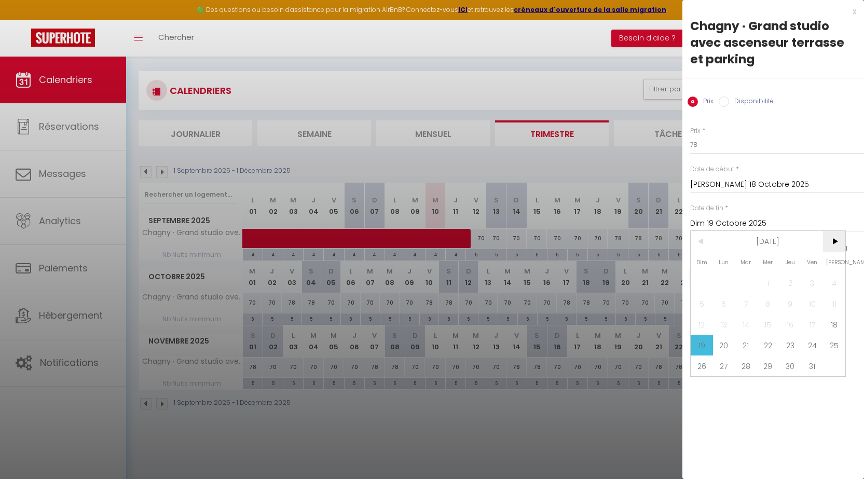
click at [834, 240] on span ">" at bounding box center [834, 241] width 22 height 21
click at [724, 303] on span "3" at bounding box center [724, 303] width 22 height 21
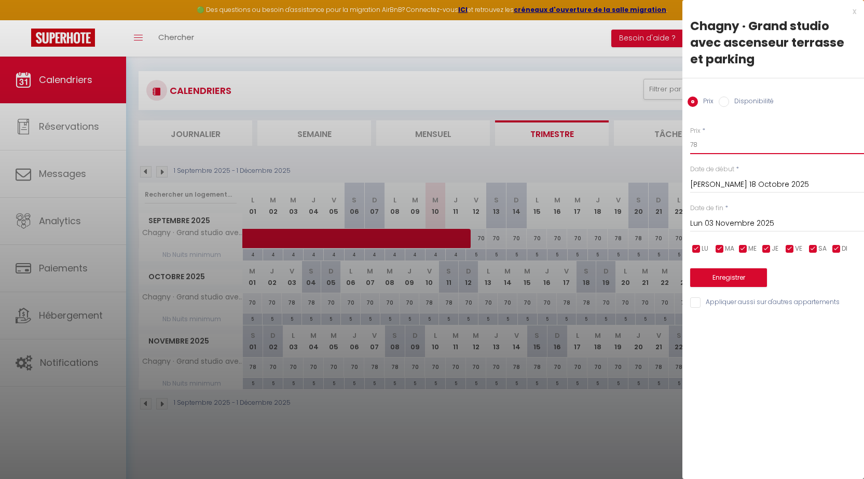
drag, startPoint x: 699, startPoint y: 141, endPoint x: 681, endPoint y: 142, distance: 18.2
click at [681, 142] on body "🟢 Des questions ou besoin d'assistance pour la migration AirBnB? Connectez-vous…" at bounding box center [432, 244] width 864 height 479
click at [725, 280] on button "Enregistrer" at bounding box center [728, 277] width 77 height 19
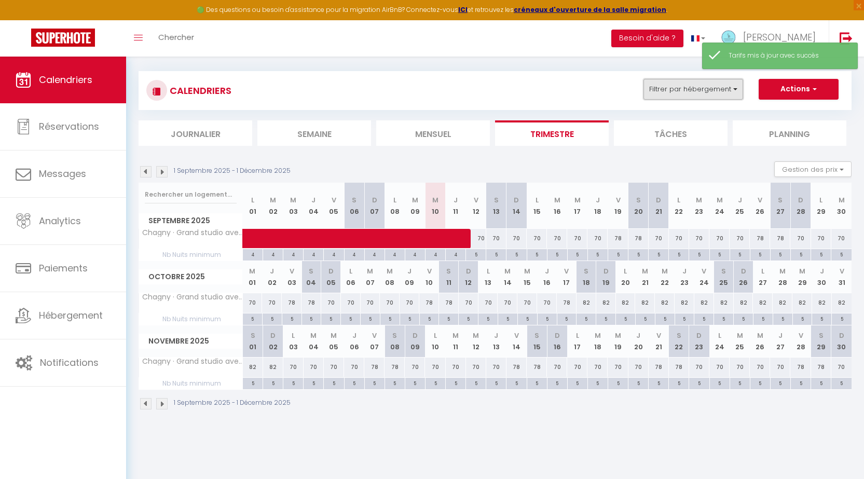
click at [672, 91] on button "Filtrer par hébergement" at bounding box center [693, 89] width 100 height 21
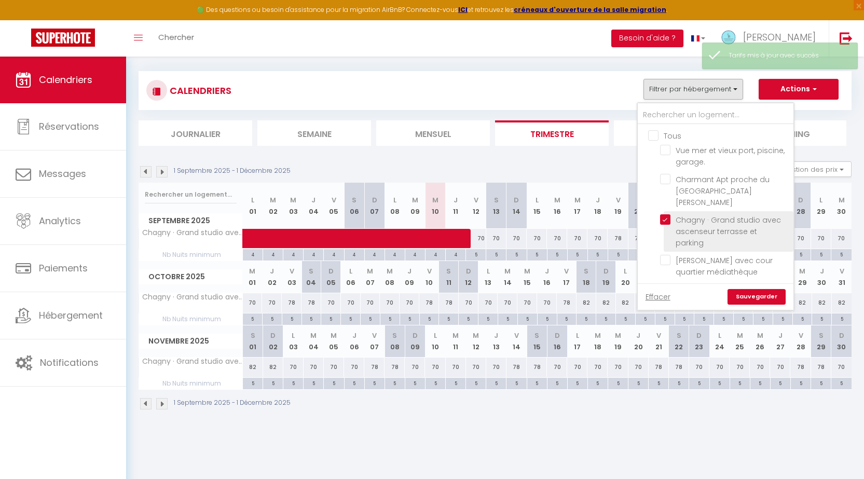
click at [667, 211] on li "Chagny · Grand studio avec ascenseur terrasse et parking" at bounding box center [728, 231] width 130 height 40
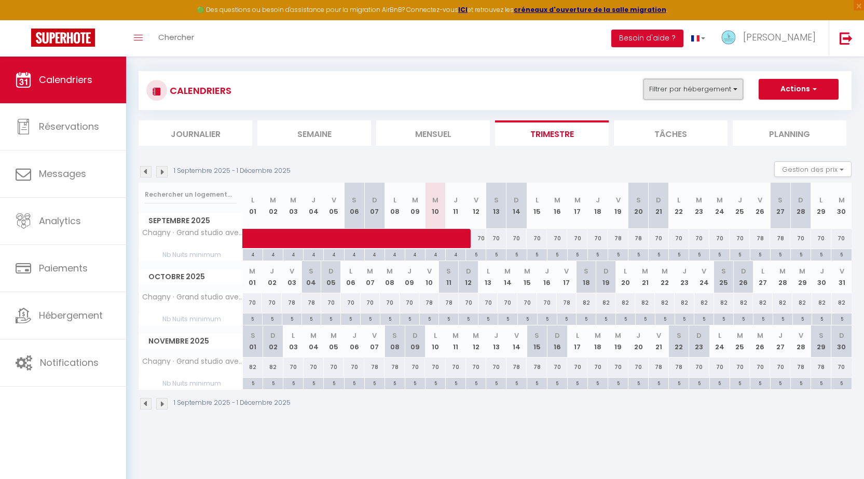
click at [685, 90] on button "Filtrer par hébergement" at bounding box center [693, 89] width 100 height 21
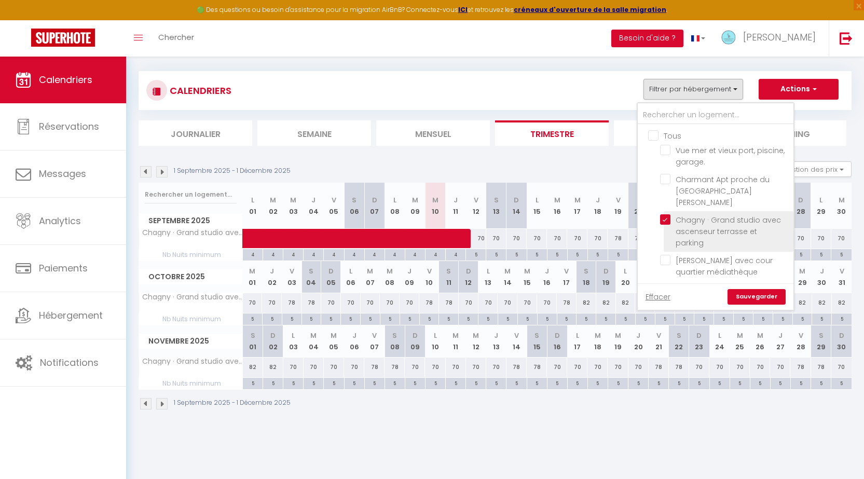
click at [665, 214] on input "Chagny · Grand studio avec ascenseur terrasse et parking" at bounding box center [725, 219] width 130 height 10
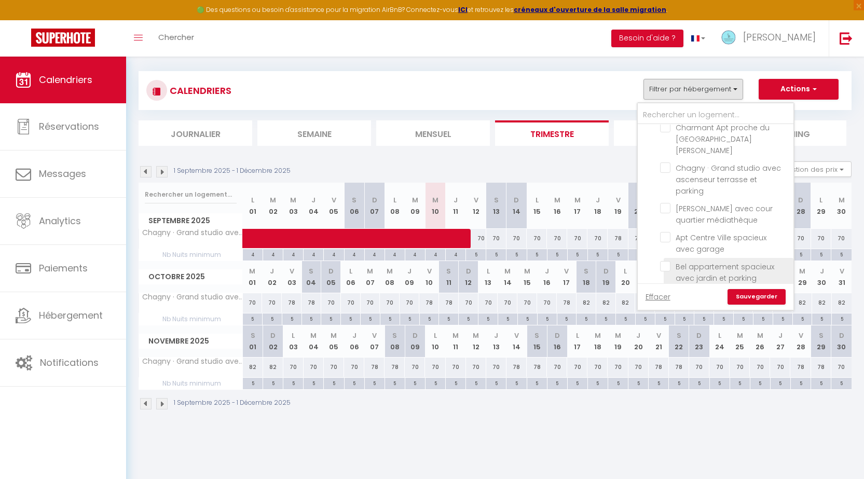
click at [664, 261] on input "Bel appartement spacieux avec jardin et parking" at bounding box center [725, 266] width 130 height 10
click at [755, 299] on link "Sauvegarder" at bounding box center [756, 297] width 58 height 16
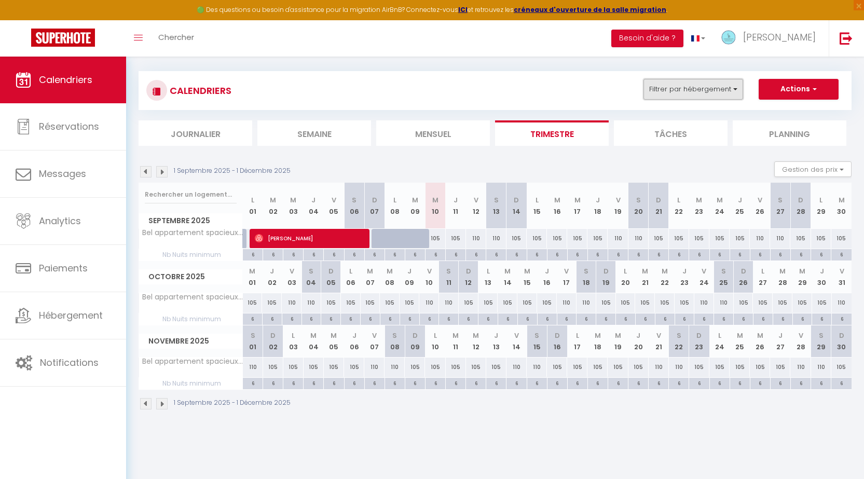
click at [673, 86] on button "Filtrer par hébergement" at bounding box center [693, 89] width 100 height 21
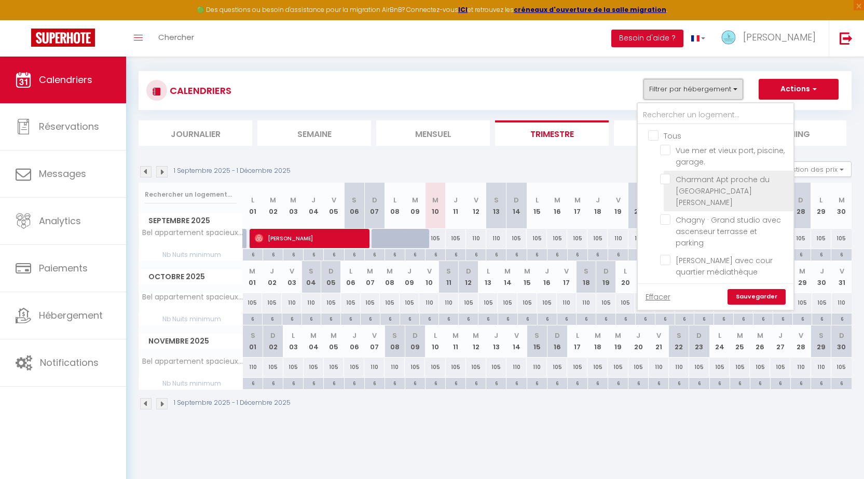
scroll to position [104, 0]
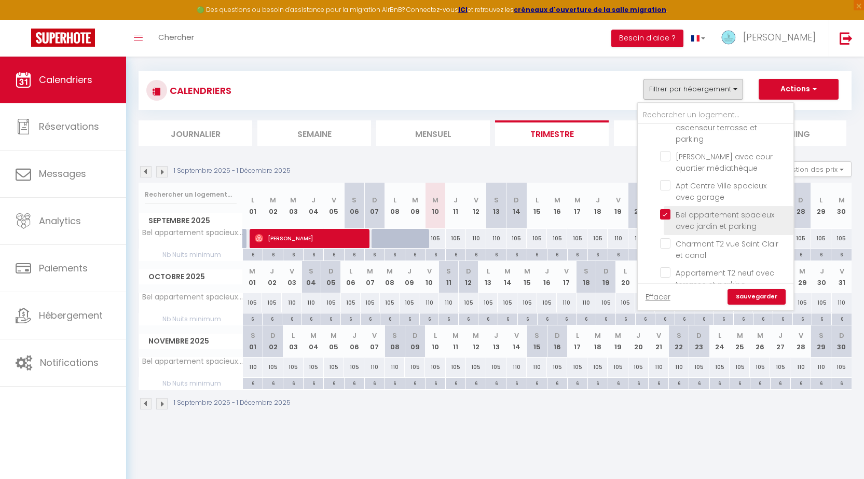
click at [663, 209] on input "Bel appartement spacieux avec jardin et parking" at bounding box center [725, 214] width 130 height 10
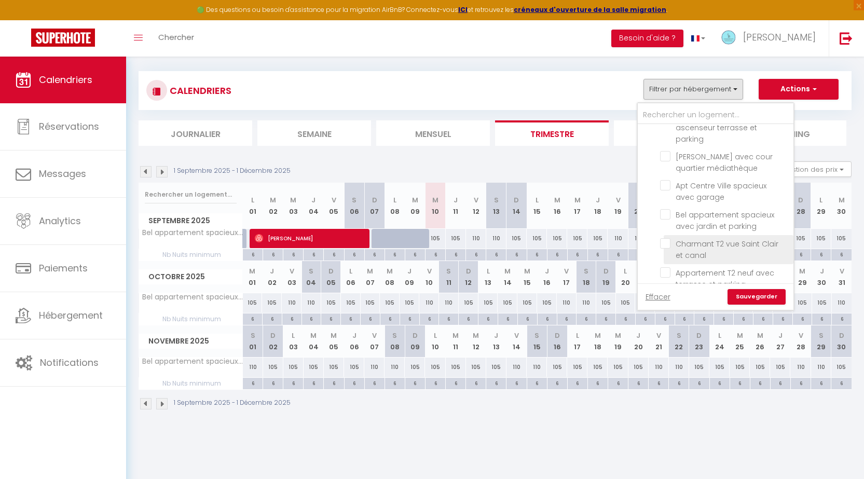
click at [665, 238] on input "Charmant T2 vue Saint Clair et canal" at bounding box center [725, 243] width 130 height 10
click at [764, 295] on link "Sauvegarder" at bounding box center [756, 297] width 58 height 16
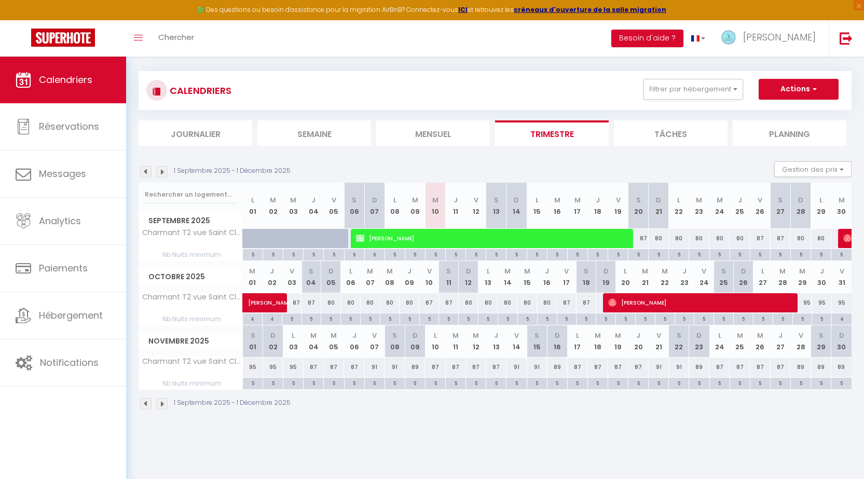
click at [165, 170] on img at bounding box center [161, 171] width 11 height 11
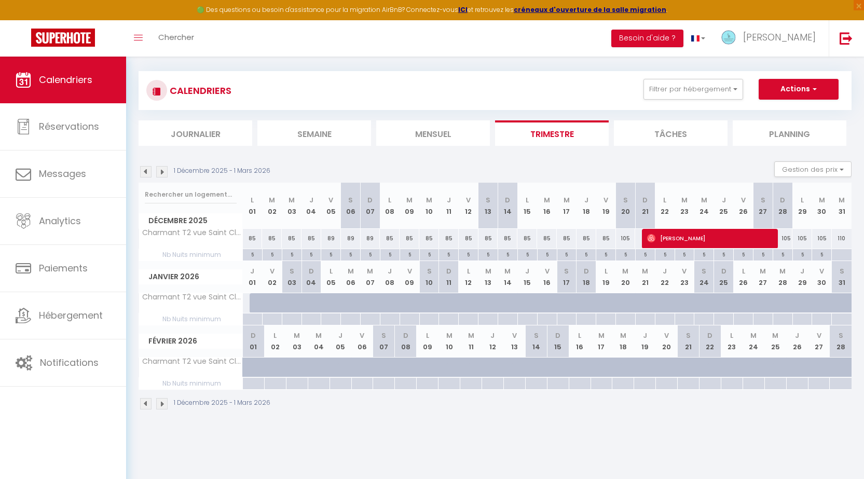
click at [841, 251] on div at bounding box center [841, 255] width 20 height 12
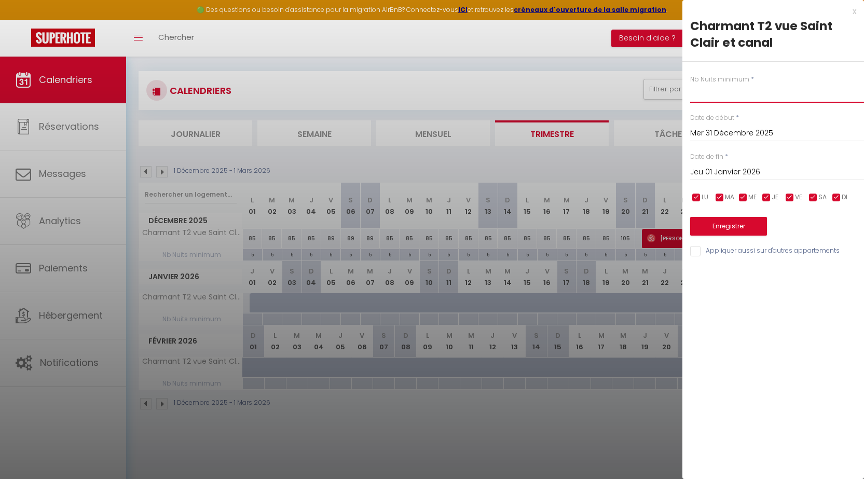
click at [696, 94] on input "text" at bounding box center [777, 93] width 174 height 19
click at [732, 229] on button "Enregistrer" at bounding box center [728, 226] width 77 height 19
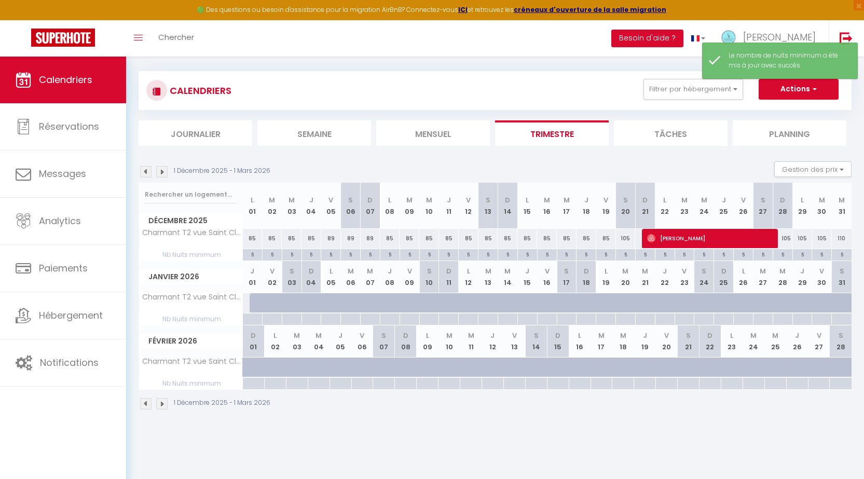
click at [145, 168] on img at bounding box center [145, 171] width 11 height 11
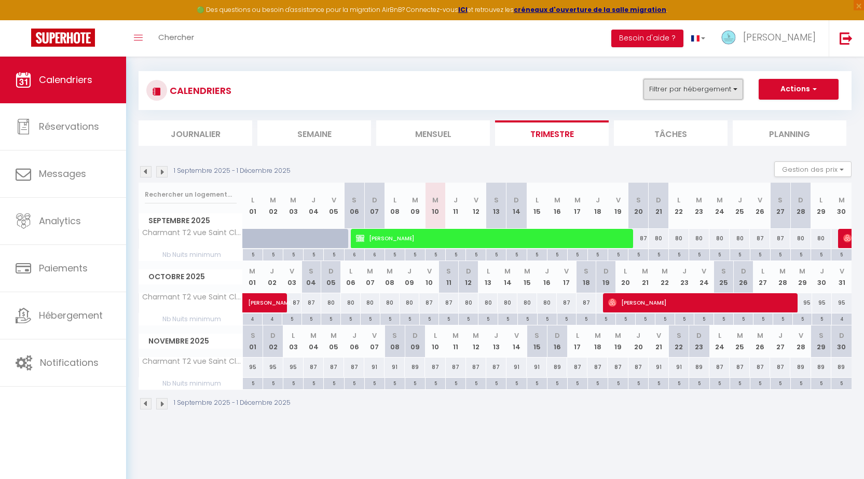
click at [676, 85] on button "Filtrer par hébergement" at bounding box center [693, 89] width 100 height 21
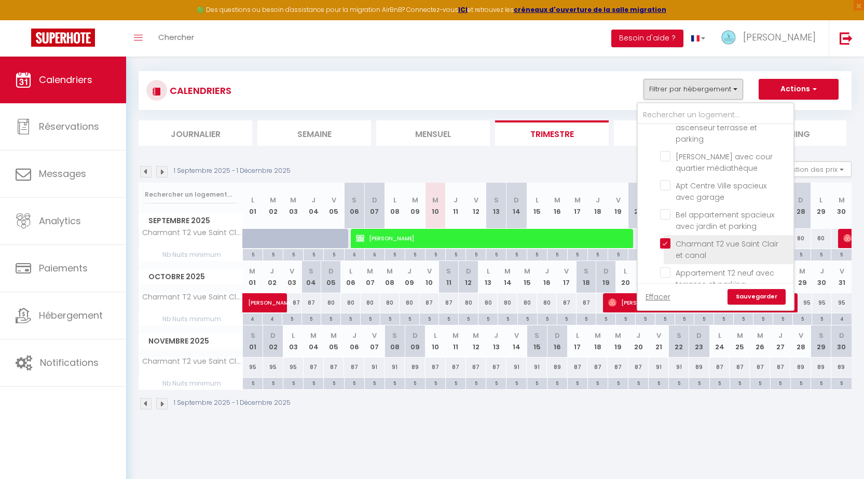
click at [665, 238] on input "Charmant T2 vue Saint Clair et canal" at bounding box center [725, 243] width 130 height 10
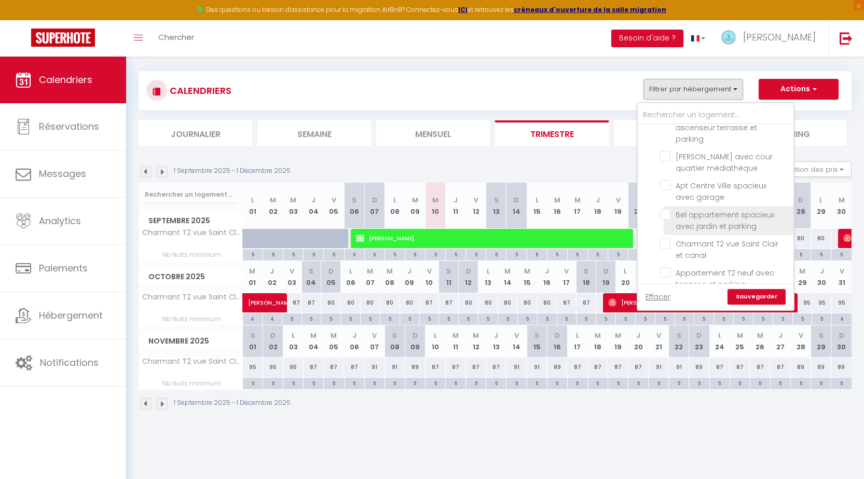
scroll to position [107, 0]
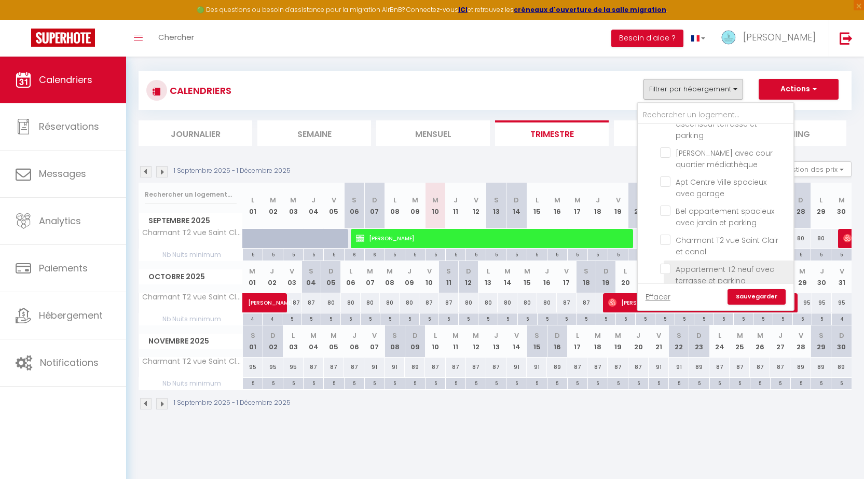
click at [663, 263] on input "Appartement T2 neuf avec terrasse et parking" at bounding box center [725, 268] width 130 height 10
click at [752, 298] on link "Sauvegarder" at bounding box center [756, 297] width 58 height 16
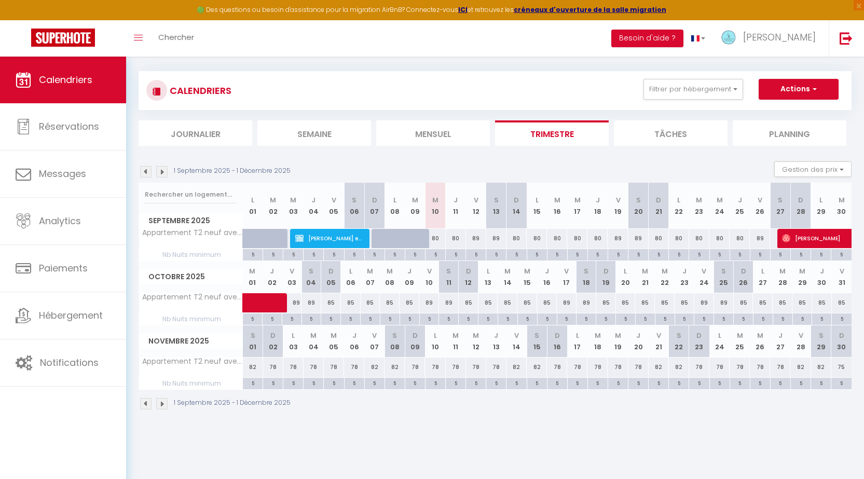
click at [585, 300] on div "89" at bounding box center [586, 302] width 20 height 19
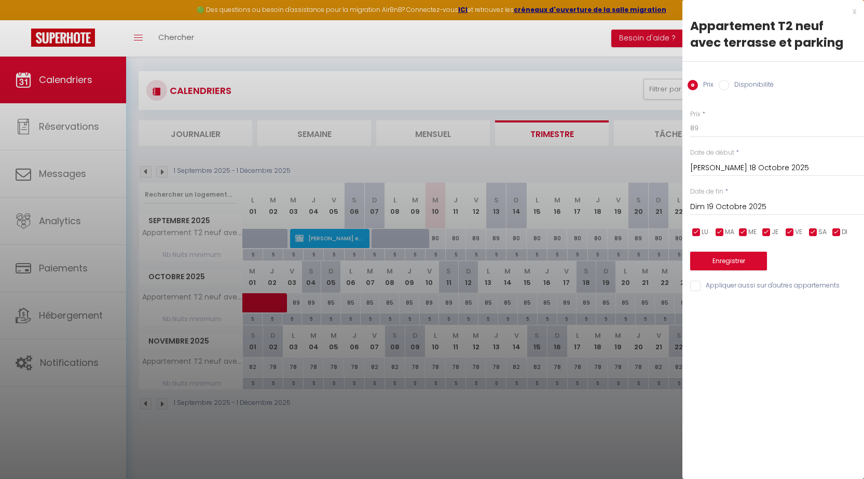
click at [717, 201] on input "Dim 19 Octobre 2025" at bounding box center [777, 206] width 174 height 13
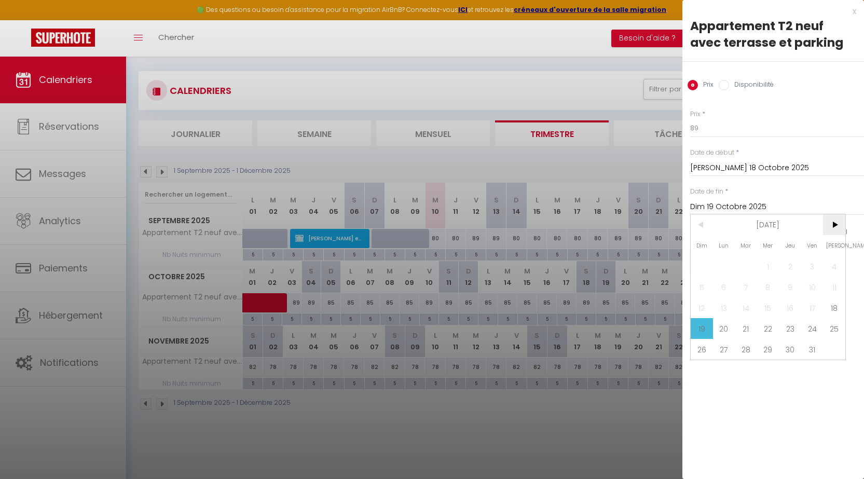
click at [835, 219] on span ">" at bounding box center [834, 224] width 22 height 21
click at [727, 288] on span "3" at bounding box center [724, 286] width 22 height 21
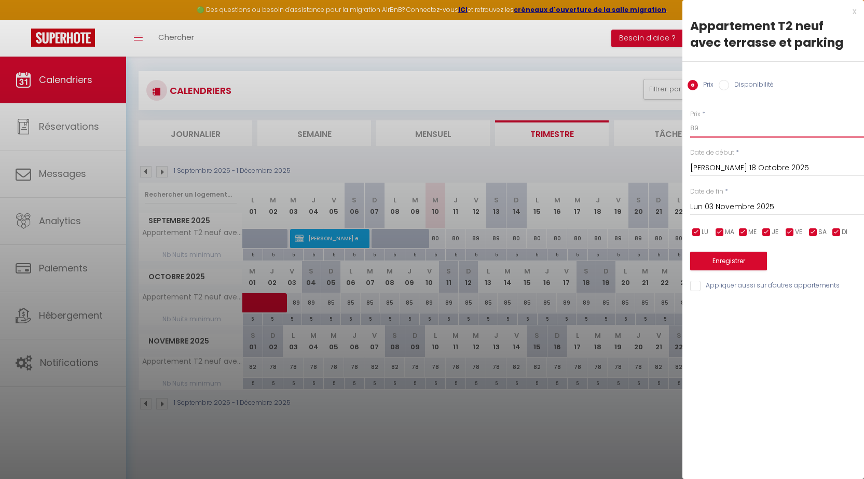
drag, startPoint x: 710, startPoint y: 132, endPoint x: 651, endPoint y: 125, distance: 59.0
click at [654, 125] on body "🟢 Des questions ou besoin d'assistance pour la migration AirBnB? Connectez-vous…" at bounding box center [432, 244] width 864 height 479
click at [719, 261] on button "Enregistrer" at bounding box center [728, 261] width 77 height 19
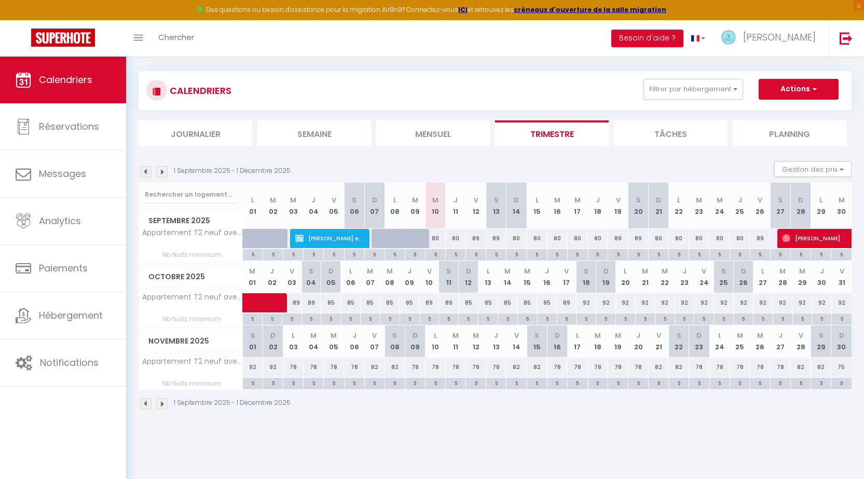
click at [162, 170] on img at bounding box center [161, 171] width 11 height 11
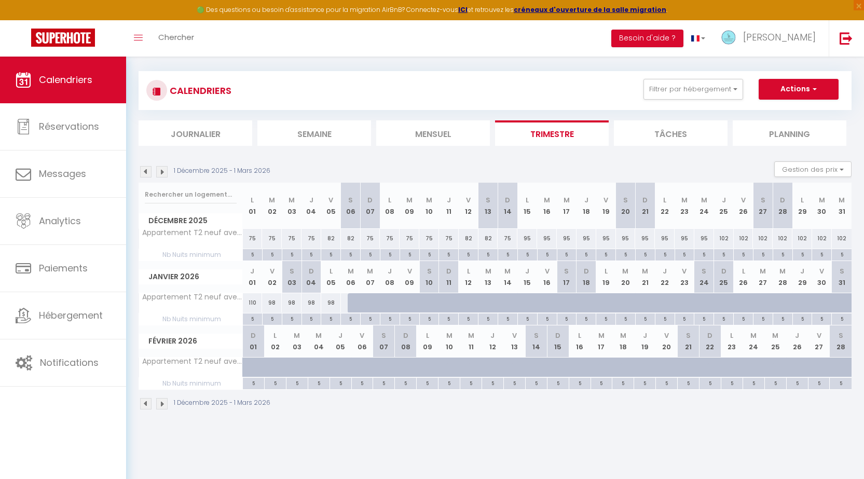
click at [251, 233] on div "75" at bounding box center [253, 238] width 20 height 19
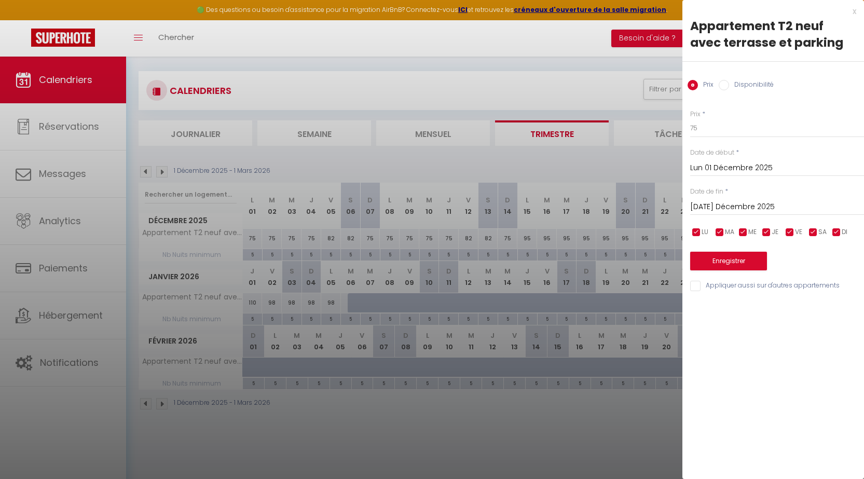
click at [250, 235] on div at bounding box center [432, 239] width 864 height 479
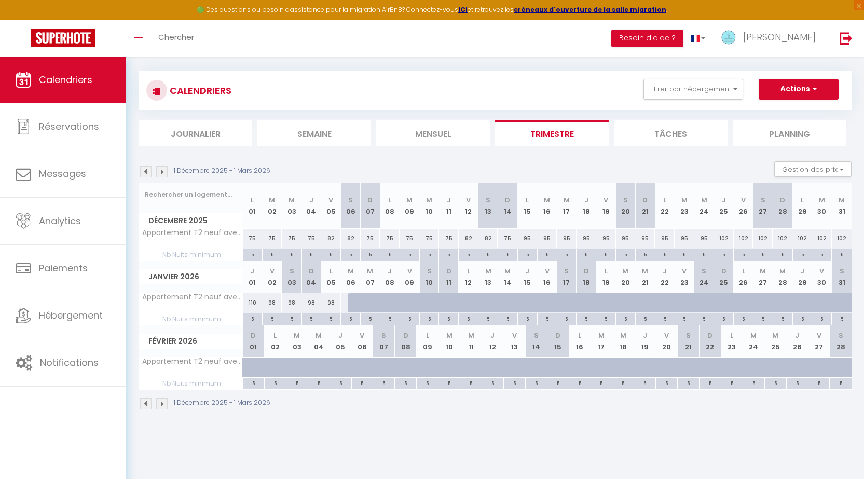
click at [271, 237] on div "75" at bounding box center [272, 238] width 20 height 19
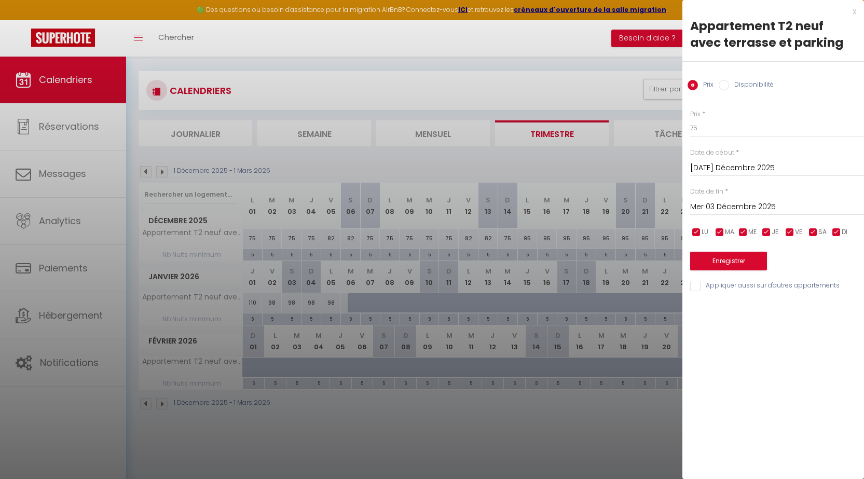
click at [724, 202] on input "Mer 03 Décembre 2025" at bounding box center [777, 206] width 174 height 13
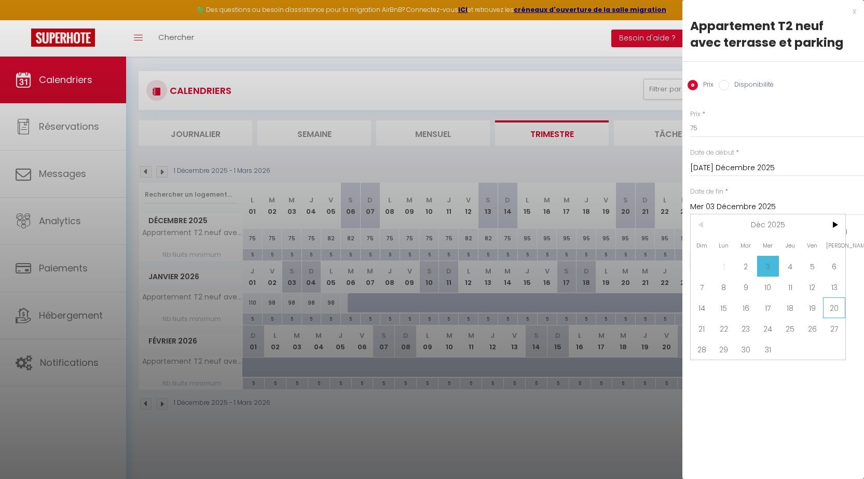
click at [834, 307] on span "20" at bounding box center [834, 307] width 22 height 21
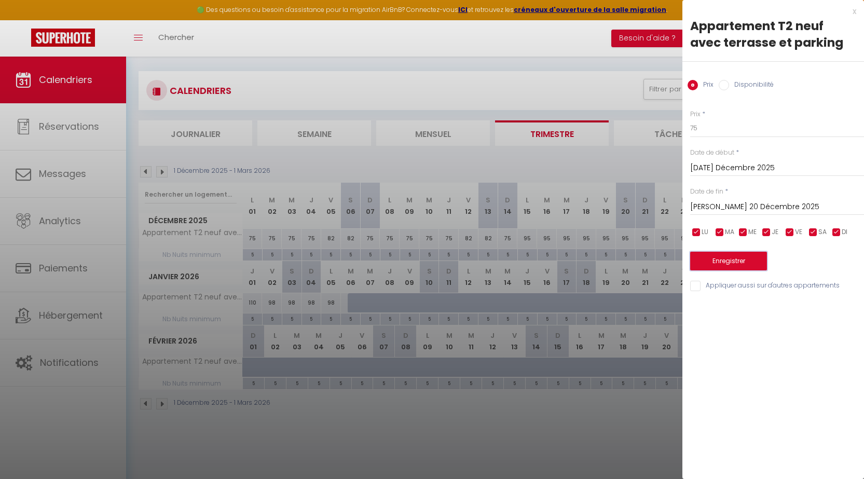
click at [713, 260] on button "Enregistrer" at bounding box center [728, 261] width 77 height 19
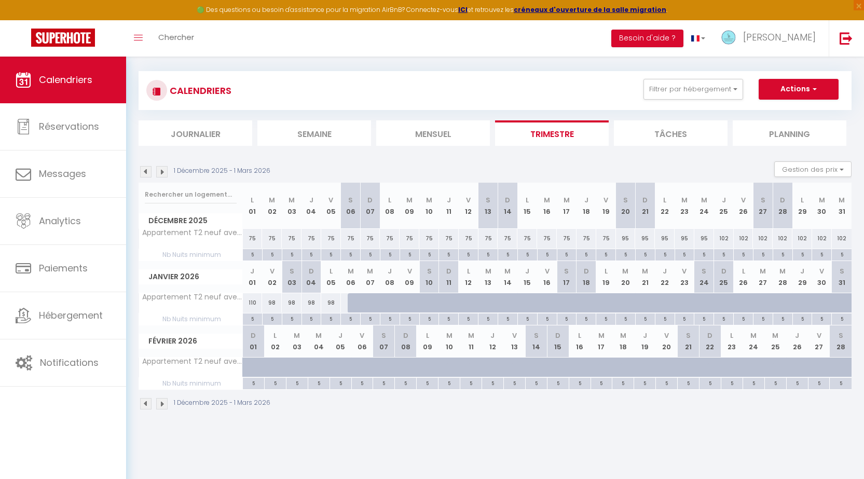
click at [251, 303] on div "110" at bounding box center [253, 302] width 20 height 19
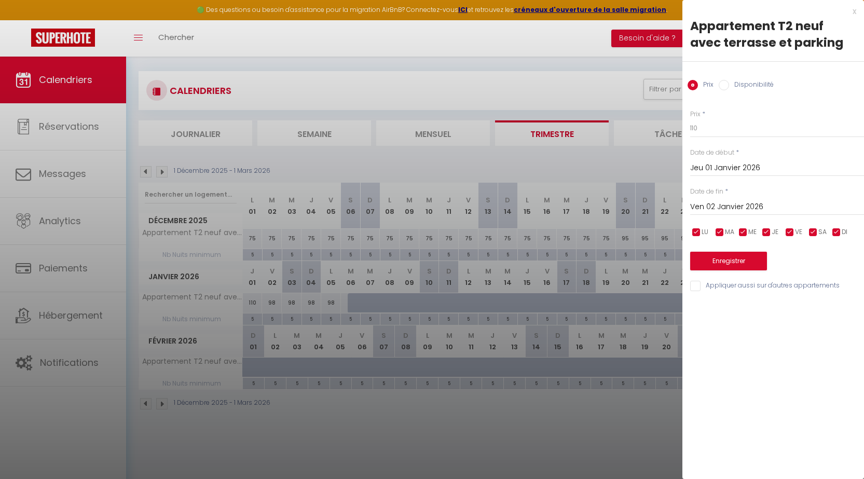
click at [710, 202] on input "Ven 02 Janvier 2026" at bounding box center [777, 206] width 174 height 13
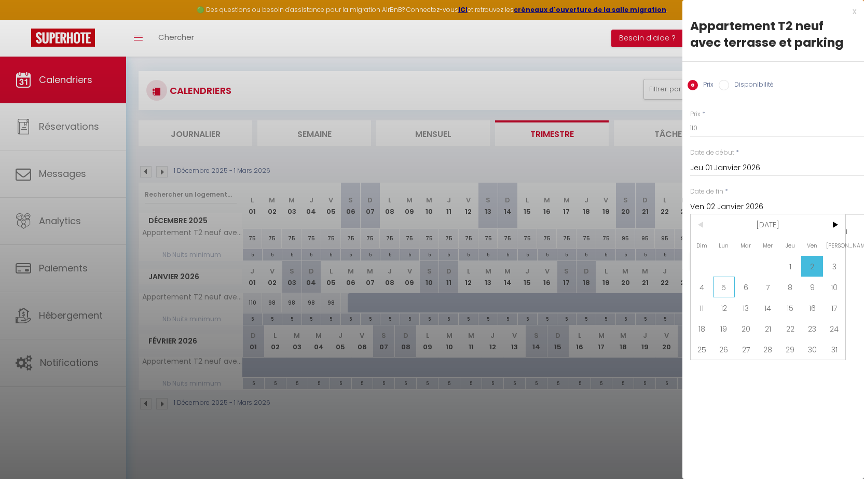
click at [719, 288] on span "5" at bounding box center [724, 286] width 22 height 21
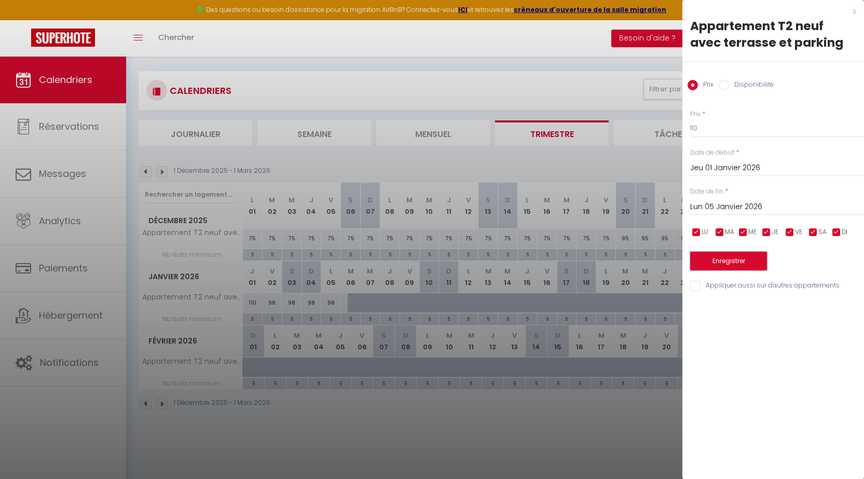
click at [721, 256] on button "Enregistrer" at bounding box center [728, 261] width 77 height 19
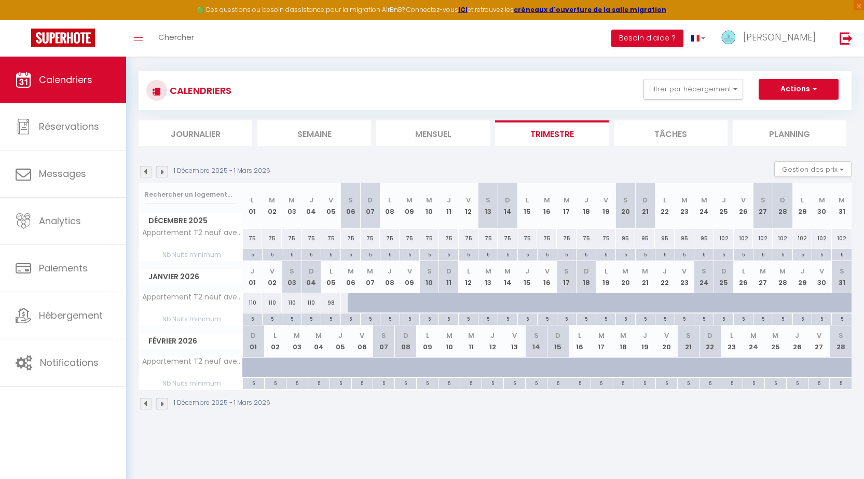
click at [271, 302] on div "110" at bounding box center [272, 302] width 20 height 19
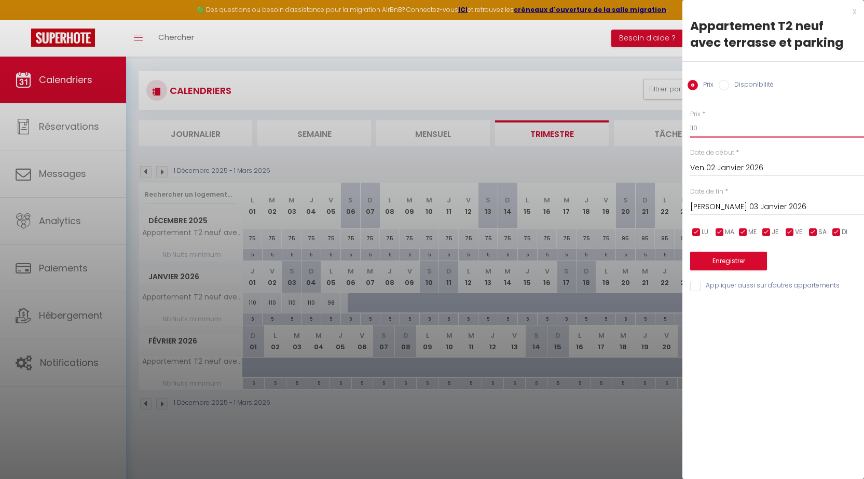
drag, startPoint x: 712, startPoint y: 129, endPoint x: 647, endPoint y: 128, distance: 64.8
click at [654, 128] on body "🟢 Des questions ou besoin d'assistance pour la migration AirBnB? Connectez-vous…" at bounding box center [432, 244] width 864 height 479
click at [729, 203] on input "[PERSON_NAME] 03 Janvier 2026" at bounding box center [777, 206] width 174 height 13
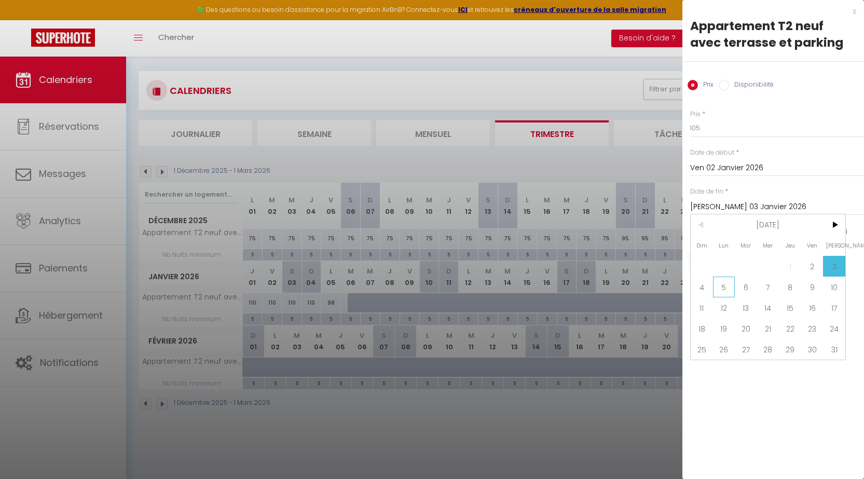
click at [720, 291] on span "5" at bounding box center [724, 286] width 22 height 21
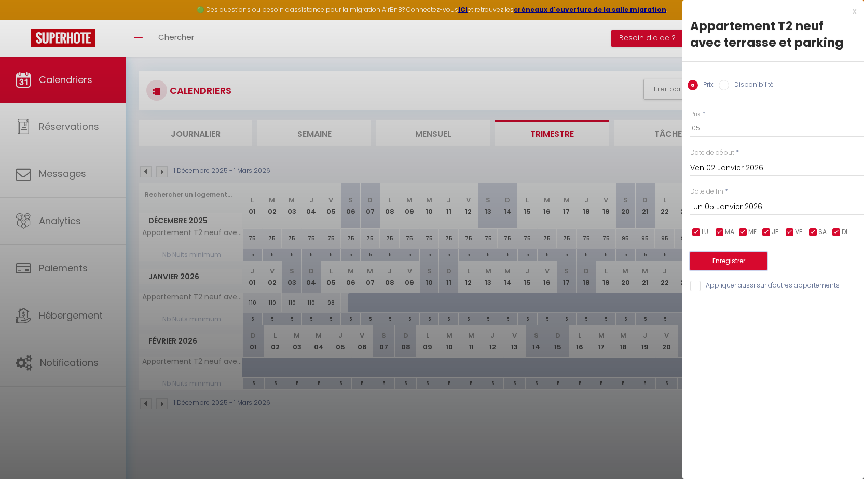
click at [723, 261] on button "Enregistrer" at bounding box center [728, 261] width 77 height 19
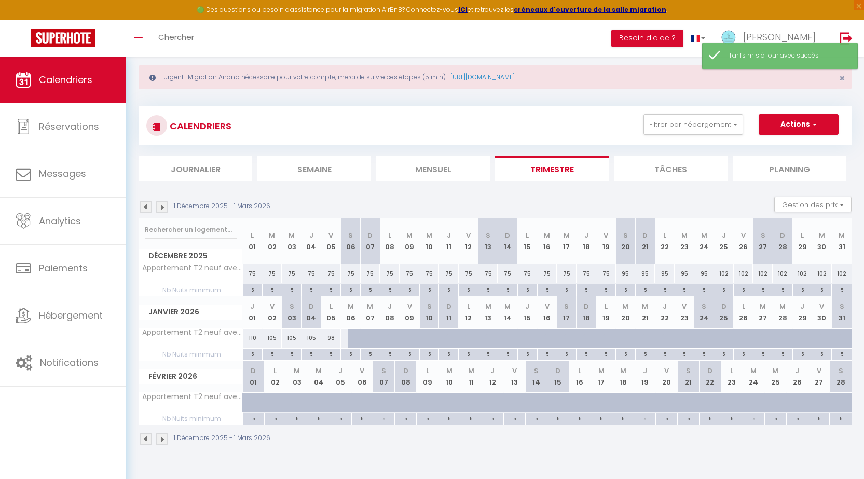
scroll to position [0, 0]
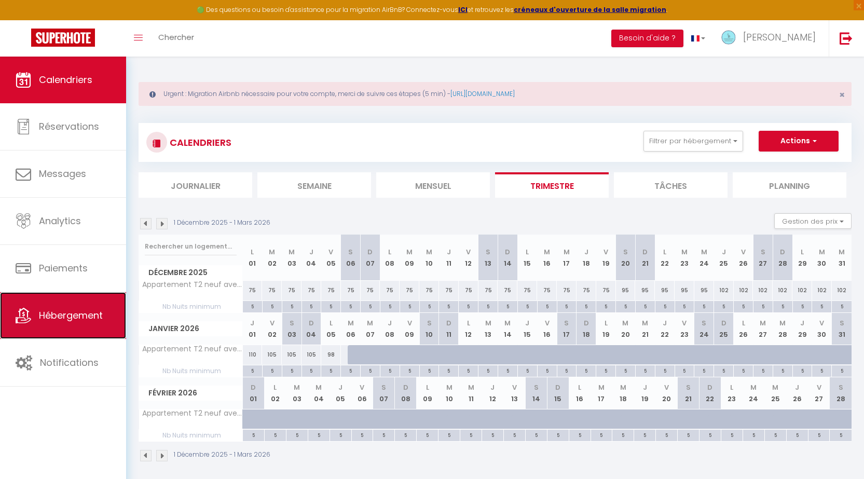
click at [60, 328] on link "Hébergement" at bounding box center [63, 315] width 126 height 47
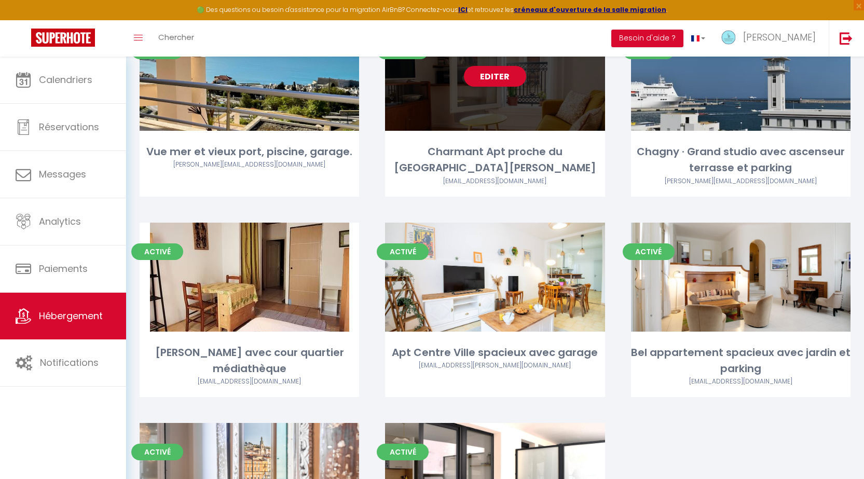
scroll to position [259, 0]
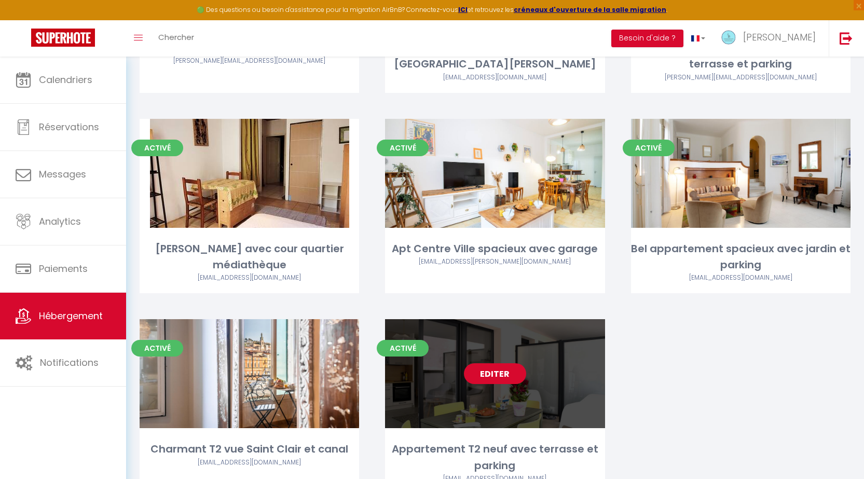
click at [484, 374] on link "Editer" at bounding box center [495, 373] width 62 height 21
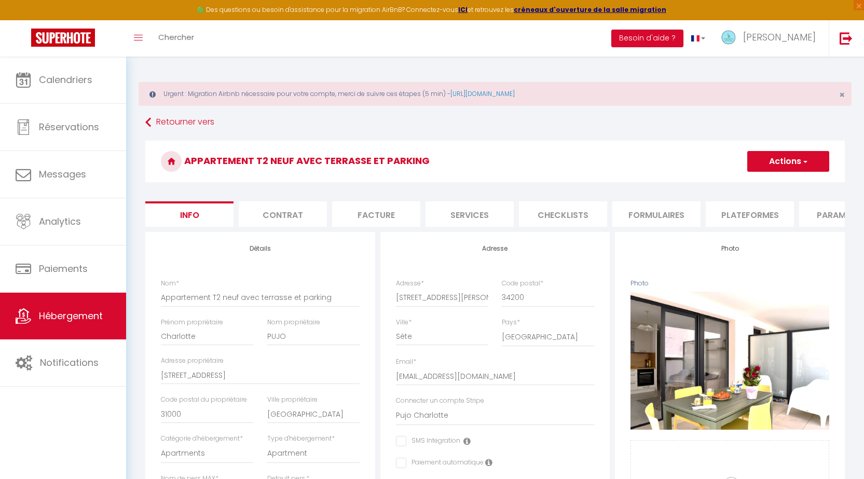
click at [751, 214] on li "Plateformes" at bounding box center [749, 213] width 88 height 25
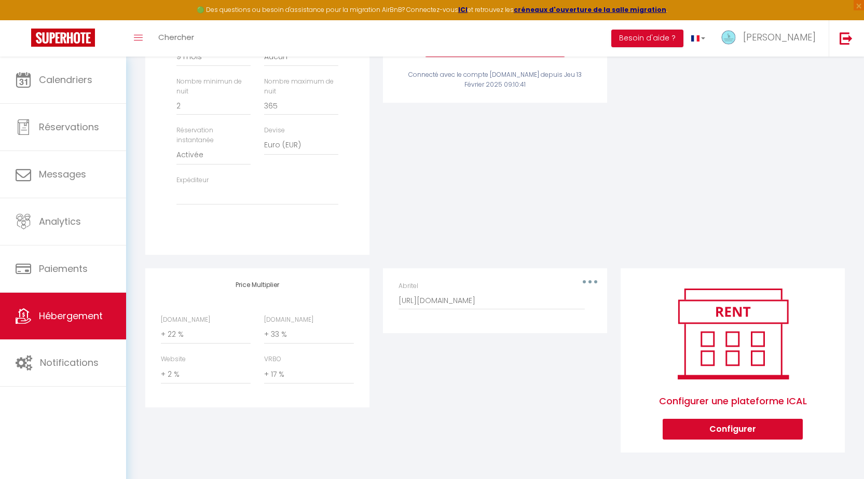
scroll to position [383, 0]
click at [172, 331] on select "0 + 1 % + 2 % + 3 % + 4 % + 5 % + 6 % + 7 % + 8 % + 9 %" at bounding box center [206, 334] width 90 height 20
click at [161, 324] on select "0 + 1 % + 2 % + 3 % + 4 % + 5 % + 6 % + 7 % + 8 % + 9 %" at bounding box center [206, 334] width 90 height 20
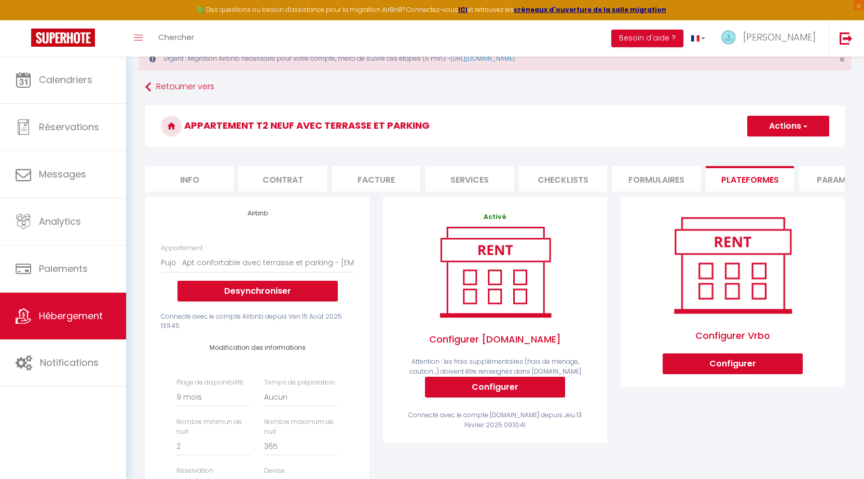
scroll to position [0, 0]
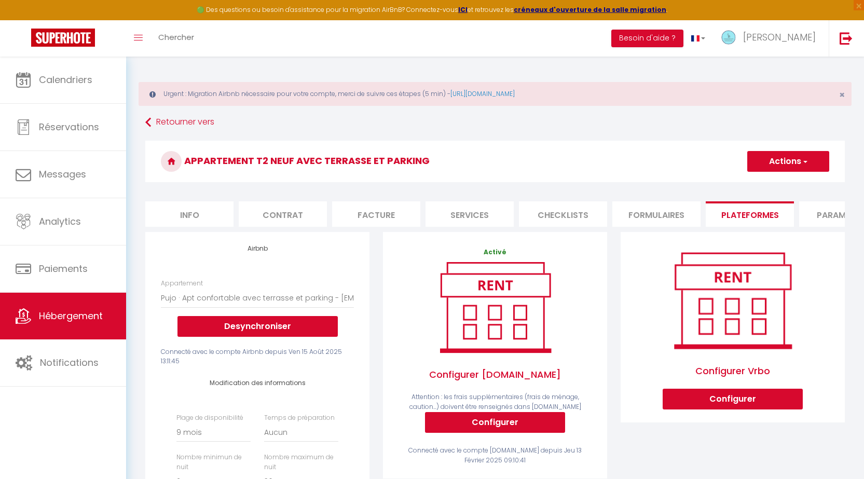
click at [776, 156] on button "Actions" at bounding box center [788, 161] width 82 height 21
click at [765, 181] on link "Enregistrer" at bounding box center [787, 183] width 82 height 13
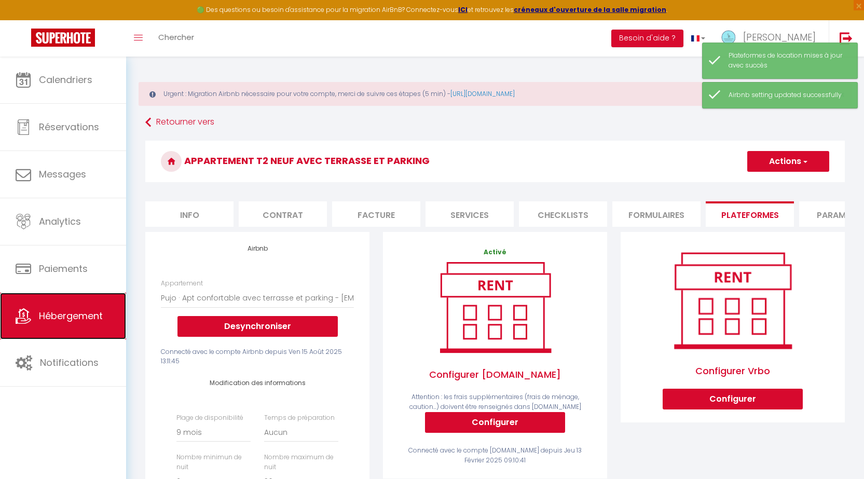
click at [66, 315] on span "Hébergement" at bounding box center [71, 315] width 64 height 13
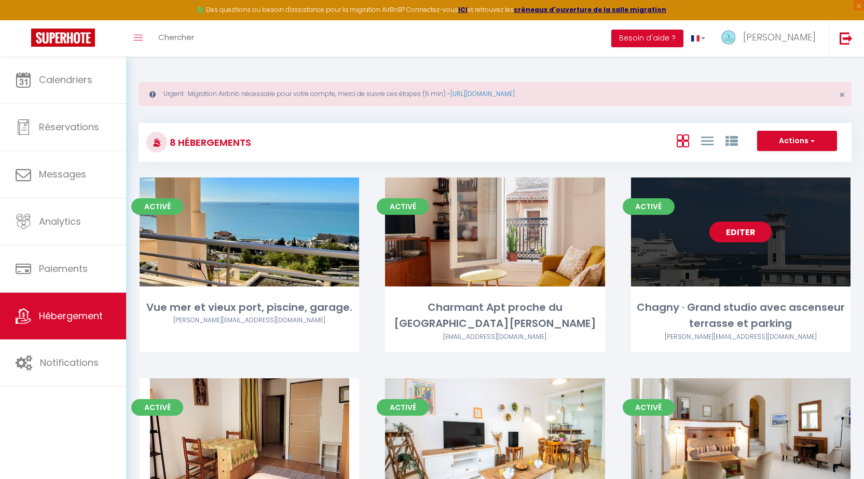
click at [742, 234] on link "Editer" at bounding box center [740, 231] width 62 height 21
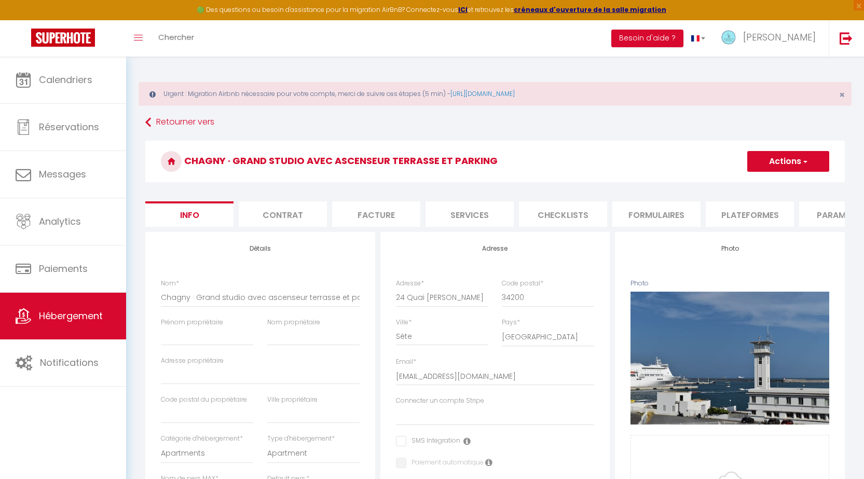
click at [750, 210] on li "Plateformes" at bounding box center [749, 213] width 88 height 25
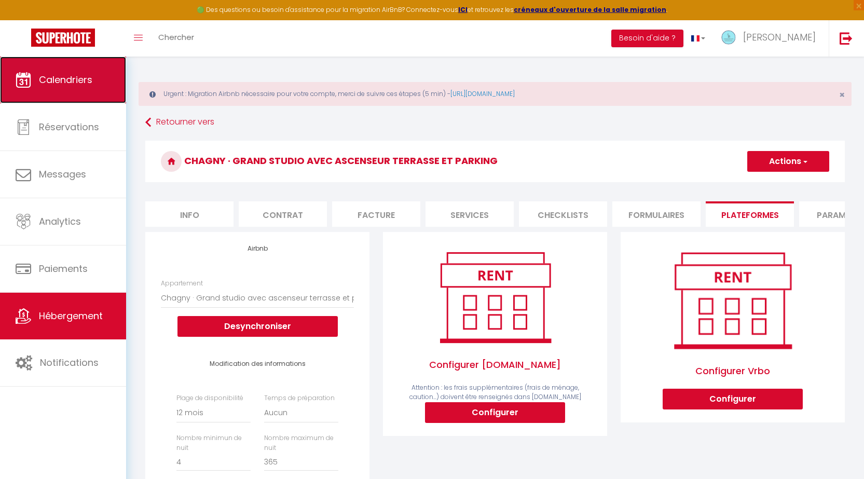
click at [70, 80] on span "Calendriers" at bounding box center [65, 79] width 53 height 13
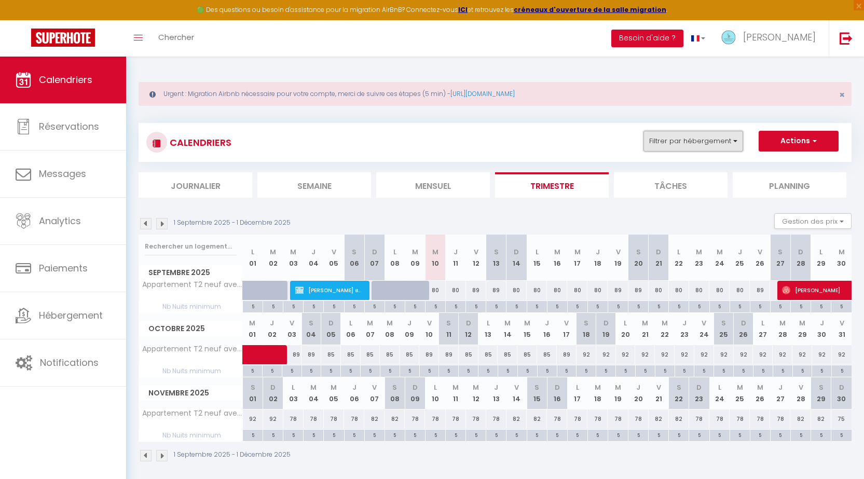
click at [679, 136] on button "Filtrer par hébergement" at bounding box center [693, 141] width 100 height 21
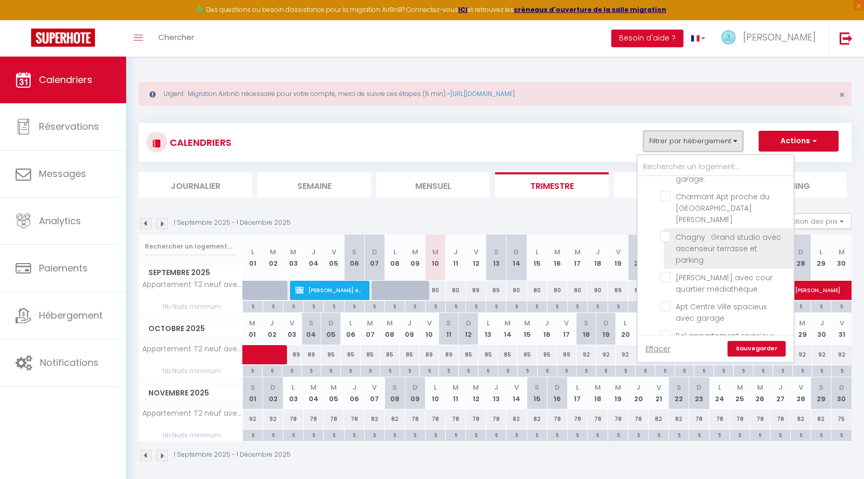
scroll to position [52, 0]
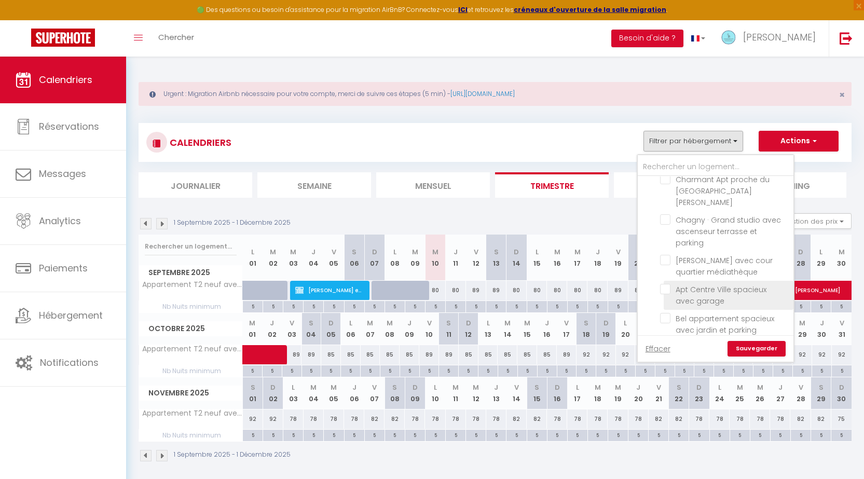
click at [663, 284] on input "Apt Centre Ville spacieux avec garage" at bounding box center [725, 289] width 130 height 10
click at [740, 348] on link "Sauvegarder" at bounding box center [756, 349] width 58 height 16
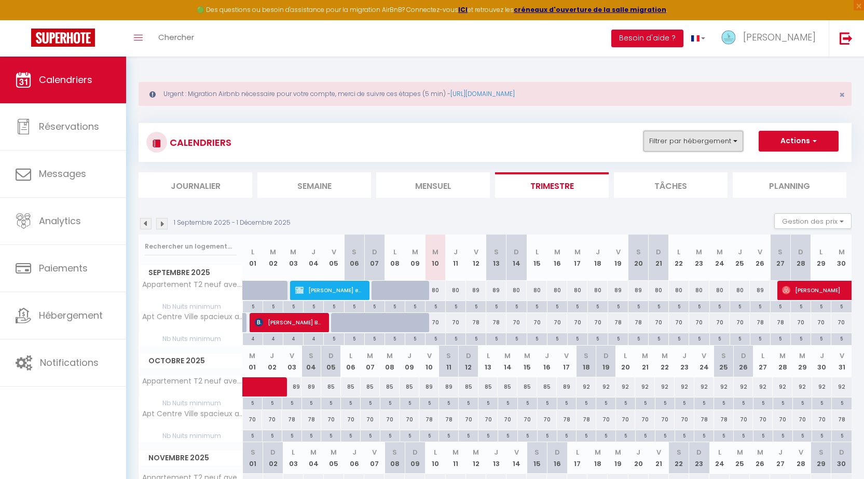
click at [681, 137] on button "Filtrer par hébergement" at bounding box center [693, 141] width 100 height 21
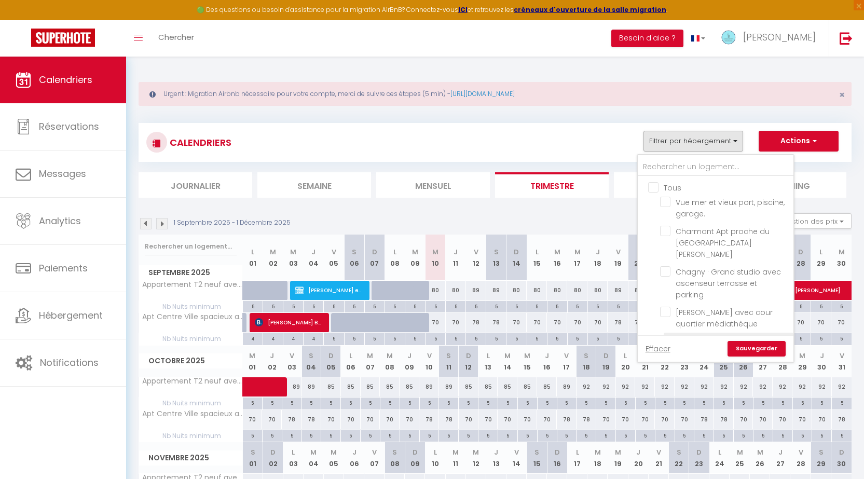
click at [664, 336] on input "Apt Centre Ville spacieux avec garage" at bounding box center [725, 341] width 130 height 10
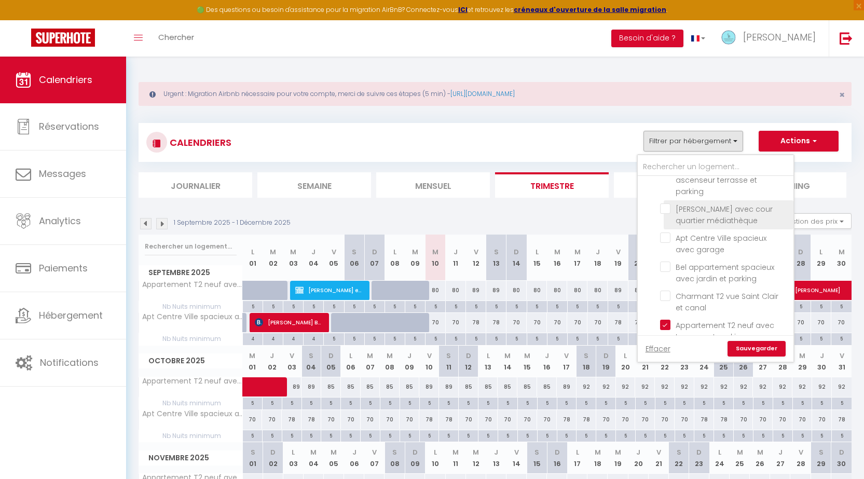
scroll to position [104, 0]
click at [668, 319] on input "Appartement T2 neuf avec terrasse et parking" at bounding box center [725, 324] width 130 height 10
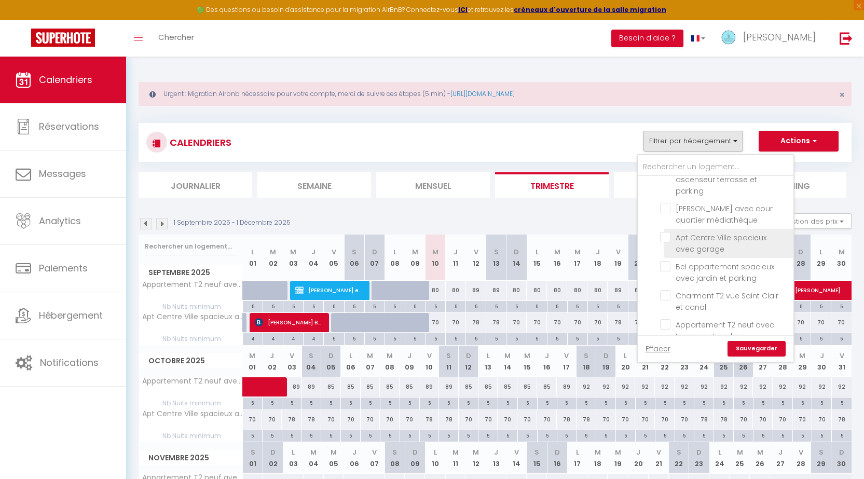
click at [669, 232] on input "Apt Centre Ville spacieux avec garage" at bounding box center [725, 237] width 130 height 10
click at [749, 351] on link "Sauvegarder" at bounding box center [756, 349] width 58 height 16
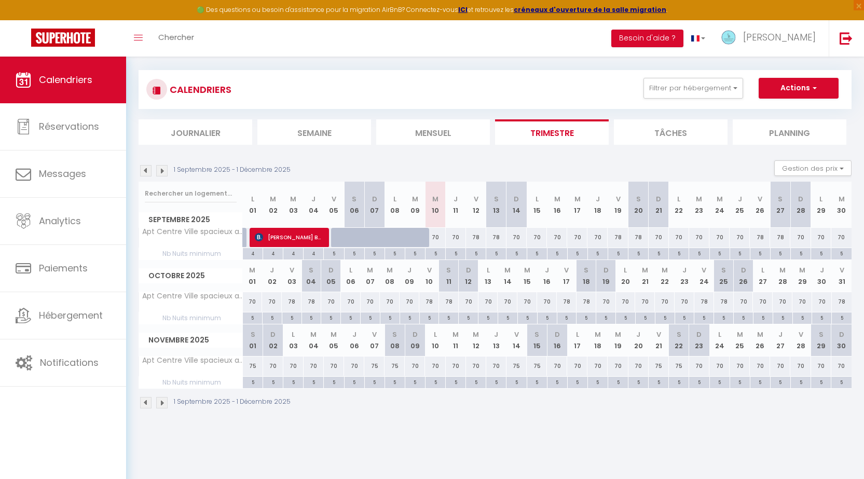
scroll to position [57, 0]
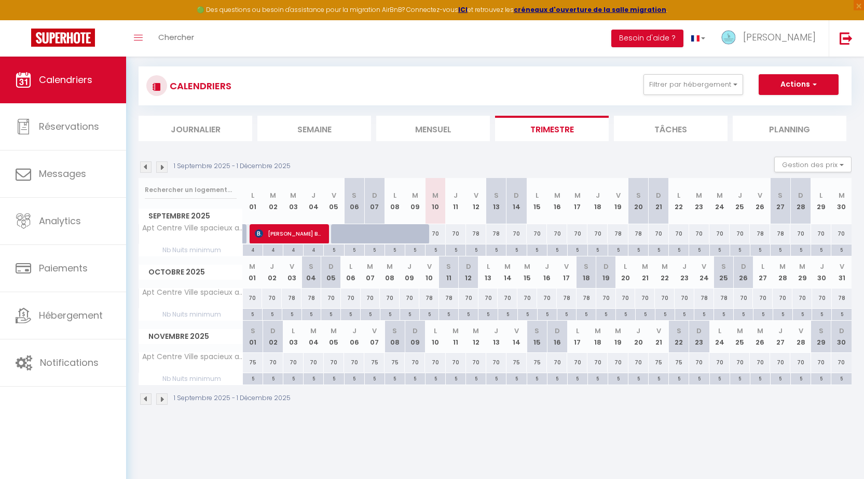
click at [158, 167] on img at bounding box center [161, 166] width 11 height 11
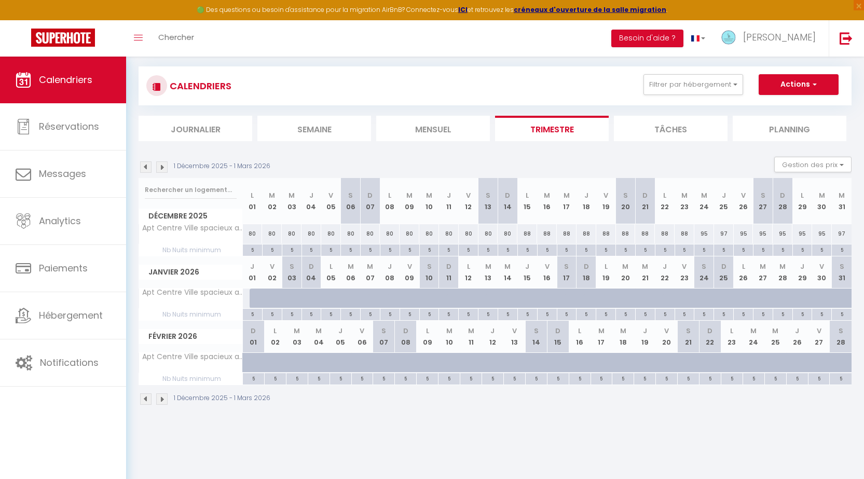
click at [142, 165] on img at bounding box center [145, 166] width 11 height 11
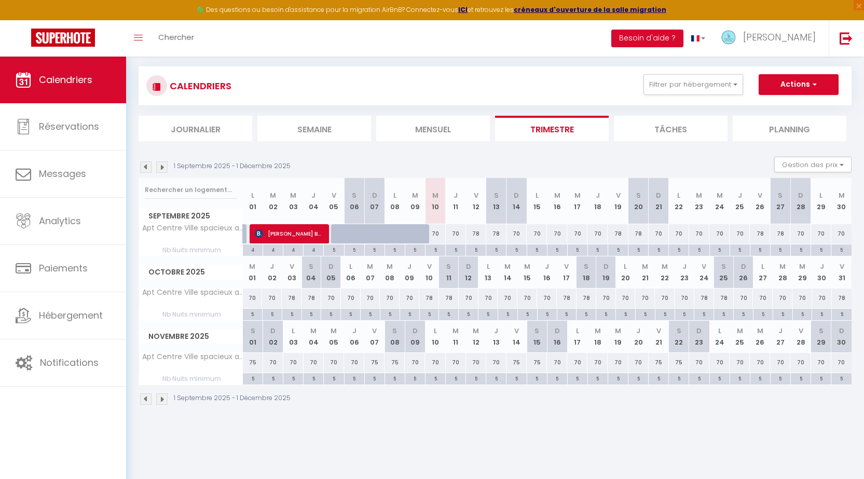
click at [454, 232] on div "70" at bounding box center [456, 233] width 20 height 19
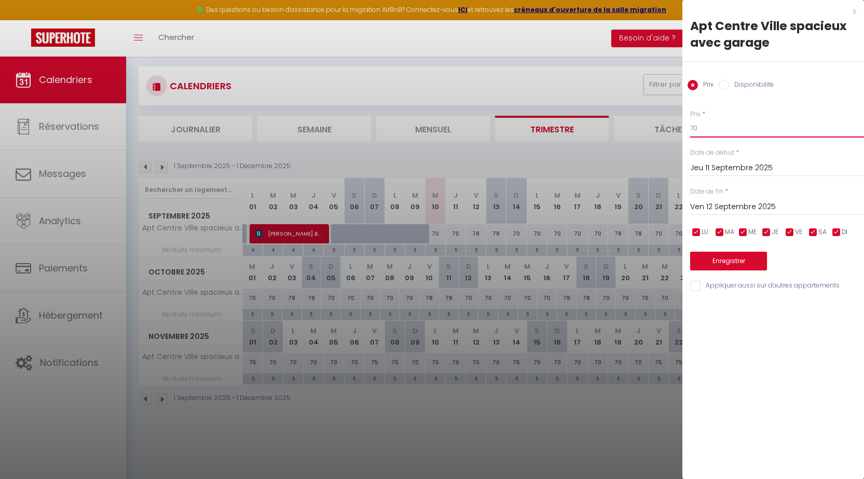
drag, startPoint x: 703, startPoint y: 129, endPoint x: 659, endPoint y: 128, distance: 44.1
click at [664, 128] on body "🟢 Des questions ou besoin d'assistance pour la migration AirBnB? Connectez-vous…" at bounding box center [432, 239] width 864 height 479
click at [726, 203] on input "Ven 12 Septembre 2025" at bounding box center [777, 206] width 174 height 13
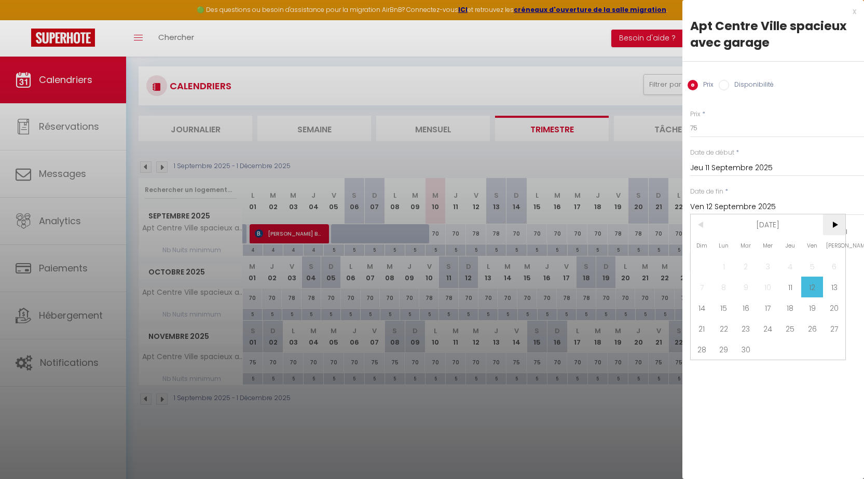
click at [829, 222] on span ">" at bounding box center [834, 224] width 22 height 21
click at [839, 306] on span "18" at bounding box center [834, 307] width 22 height 21
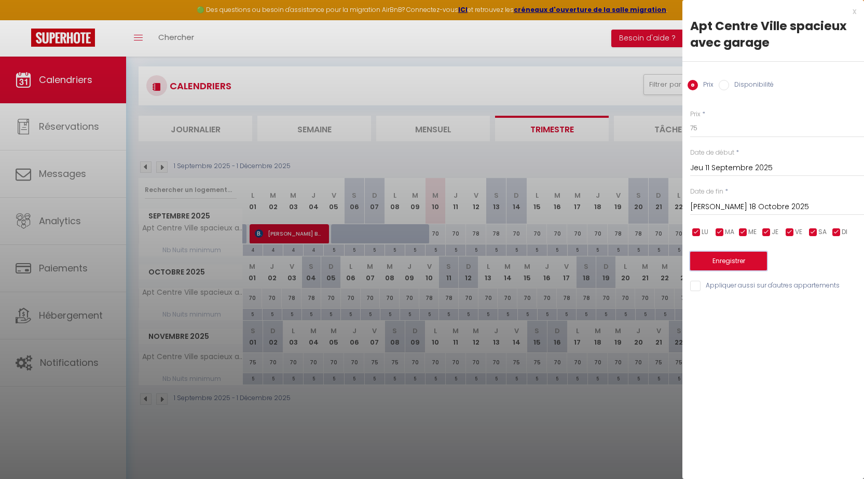
click at [731, 259] on button "Enregistrer" at bounding box center [728, 261] width 77 height 19
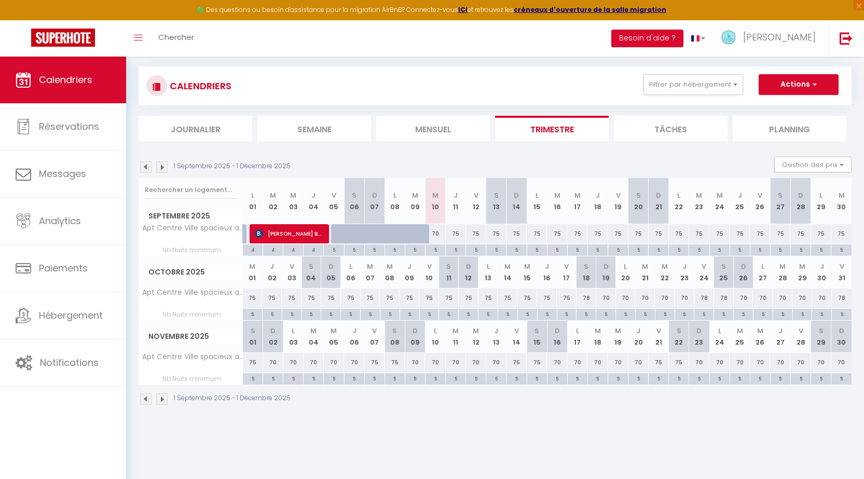
click at [588, 297] on div "78" at bounding box center [586, 297] width 20 height 19
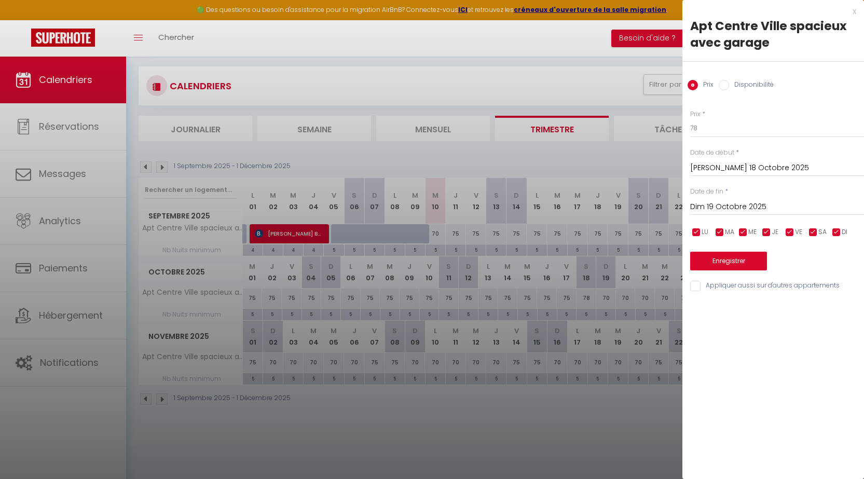
click at [717, 200] on input "Dim 19 Octobre 2025" at bounding box center [777, 206] width 174 height 13
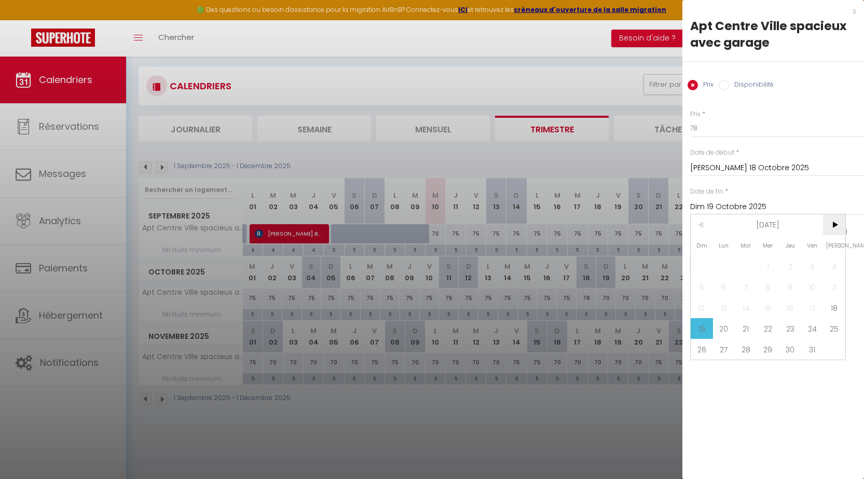
click at [831, 220] on span ">" at bounding box center [834, 224] width 22 height 21
click at [723, 289] on span "3" at bounding box center [724, 286] width 22 height 21
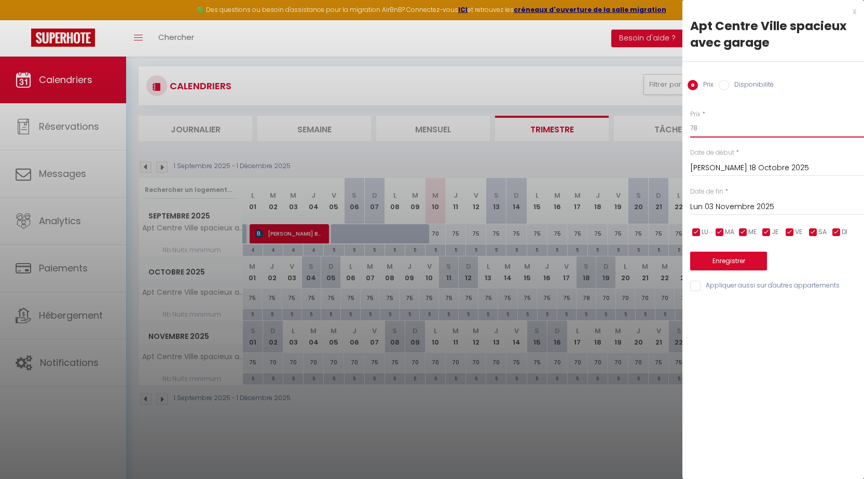
drag, startPoint x: 705, startPoint y: 128, endPoint x: 668, endPoint y: 124, distance: 37.6
click at [671, 125] on body "🟢 Des questions ou besoin d'assistance pour la migration AirBnB? Connectez-vous…" at bounding box center [432, 239] width 864 height 479
click at [716, 259] on button "Enregistrer" at bounding box center [728, 261] width 77 height 19
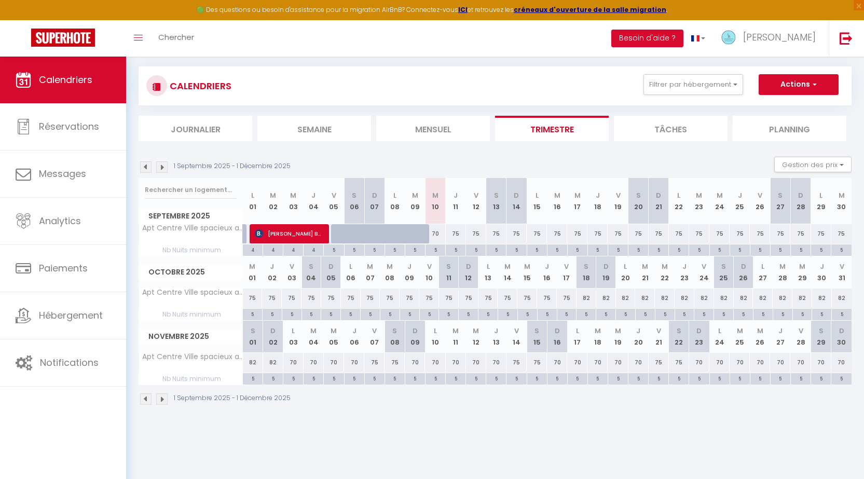
click at [455, 232] on div "75" at bounding box center [456, 233] width 20 height 19
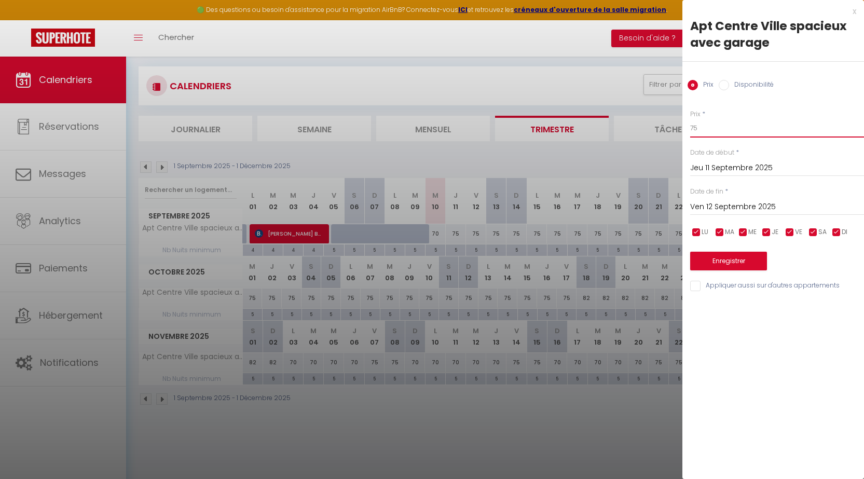
drag, startPoint x: 679, startPoint y: 128, endPoint x: 666, endPoint y: 128, distance: 13.0
click at [669, 128] on body "🟢 Des questions ou besoin d'assistance pour la migration AirBnB? Connectez-vous…" at bounding box center [432, 239] width 864 height 479
click at [718, 204] on input "Ven 12 Septembre 2025" at bounding box center [777, 206] width 174 height 13
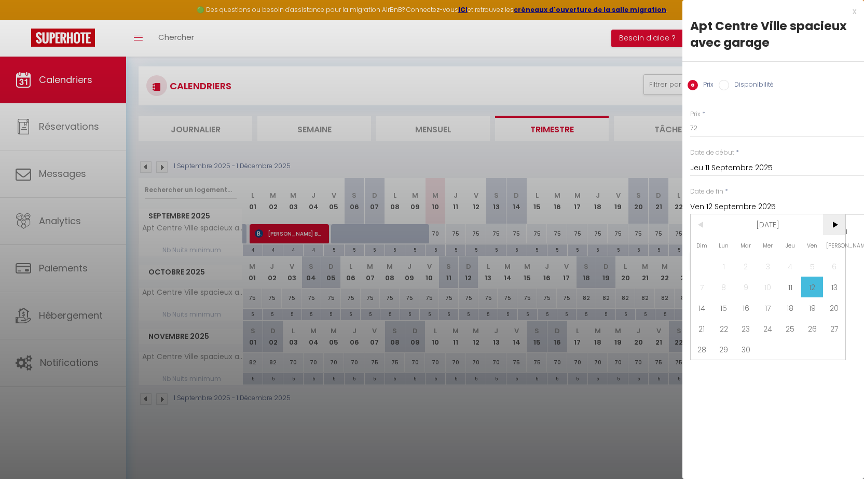
click at [833, 222] on span ">" at bounding box center [834, 224] width 22 height 21
click at [827, 307] on span "18" at bounding box center [834, 307] width 22 height 21
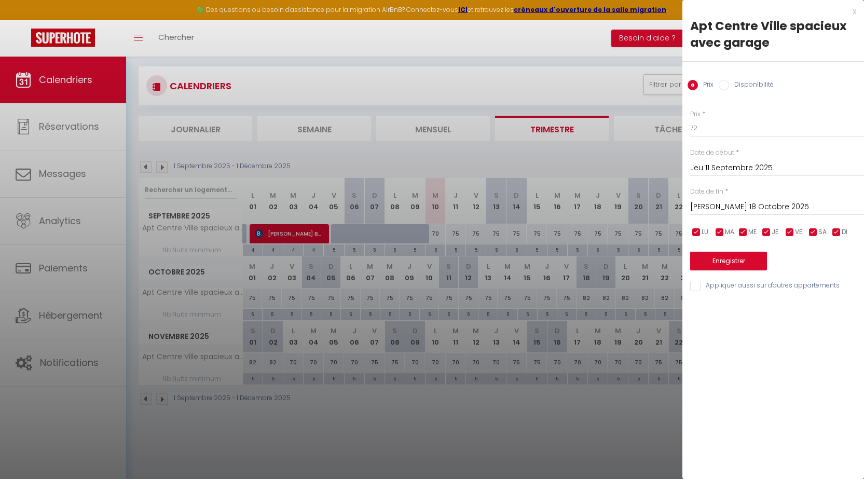
click at [788, 230] on input "checkbox" at bounding box center [789, 232] width 10 height 10
click at [812, 232] on input "checkbox" at bounding box center [813, 232] width 10 height 10
click at [734, 263] on button "Enregistrer" at bounding box center [728, 261] width 77 height 19
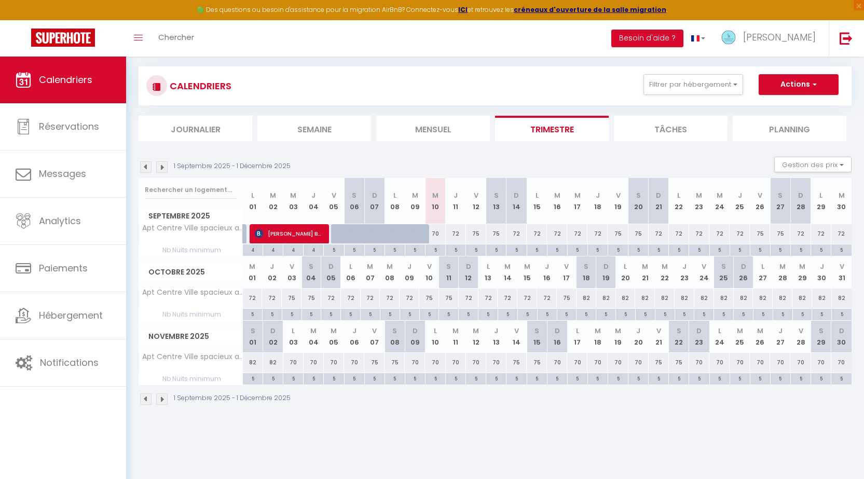
click at [163, 162] on img at bounding box center [161, 166] width 11 height 11
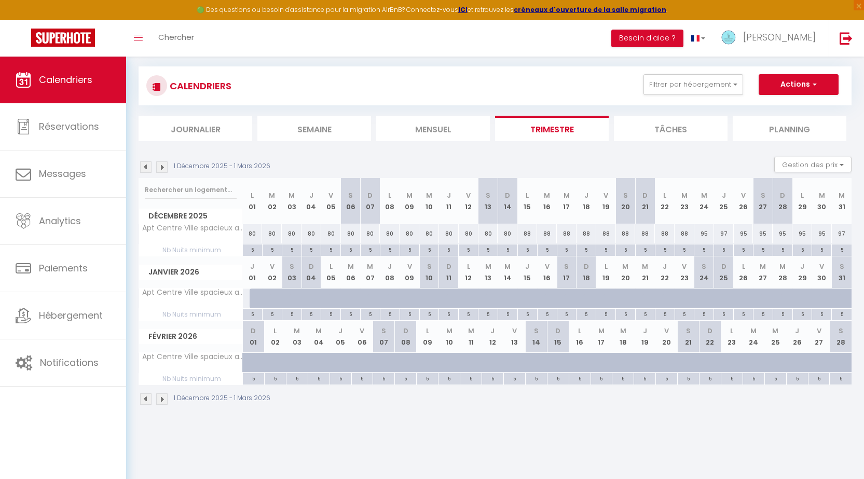
click at [251, 233] on div "80" at bounding box center [253, 233] width 20 height 19
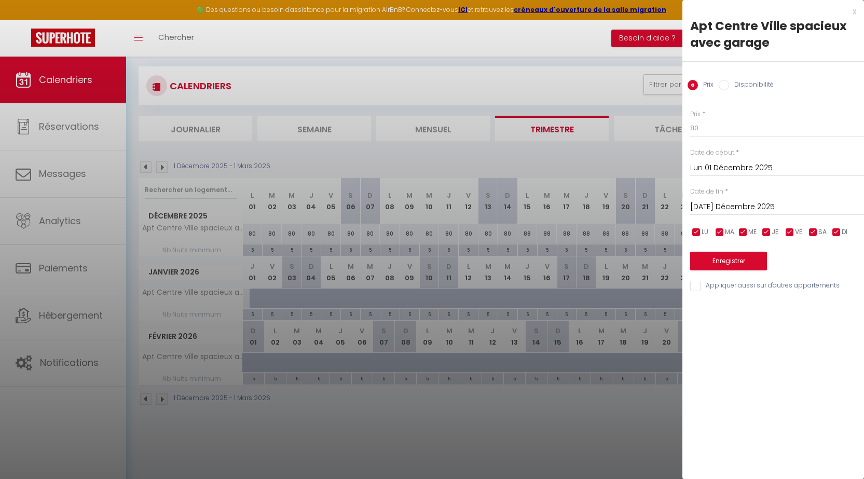
click at [727, 206] on input "[DATE] Décembre 2025" at bounding box center [777, 206] width 174 height 13
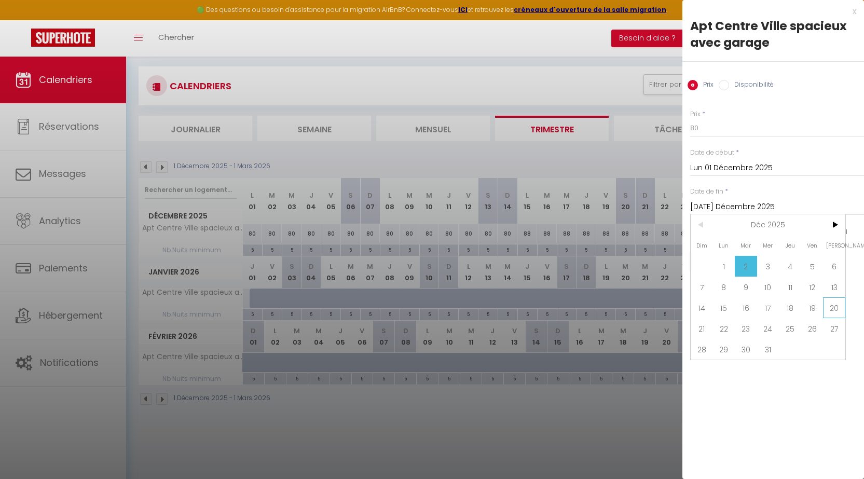
click at [828, 306] on span "20" at bounding box center [834, 307] width 22 height 21
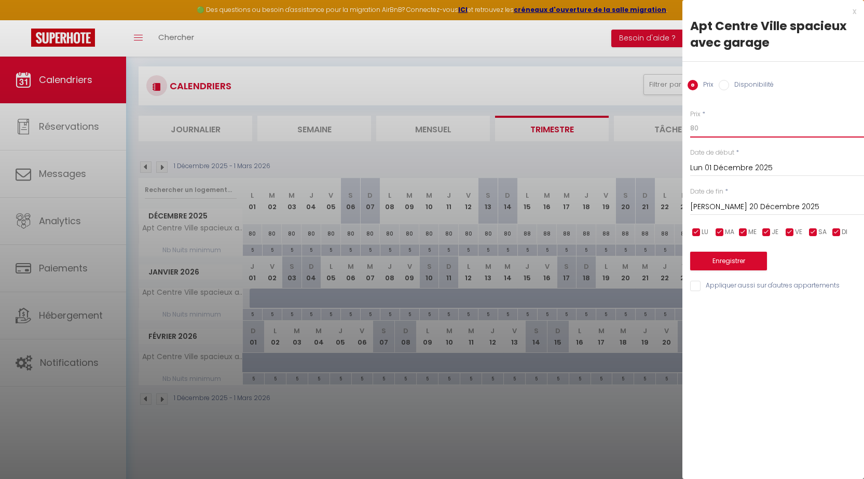
drag, startPoint x: 673, startPoint y: 130, endPoint x: 659, endPoint y: 130, distance: 14.0
click at [663, 130] on body "🟢 Des questions ou besoin d'assistance pour la migration AirBnB? Connectez-vous…" at bounding box center [432, 239] width 864 height 479
click at [787, 233] on input "checkbox" at bounding box center [789, 232] width 10 height 10
click at [812, 232] on input "checkbox" at bounding box center [813, 232] width 10 height 10
click at [742, 259] on button "Enregistrer" at bounding box center [728, 261] width 77 height 19
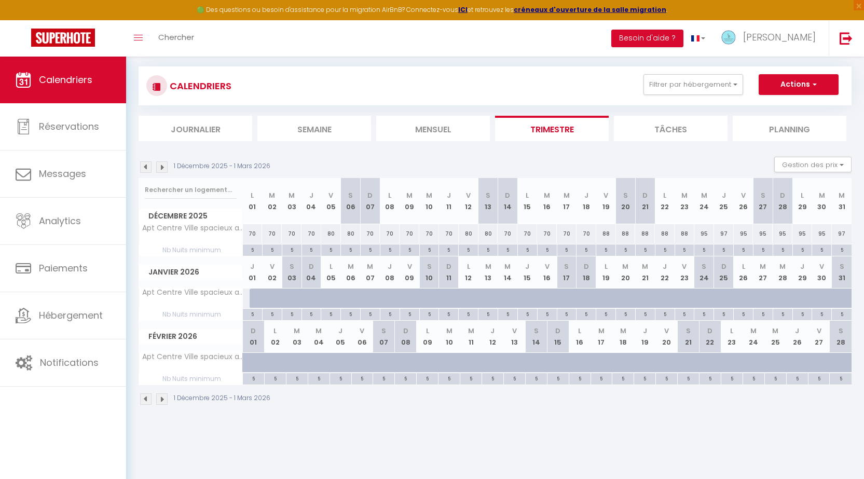
click at [722, 232] on div "97" at bounding box center [724, 233] width 20 height 19
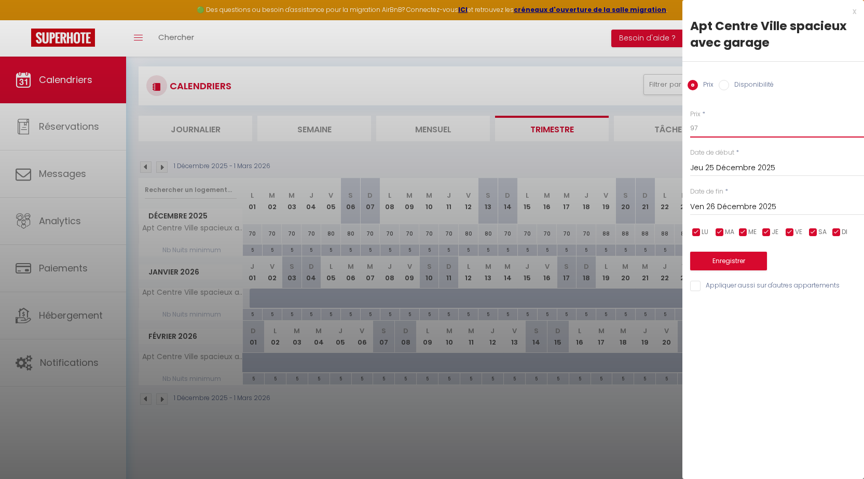
drag, startPoint x: 706, startPoint y: 126, endPoint x: 657, endPoint y: 127, distance: 49.3
click at [660, 126] on body "🟢 Des questions ou besoin d'assistance pour la migration AirBnB? Connectez-vous…" at bounding box center [432, 239] width 864 height 479
click at [731, 257] on button "Enregistrer" at bounding box center [728, 261] width 77 height 19
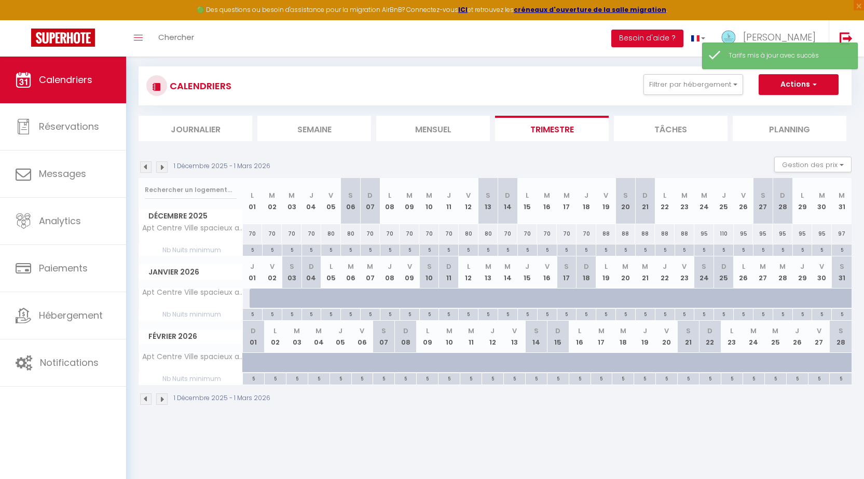
click at [822, 233] on div "95" at bounding box center [822, 233] width 20 height 19
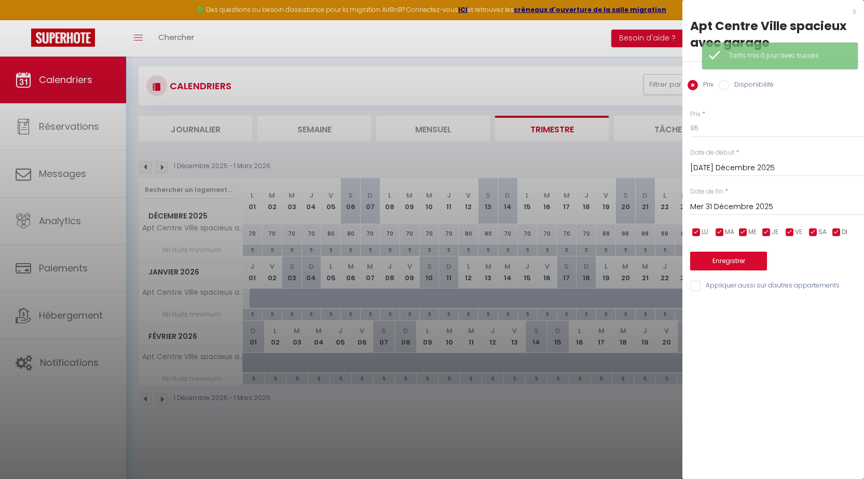
click at [726, 205] on input "Mer 31 Décembre 2025" at bounding box center [777, 206] width 174 height 13
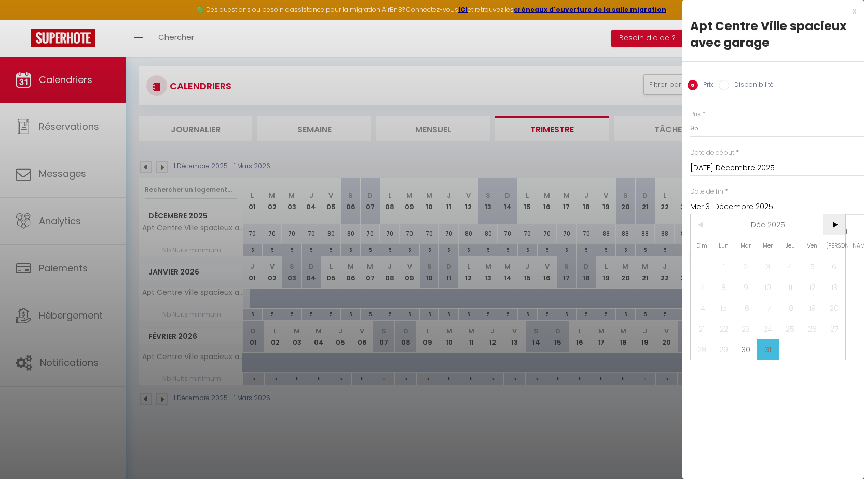
click at [836, 225] on span ">" at bounding box center [834, 224] width 22 height 21
click at [815, 267] on span "2" at bounding box center [812, 266] width 22 height 21
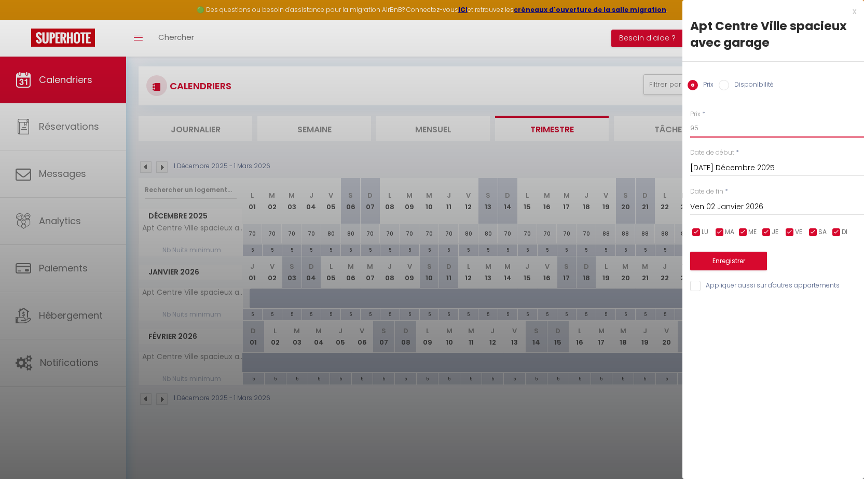
drag, startPoint x: 708, startPoint y: 130, endPoint x: 645, endPoint y: 127, distance: 62.8
click at [659, 126] on body "🟢 Des questions ou besoin d'assistance pour la migration AirBnB? Connectez-vous…" at bounding box center [432, 239] width 864 height 479
click at [729, 258] on button "Enregistrer" at bounding box center [728, 261] width 77 height 19
